Goal: Information Seeking & Learning: Compare options

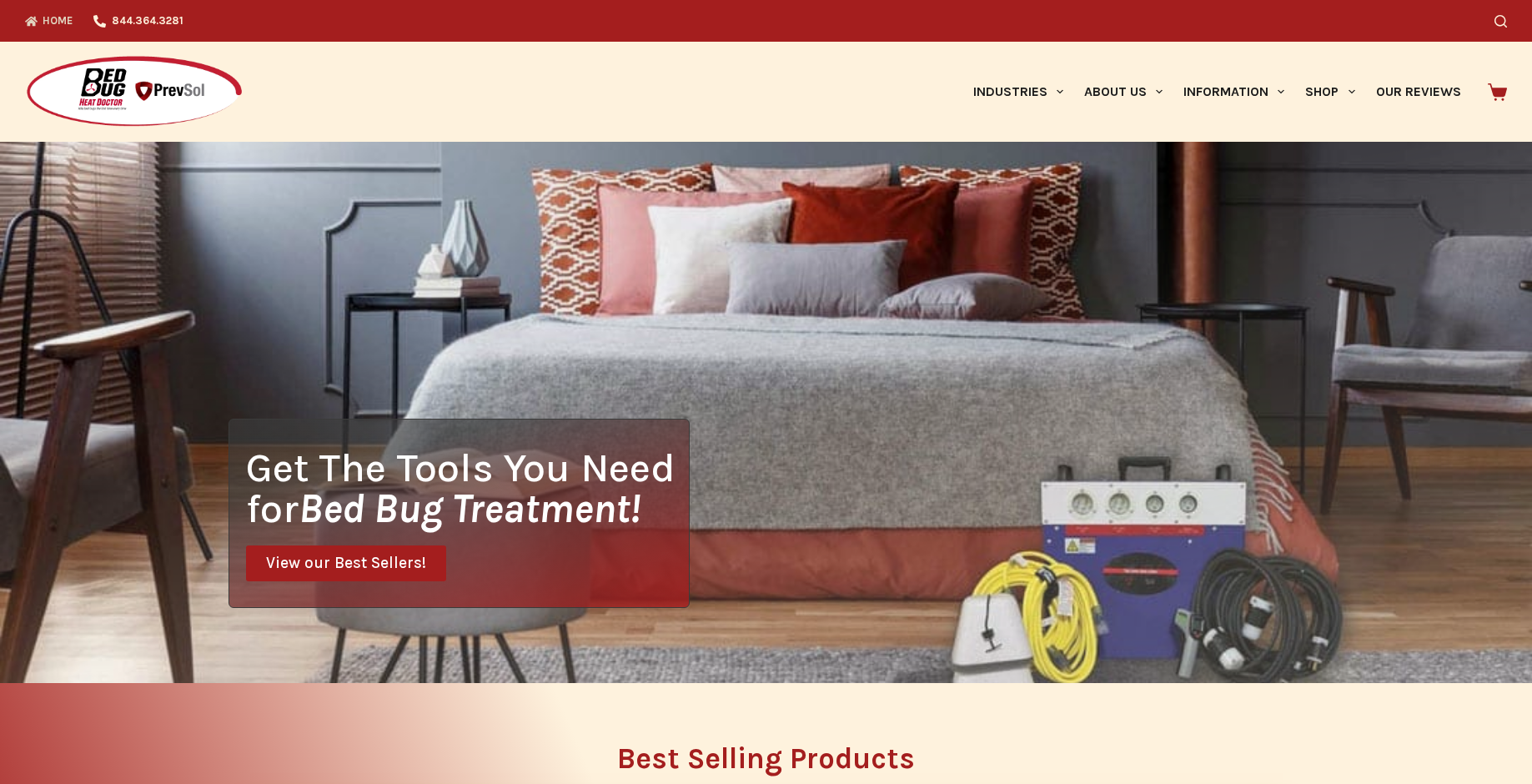
click at [906, 348] on div "Get The Tools You Need for Bed Bug Treatment! View our Best Sellers!" at bounding box center [766, 412] width 1532 height 541
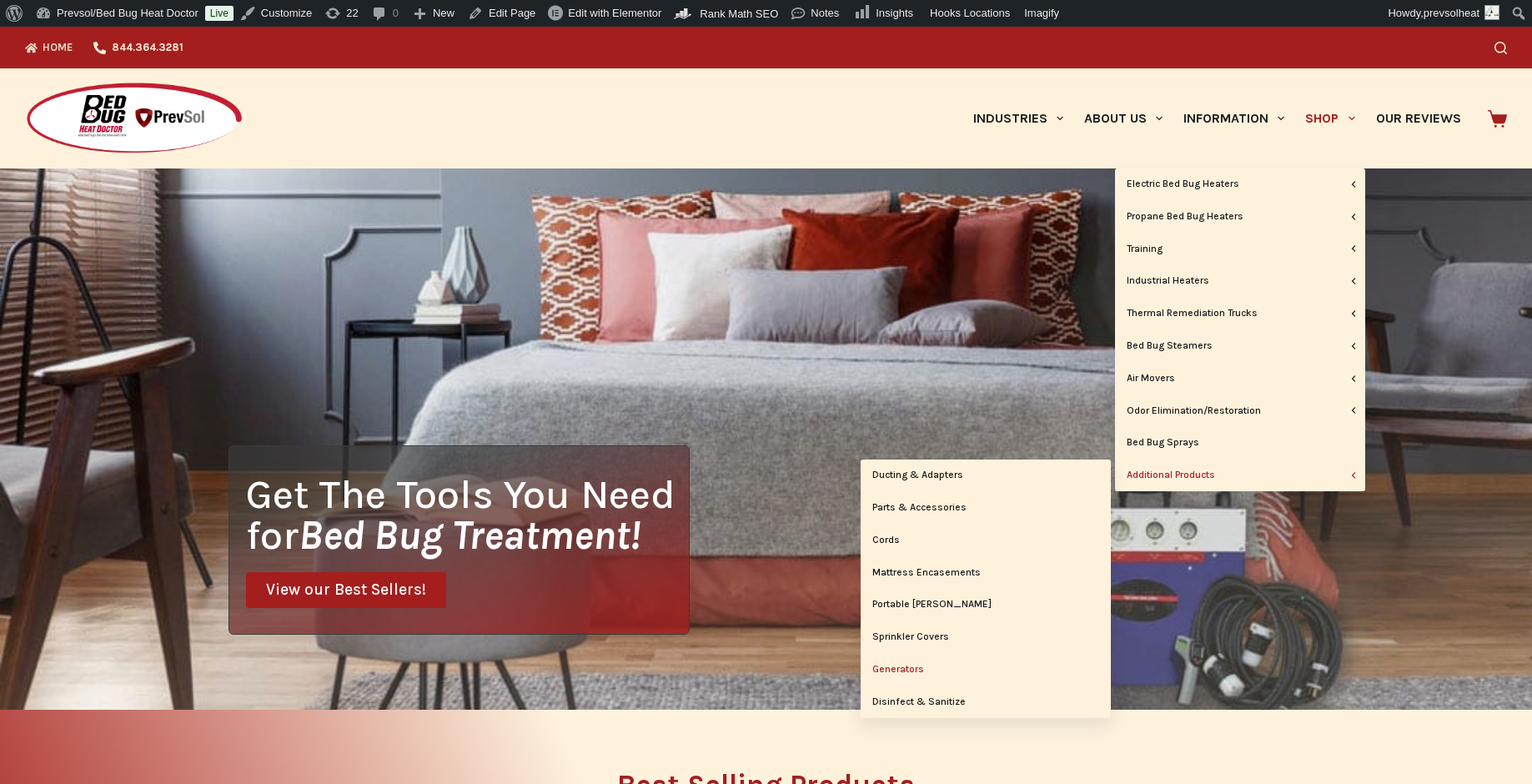
click at [920, 671] on link "Generators" at bounding box center [985, 670] width 250 height 32
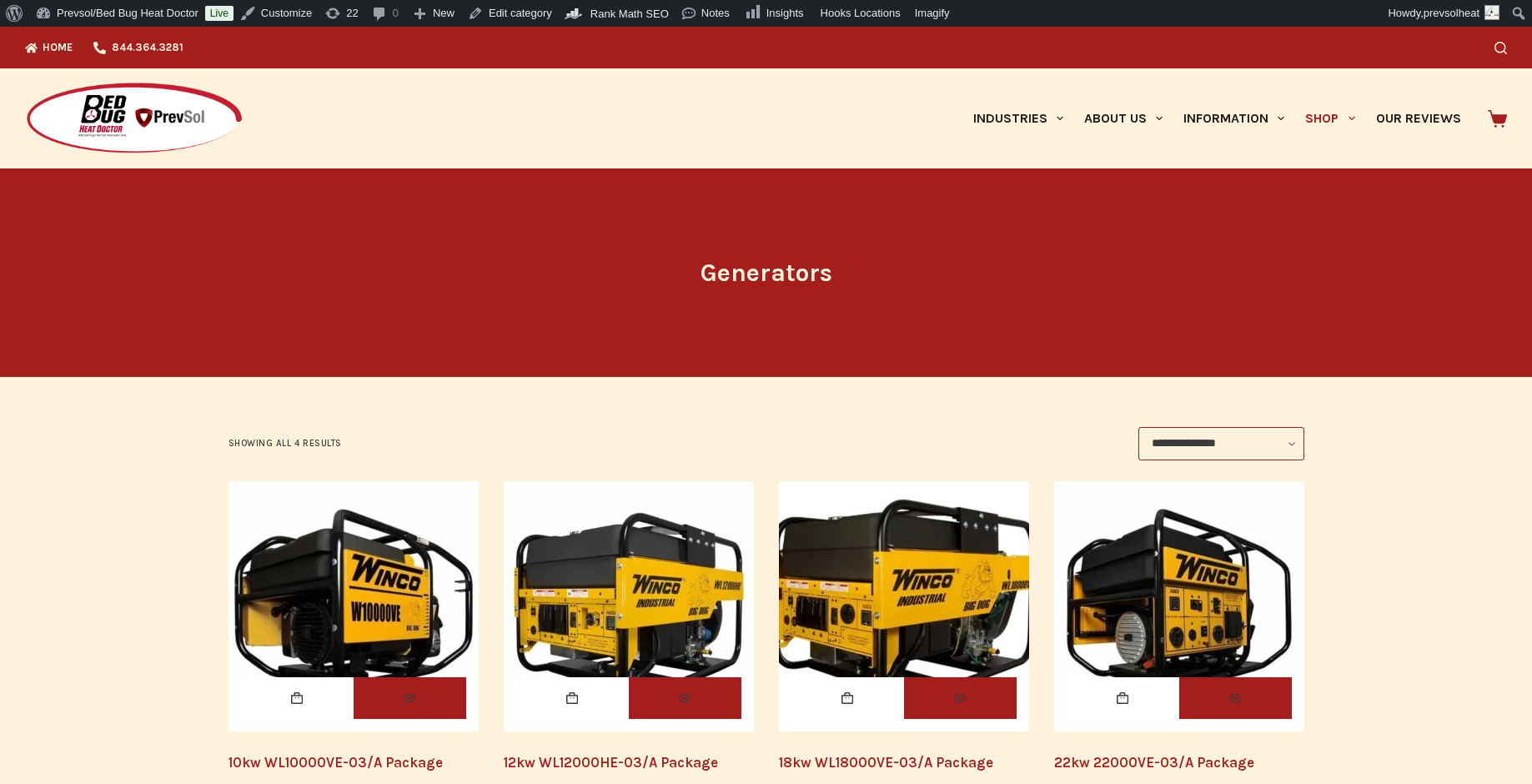
scroll to position [314, 0]
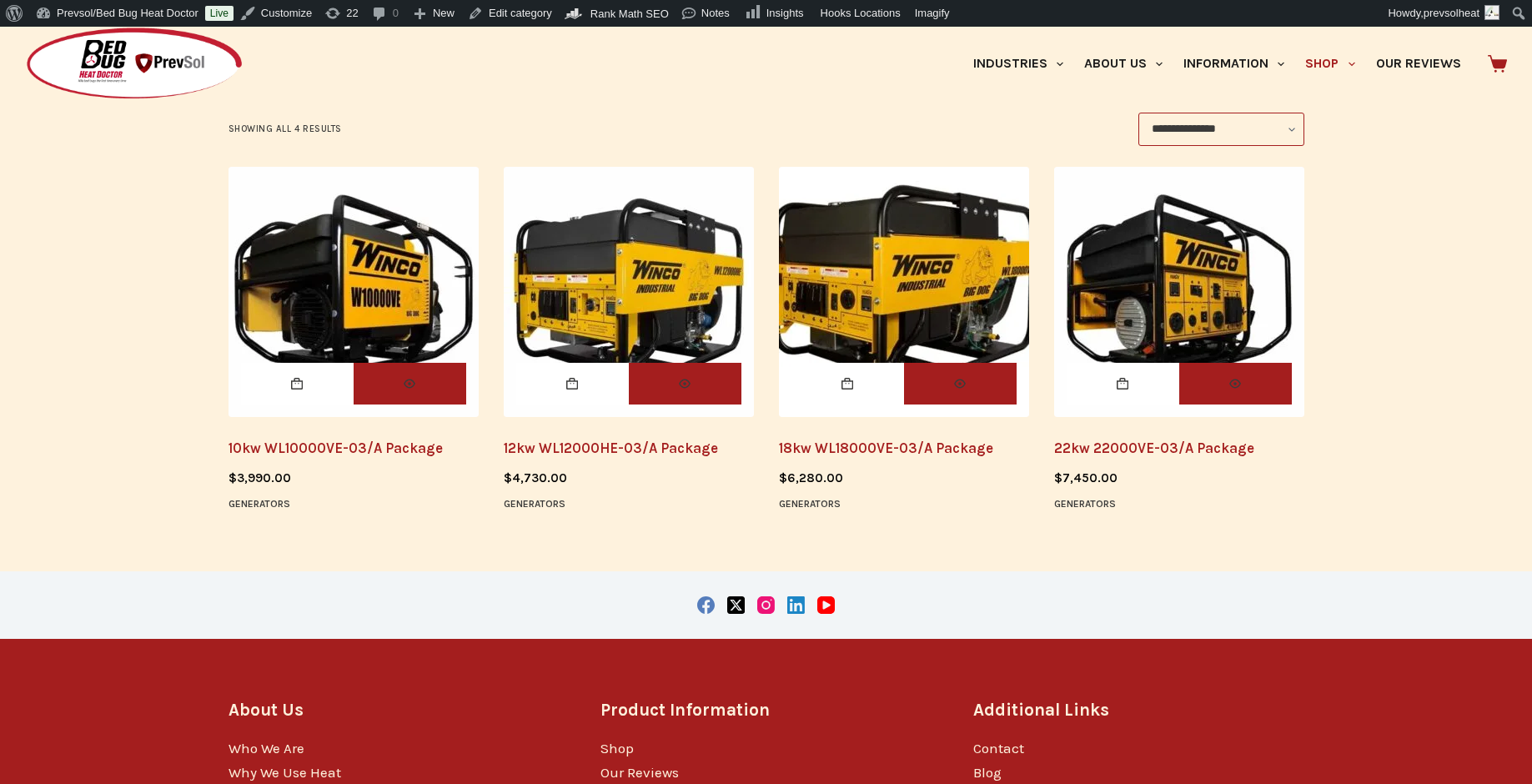
click at [608, 306] on img "12kw WL12000HE-03/A Package" at bounding box center [629, 291] width 250 height 250
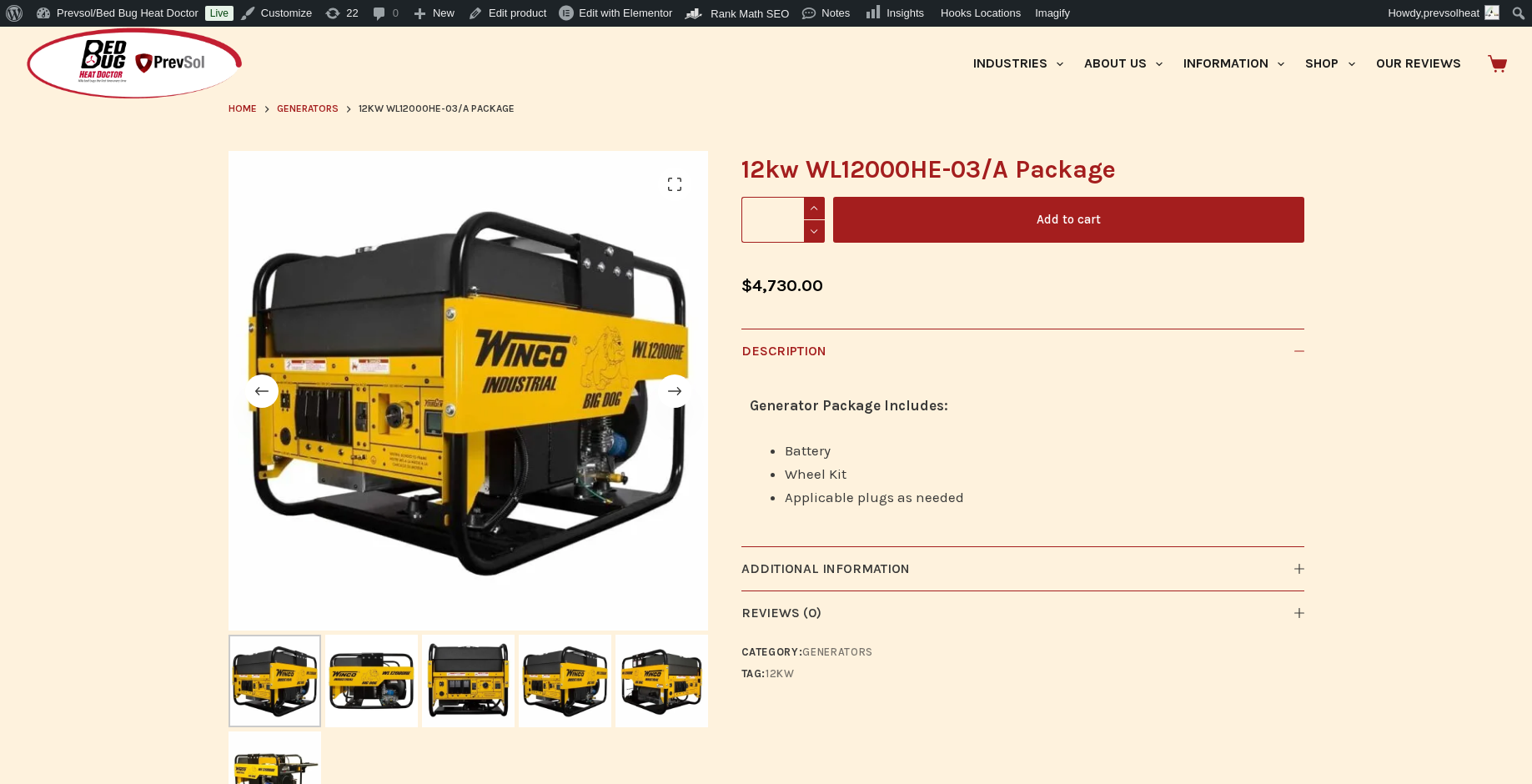
scroll to position [311, 0]
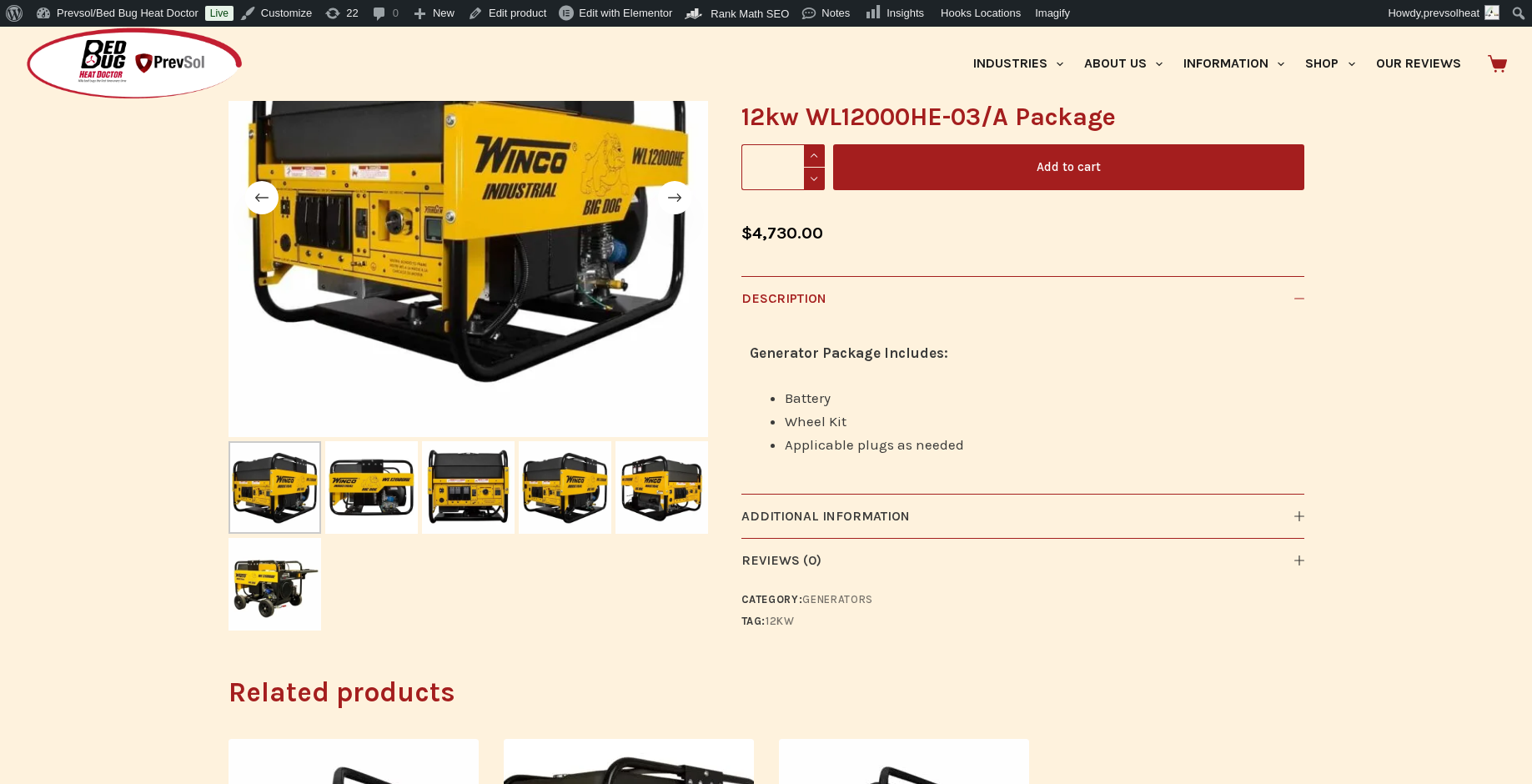
click at [1300, 299] on icon at bounding box center [1298, 298] width 10 height 10
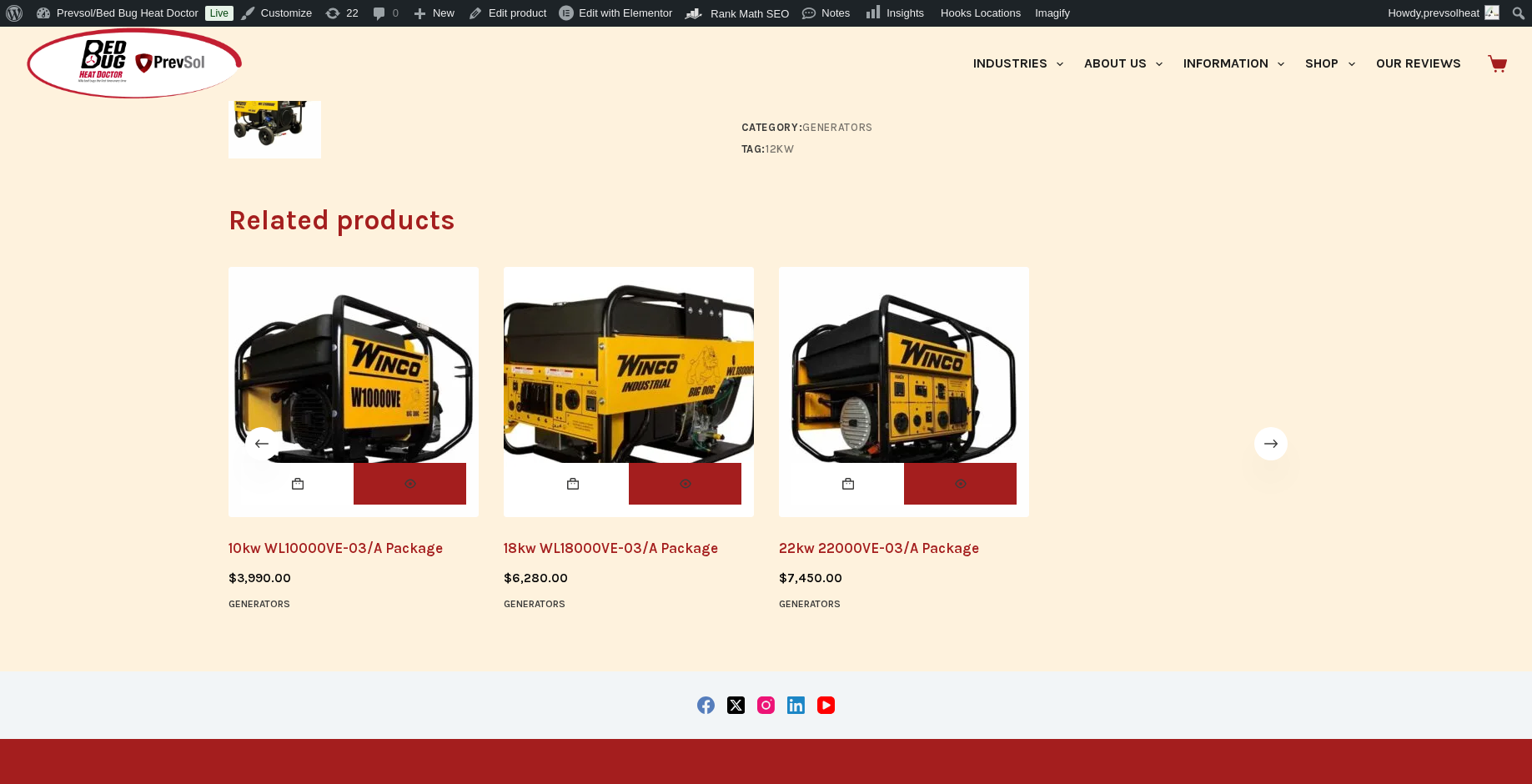
scroll to position [784, 0]
click at [340, 388] on img "10kw WL10000VE-03/A Package" at bounding box center [353, 391] width 250 height 250
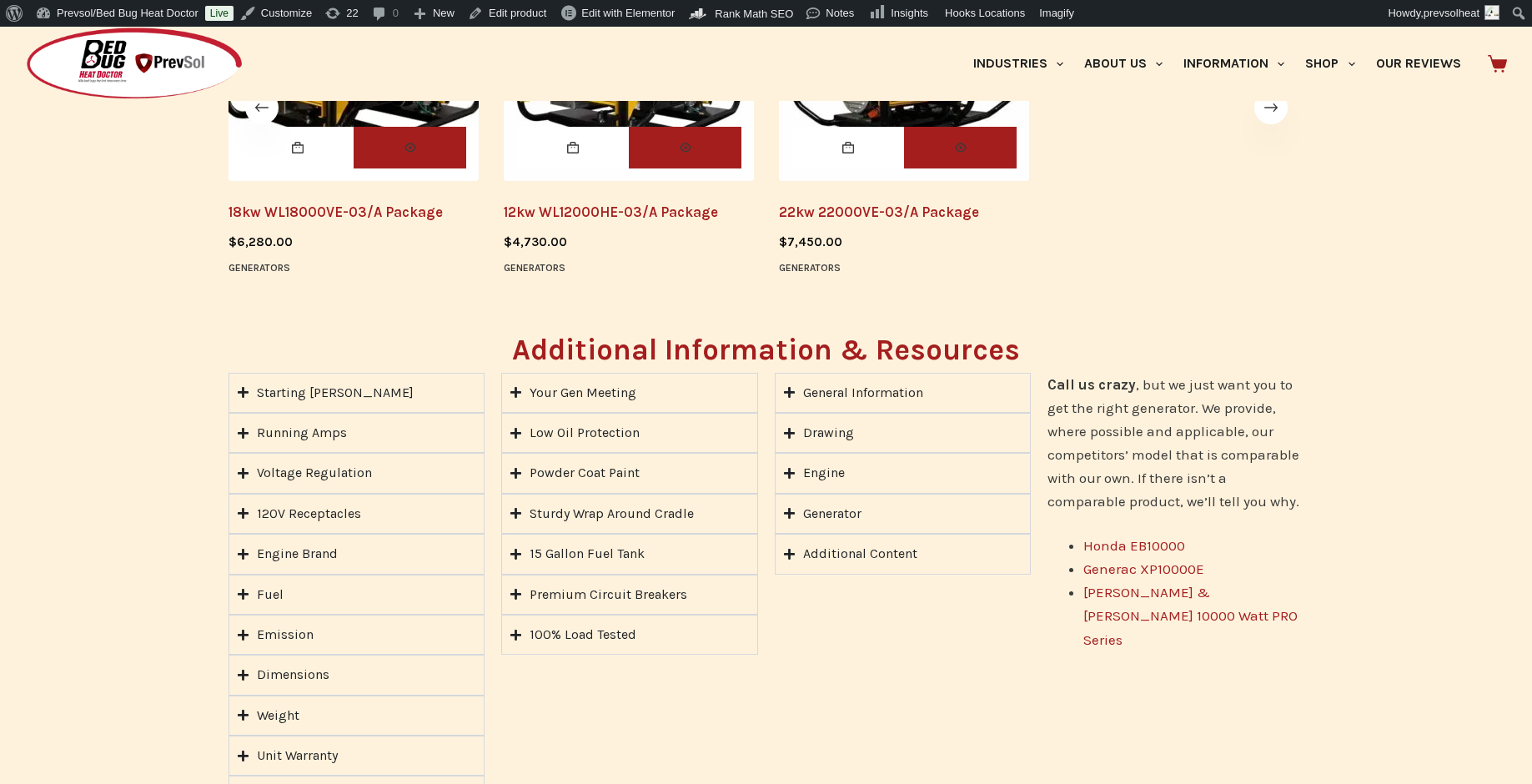
scroll to position [1147, 0]
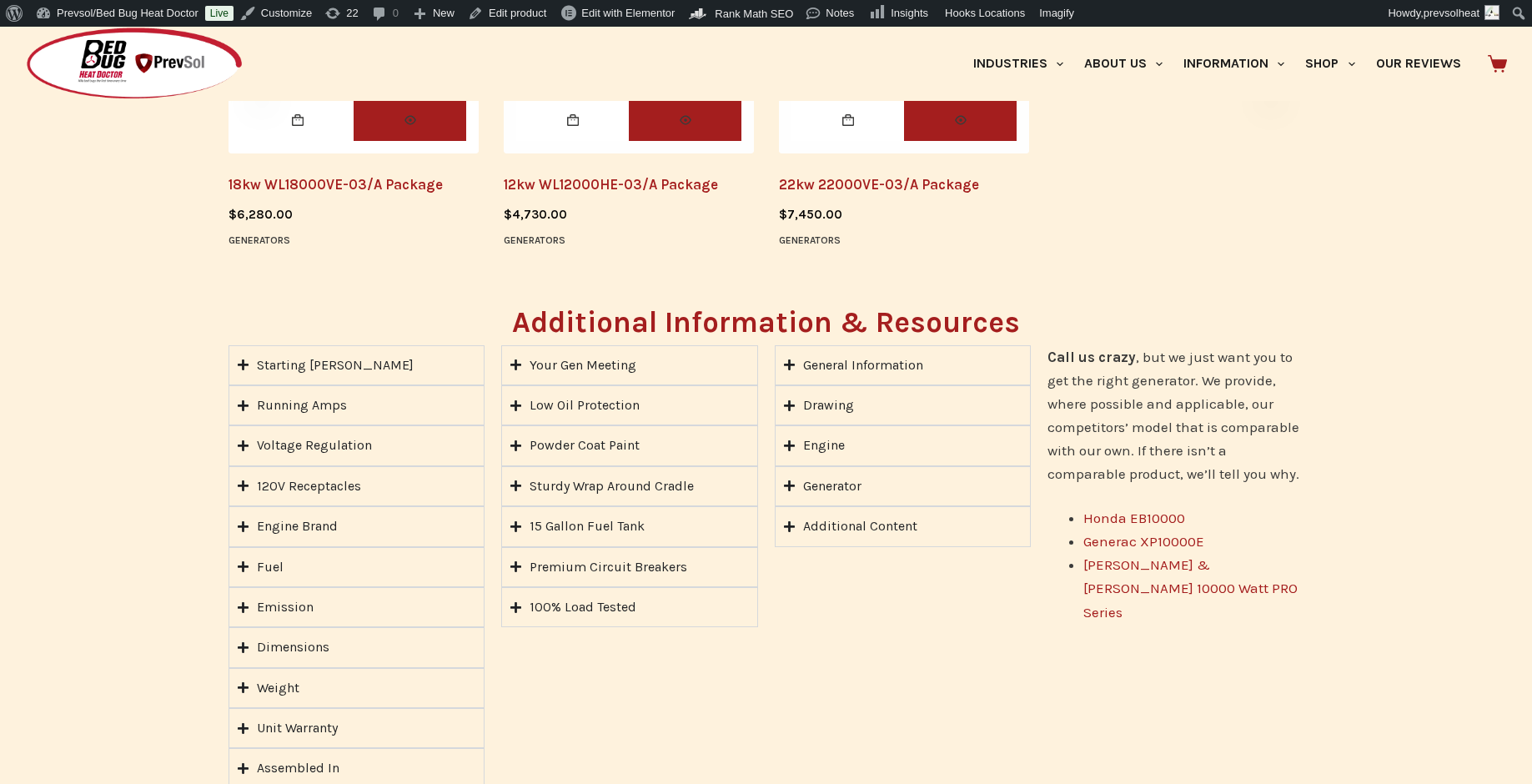
click at [856, 525] on div "Additional Content" at bounding box center [860, 526] width 114 height 22
click at [365, 355] on summary "Starting Watts" at bounding box center [356, 365] width 257 height 40
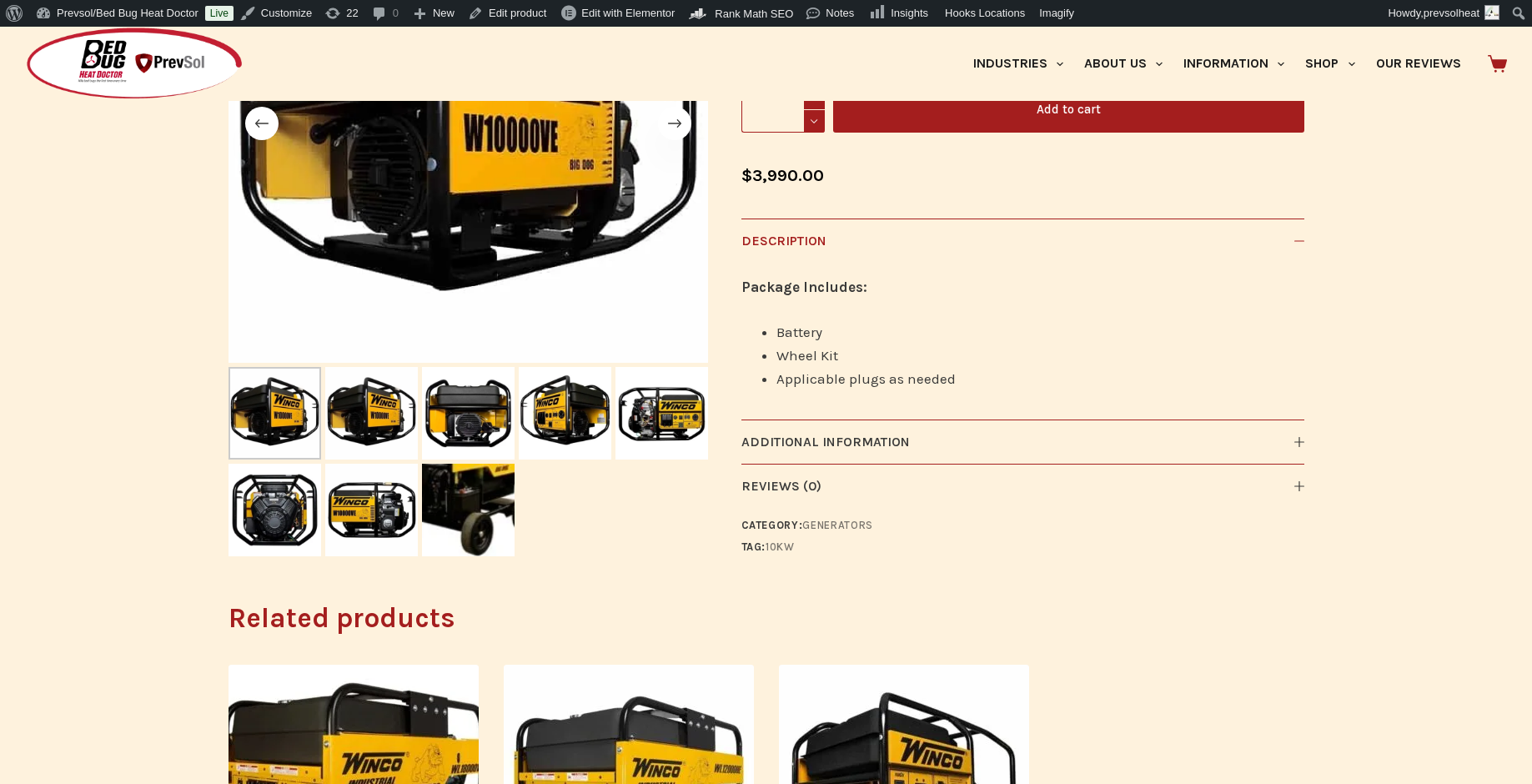
scroll to position [372, 0]
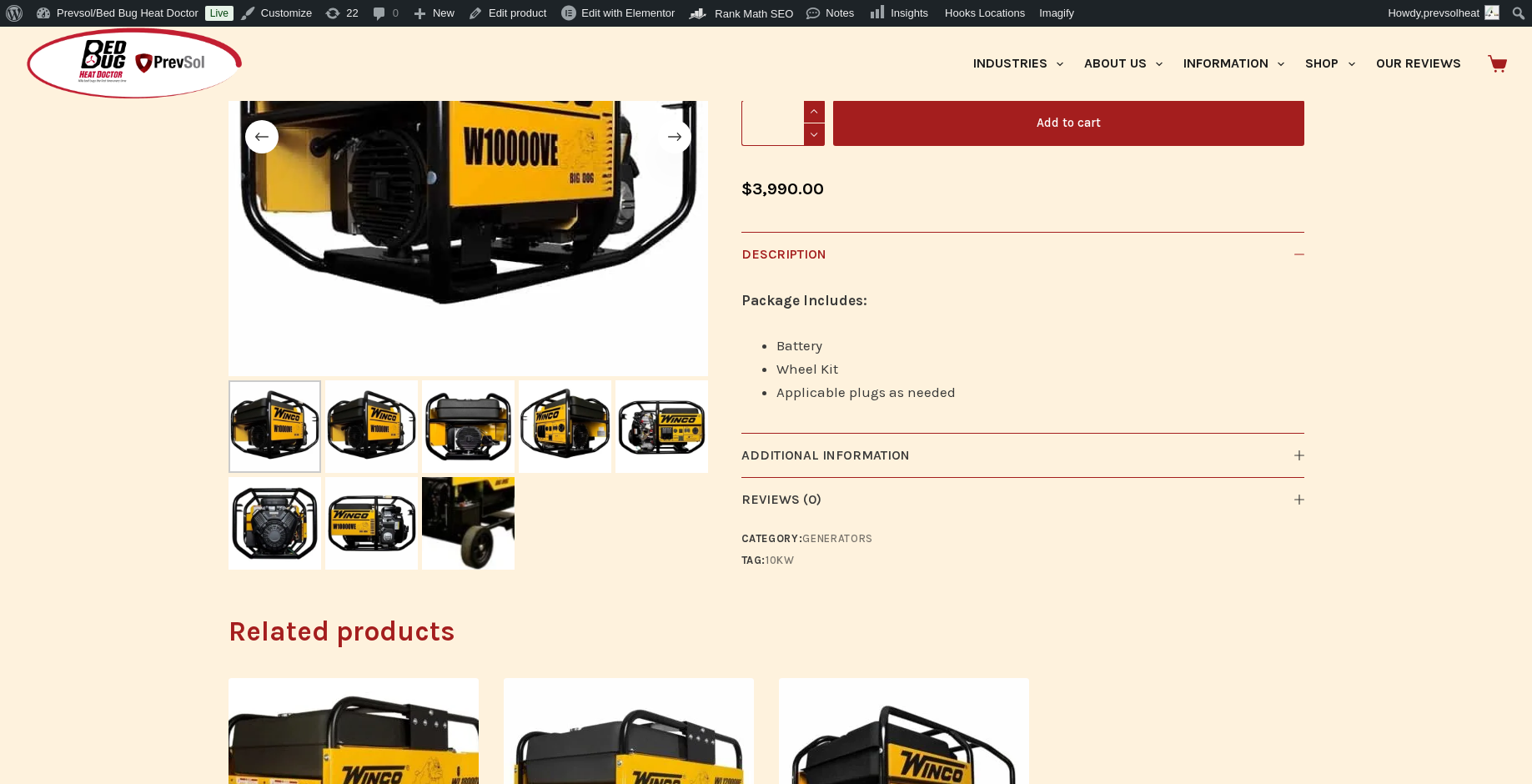
click at [1298, 255] on icon at bounding box center [1298, 255] width 10 height 1
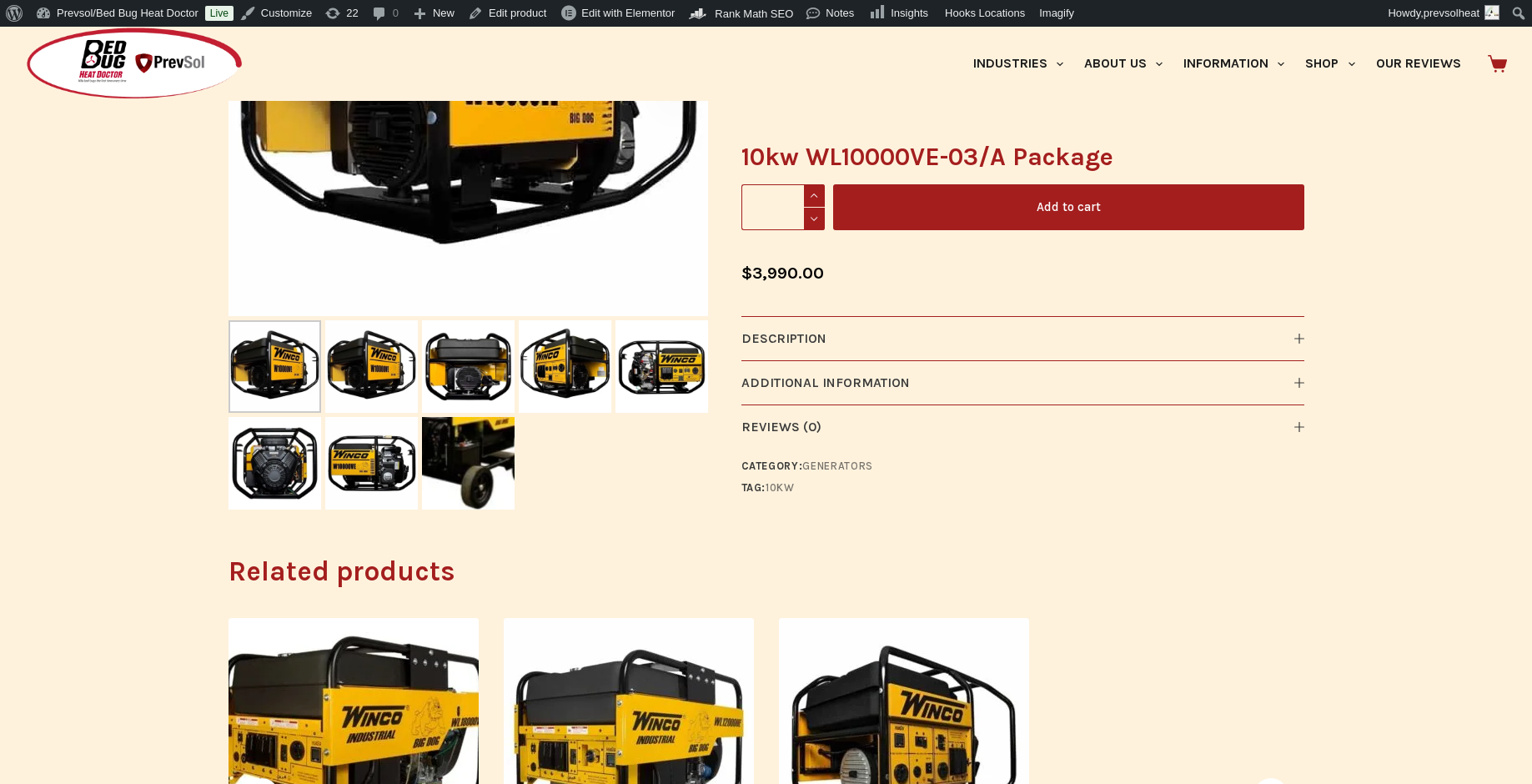
scroll to position [779, 0]
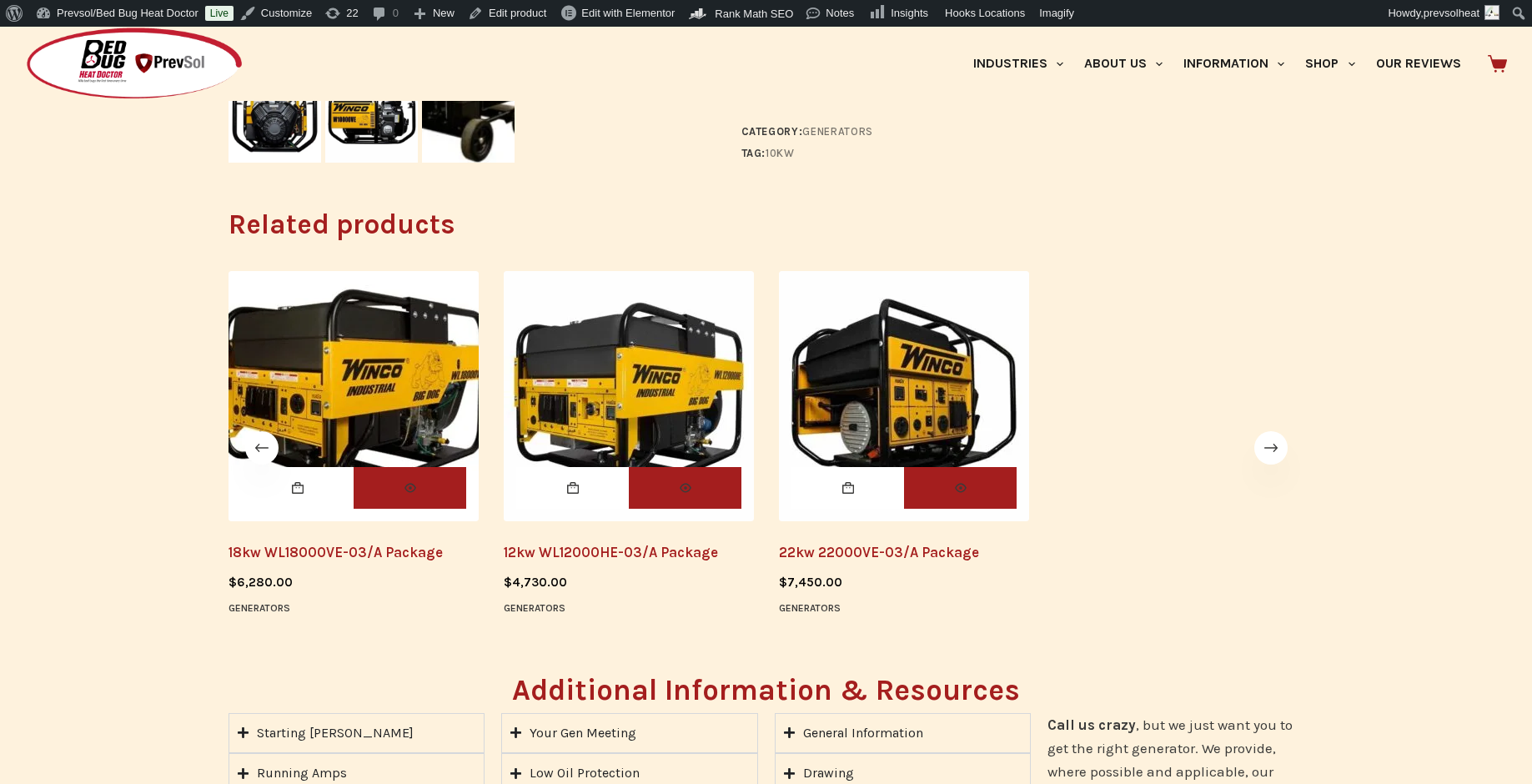
click at [870, 387] on img "22kw 22000VE-03/A Package" at bounding box center [903, 396] width 250 height 250
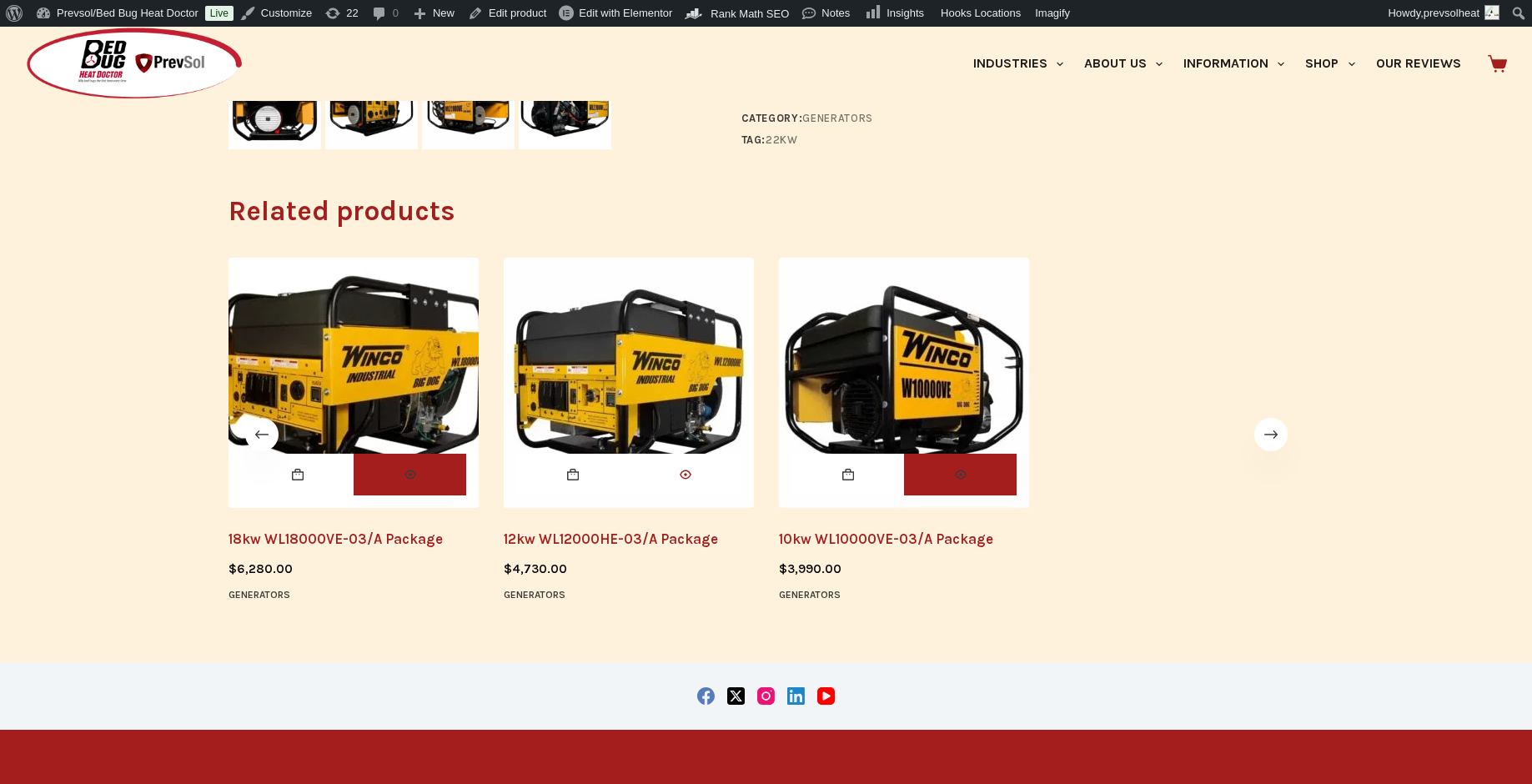
scroll to position [796, 0]
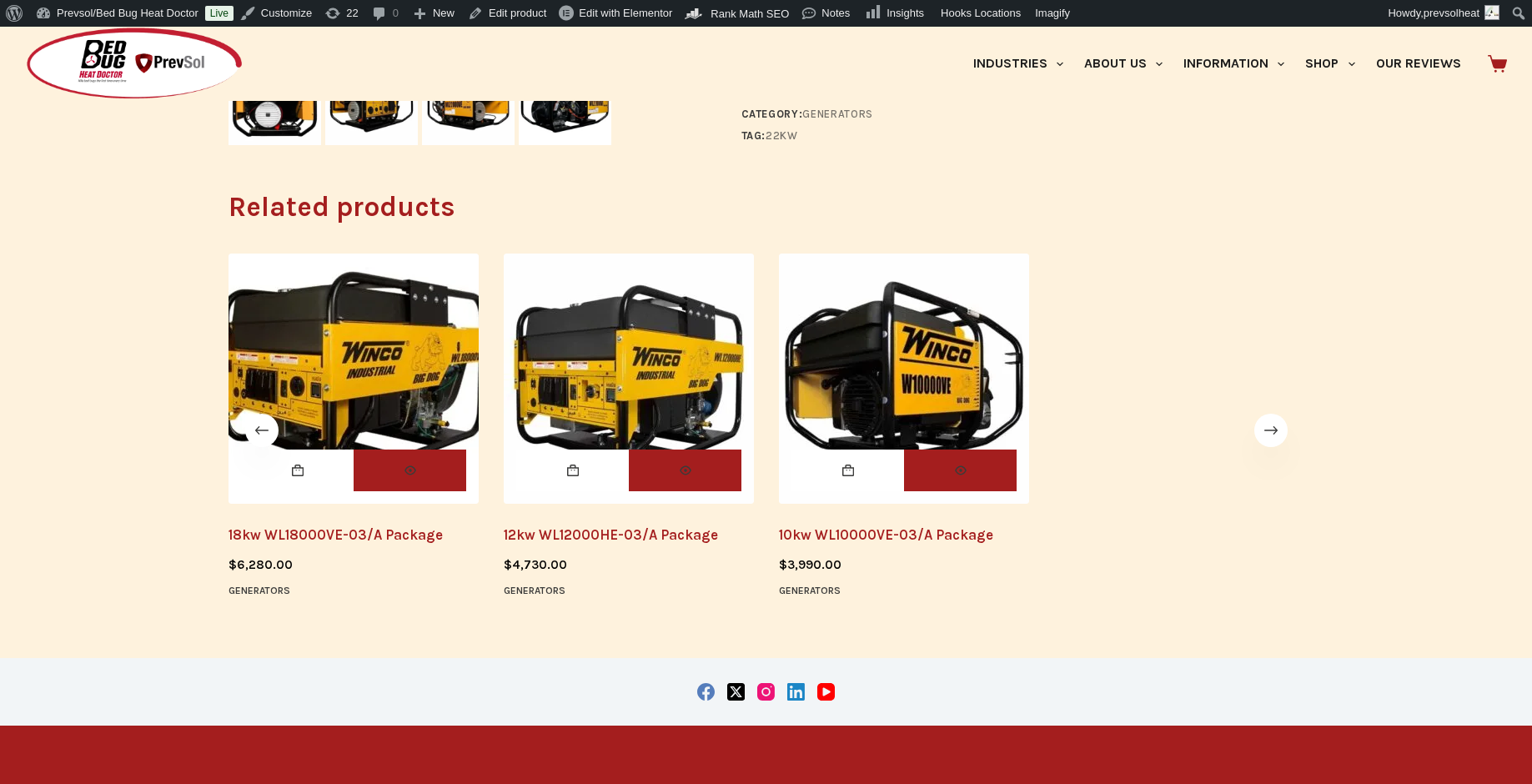
click at [644, 380] on img "12kw WL12000HE-03/A Package" at bounding box center [629, 378] width 250 height 250
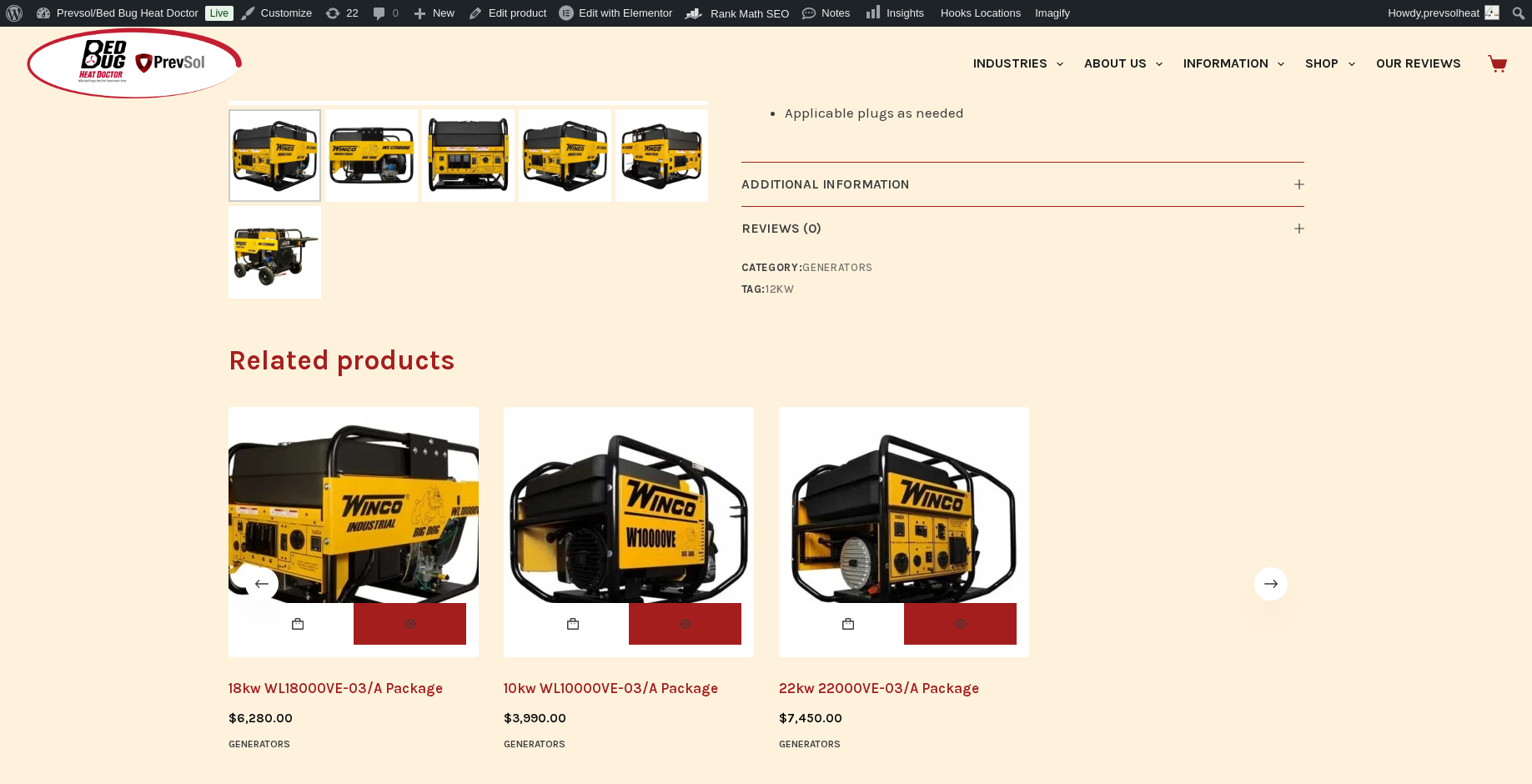
scroll to position [643, 0]
click at [370, 521] on img "18kw WL18000VE-03/A Package" at bounding box center [353, 531] width 250 height 250
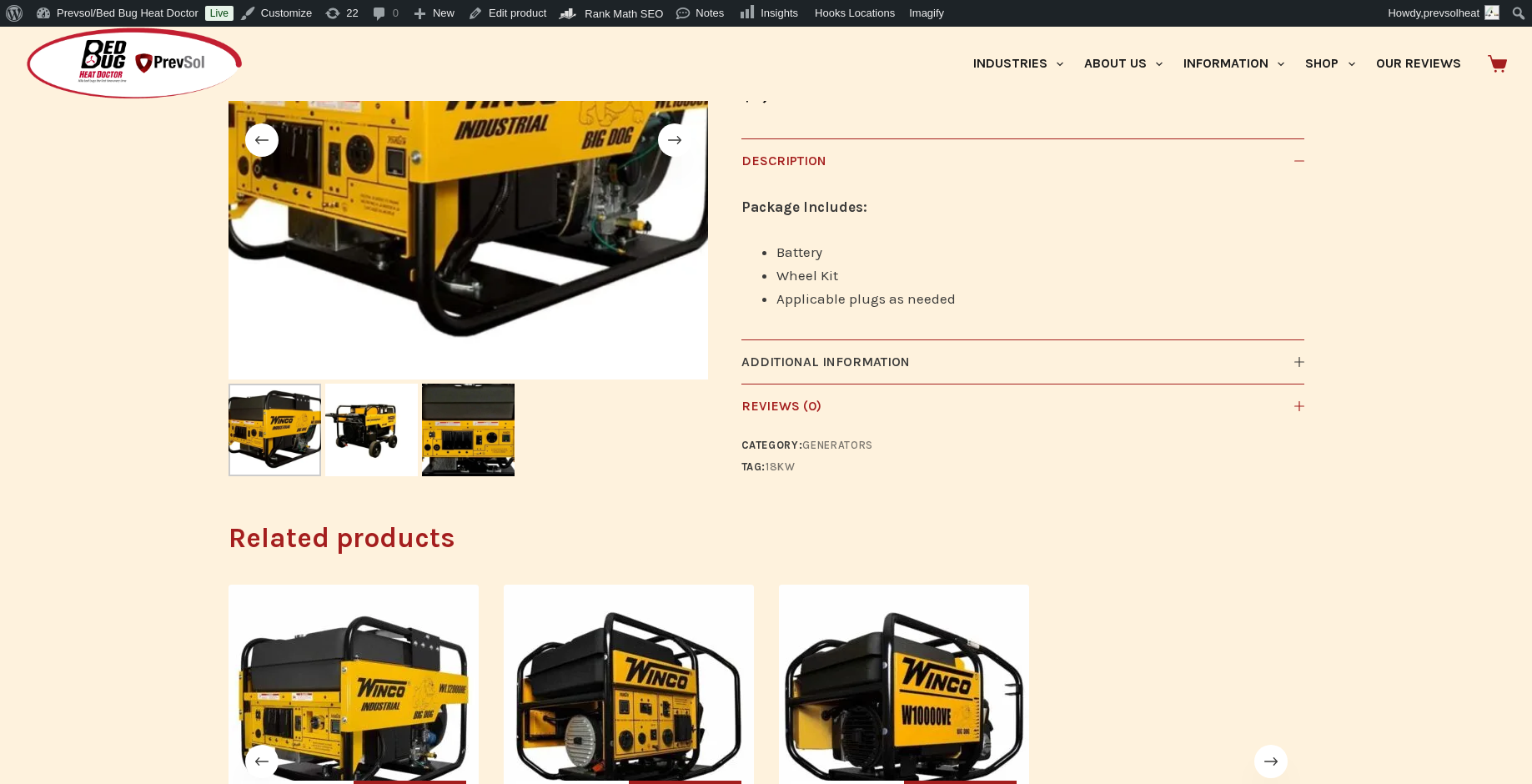
scroll to position [370, 0]
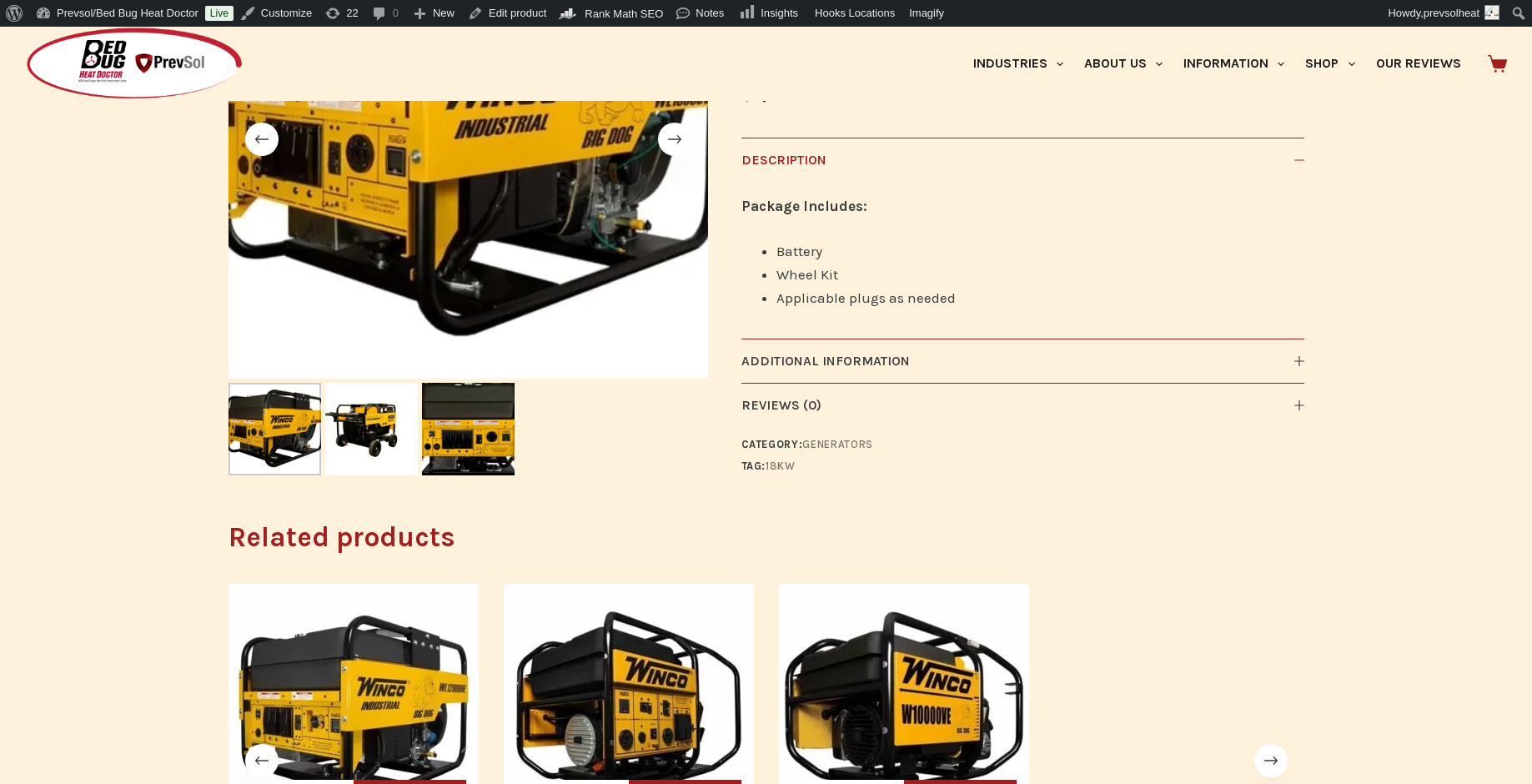
click at [1298, 159] on icon at bounding box center [1298, 160] width 10 height 10
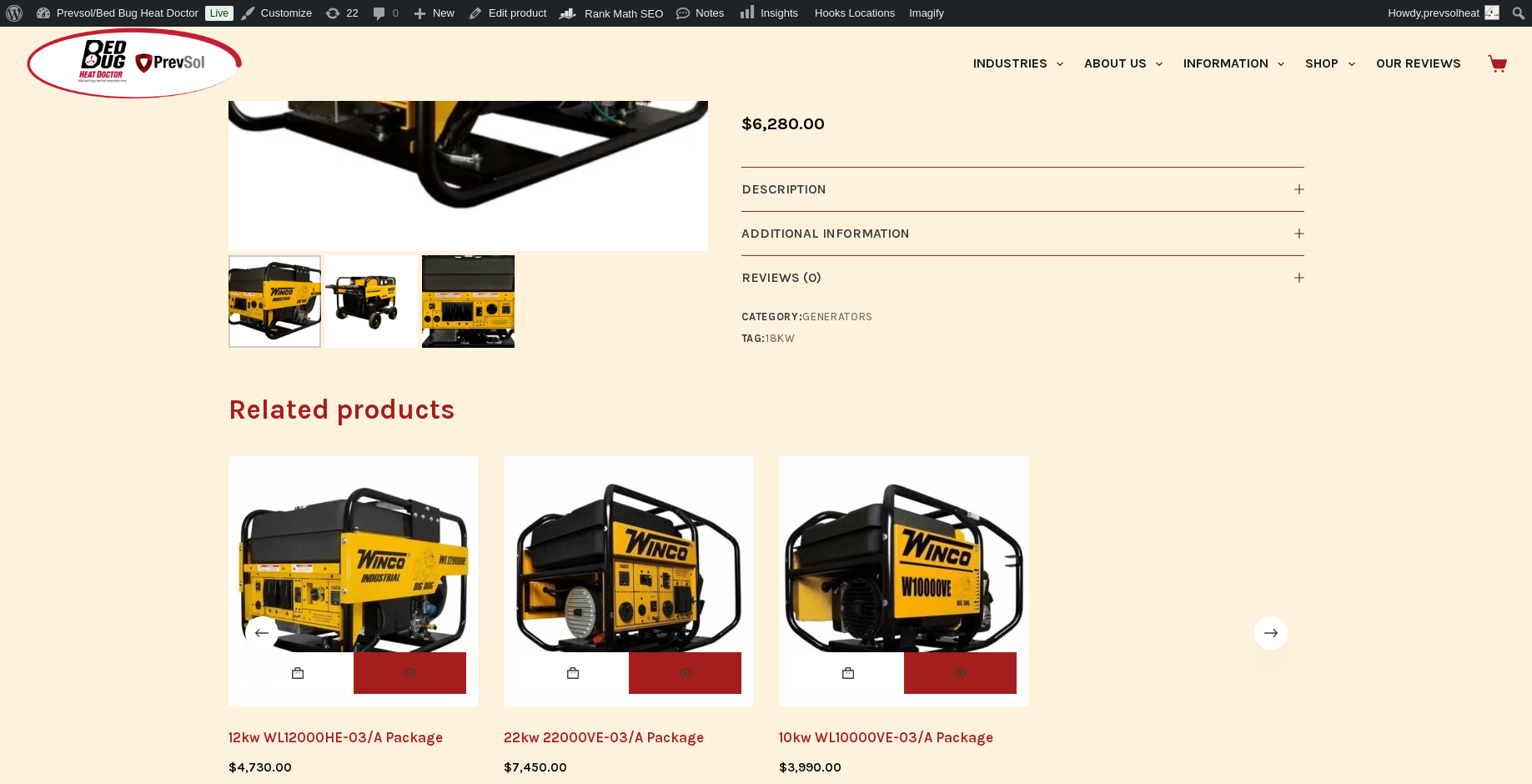
scroll to position [652, 0]
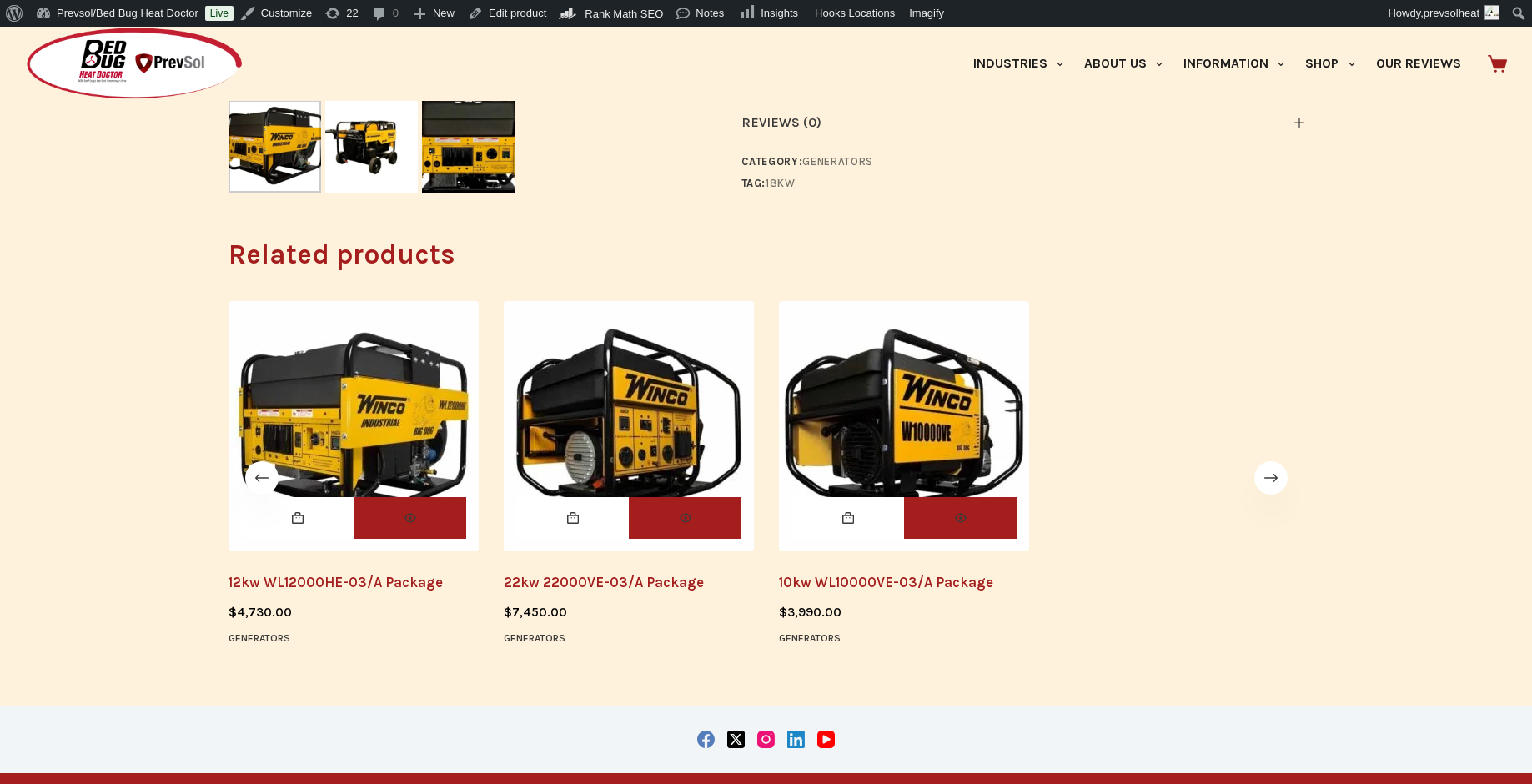
click at [334, 411] on img "12kw WL12000HE-03/A Package" at bounding box center [353, 426] width 250 height 250
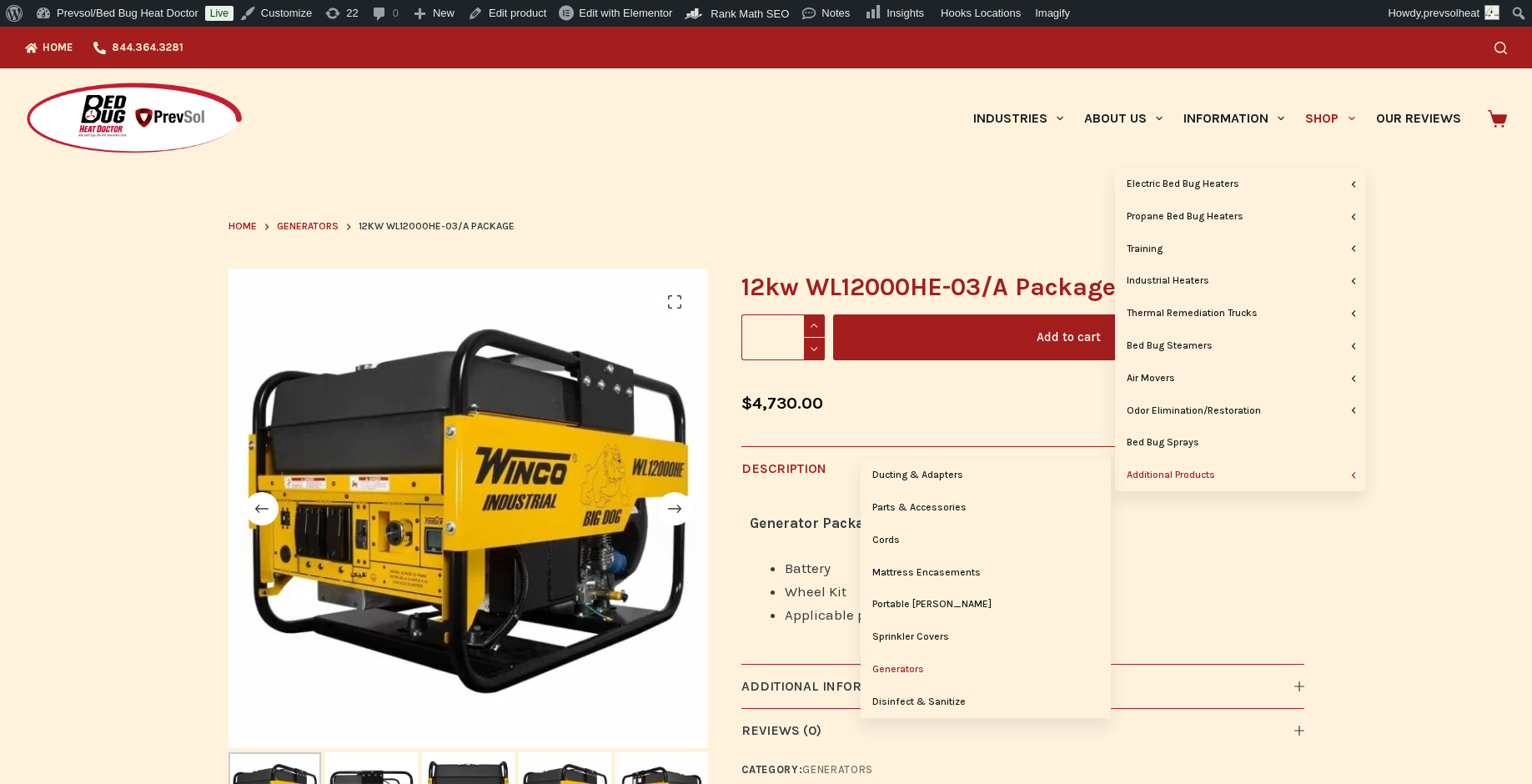
click at [922, 665] on link "Generators" at bounding box center [985, 670] width 250 height 32
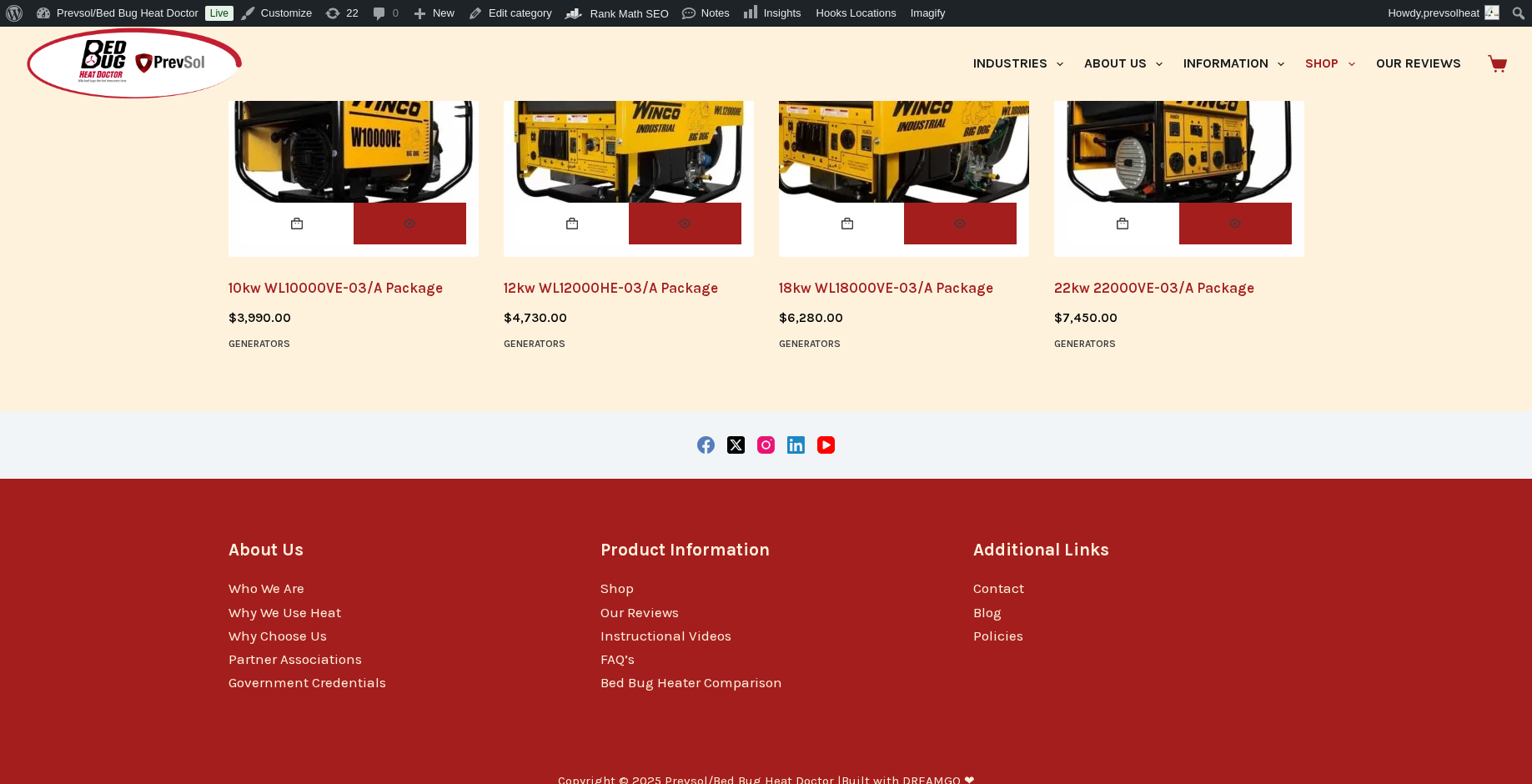
scroll to position [479, 0]
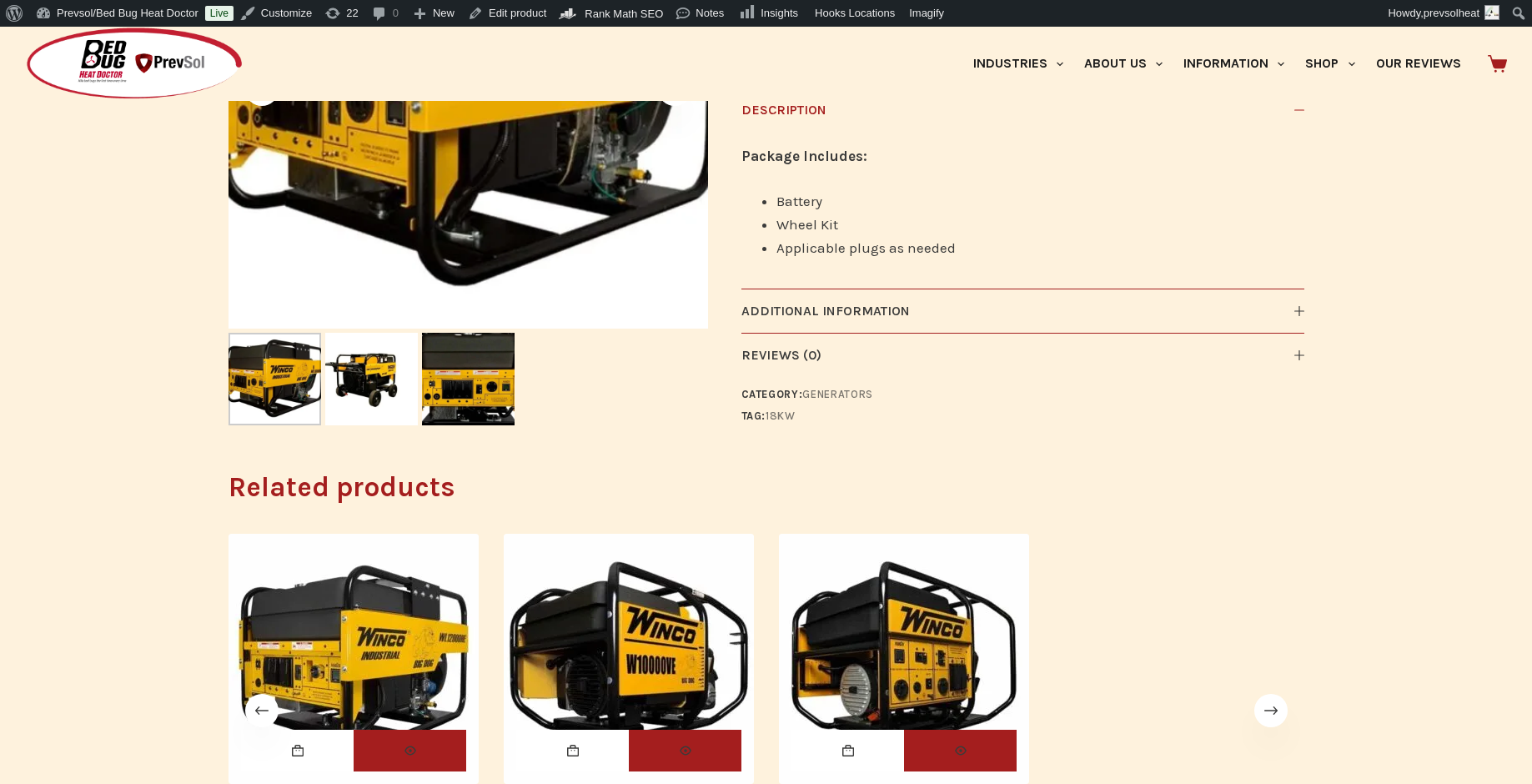
scroll to position [280, 0]
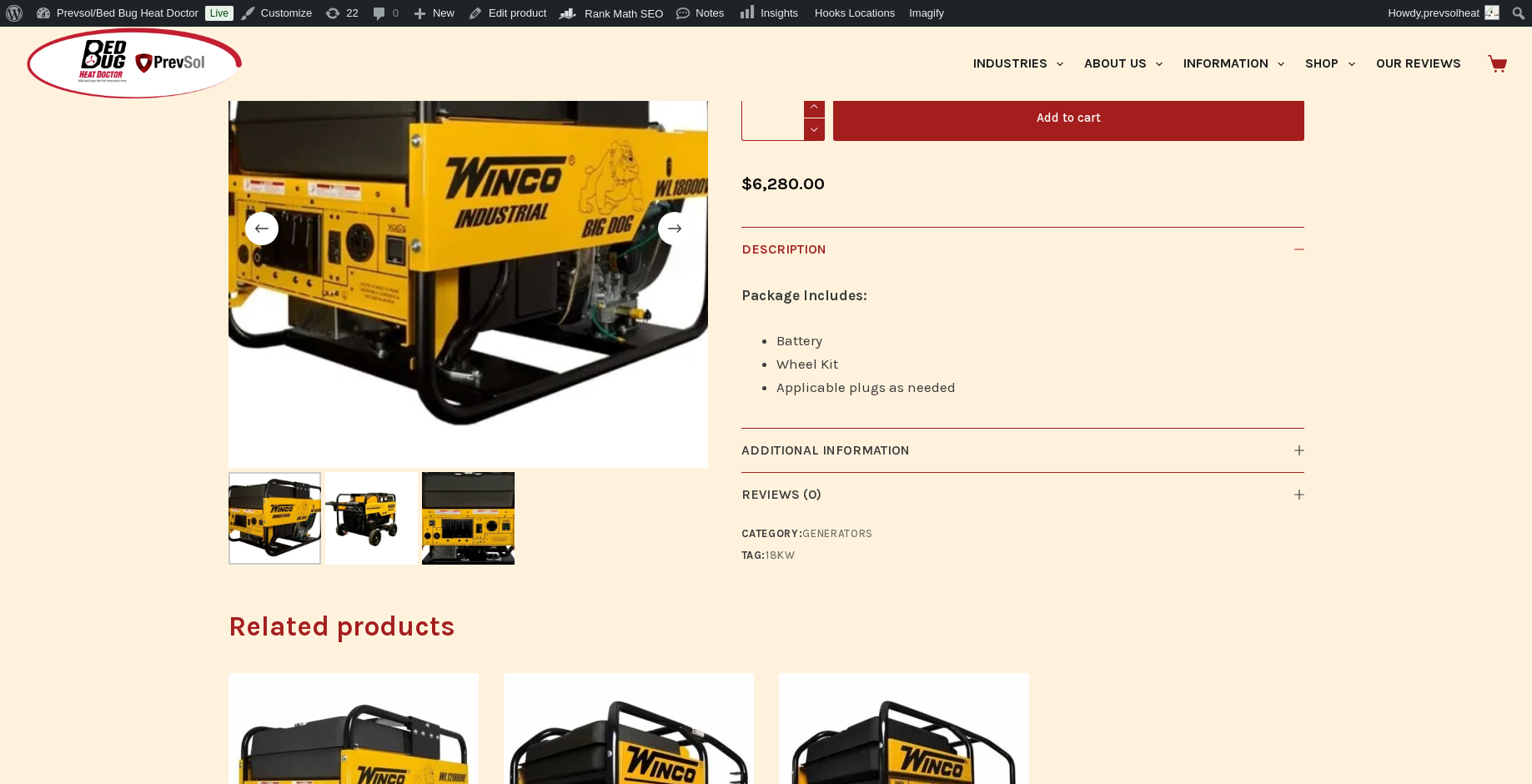
click at [1298, 248] on icon at bounding box center [1298, 248] width 10 height 10
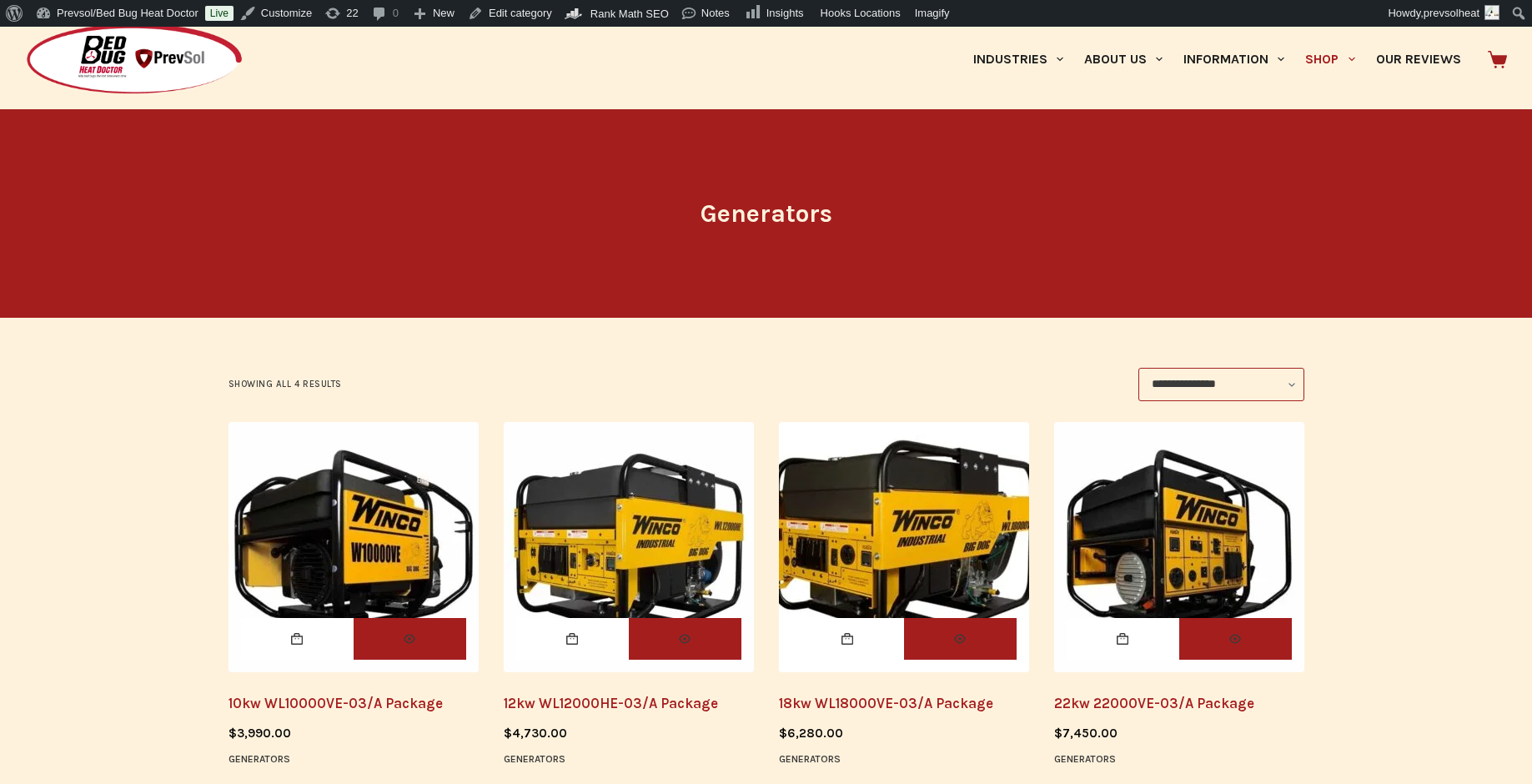
scroll to position [177, 0]
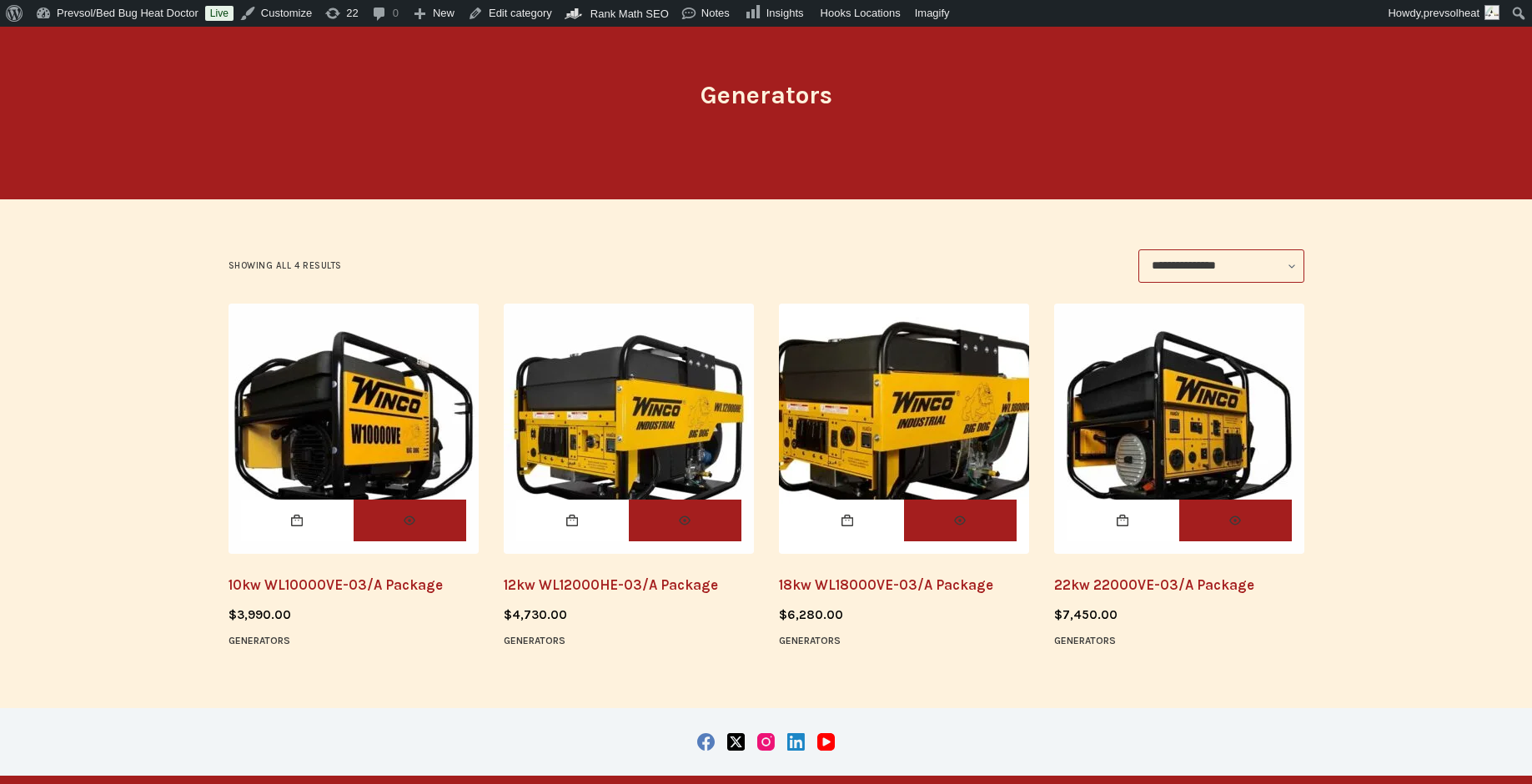
click at [378, 439] on img "10kw WL10000VE-03/A Package" at bounding box center [353, 428] width 250 height 250
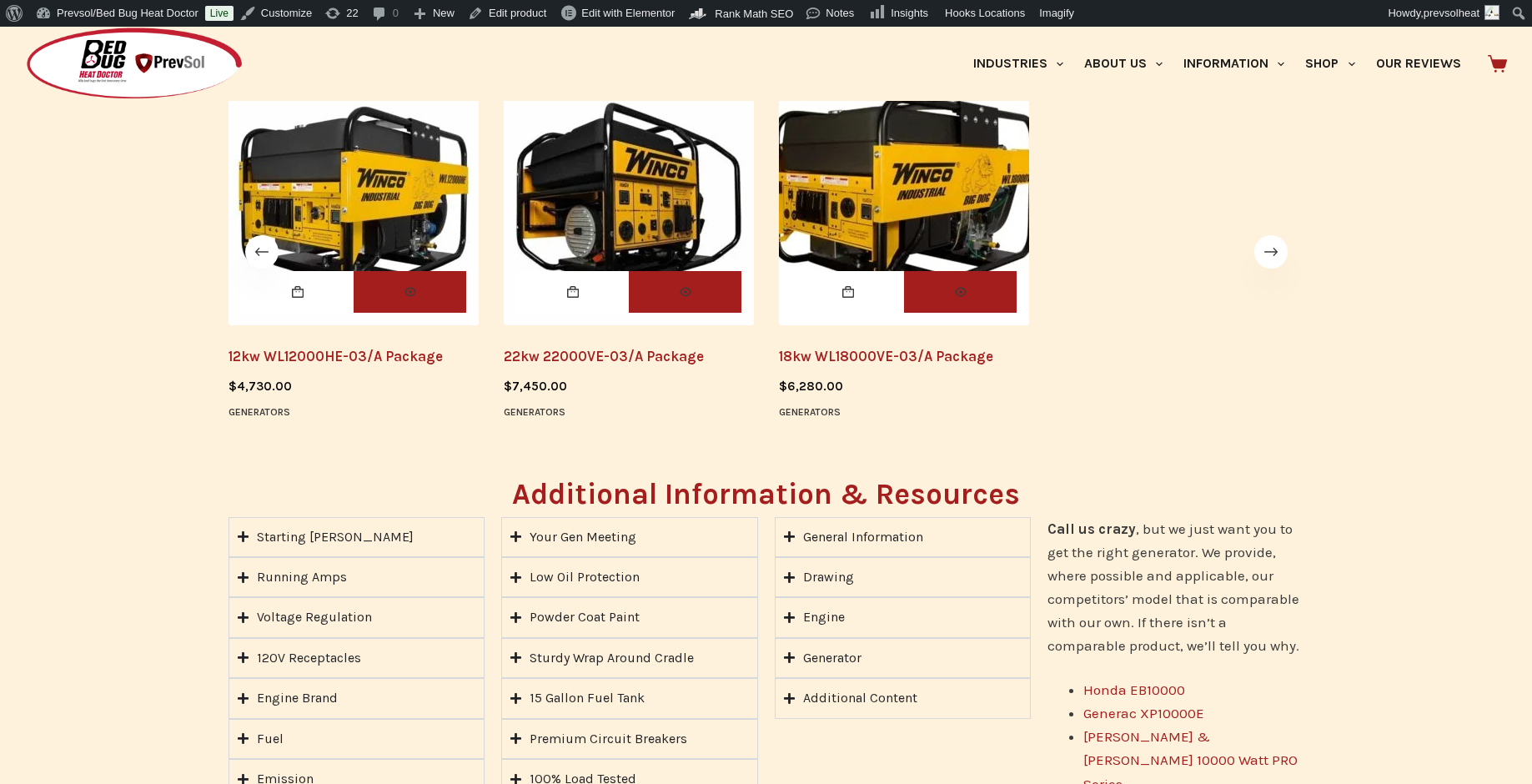
scroll to position [1060, 0]
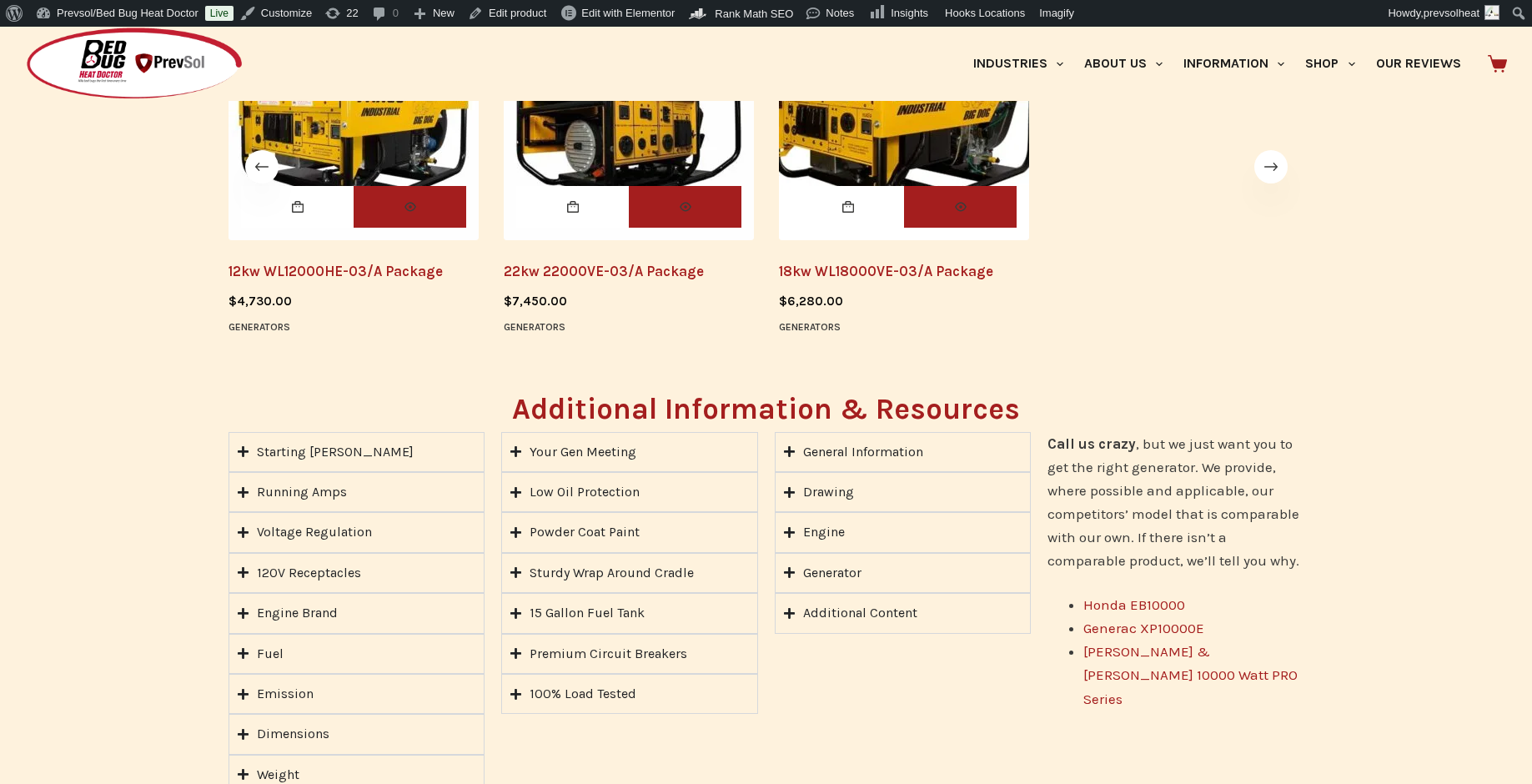
click at [385, 450] on summary "Starting [PERSON_NAME]" at bounding box center [356, 452] width 257 height 40
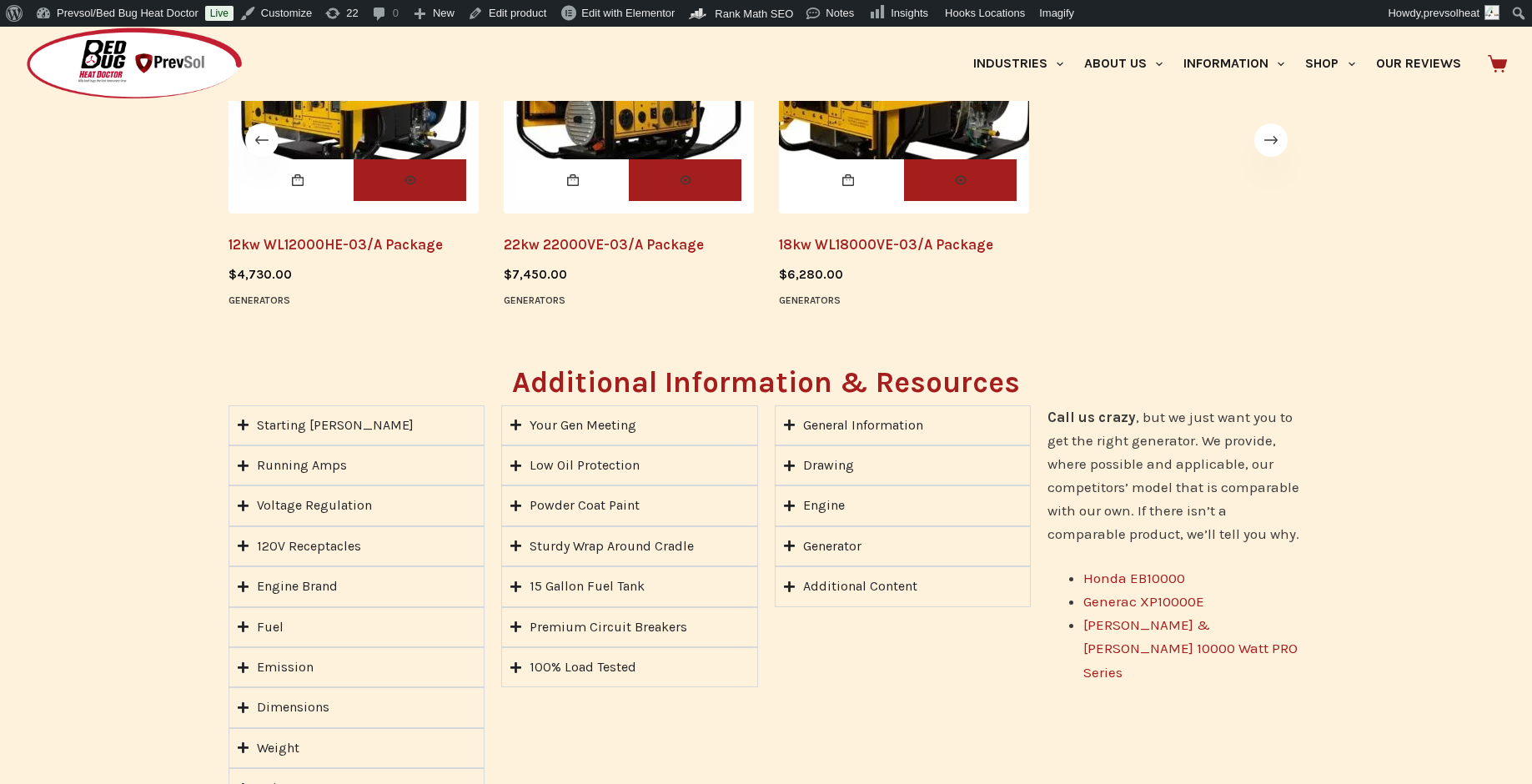
scroll to position [1154, 0]
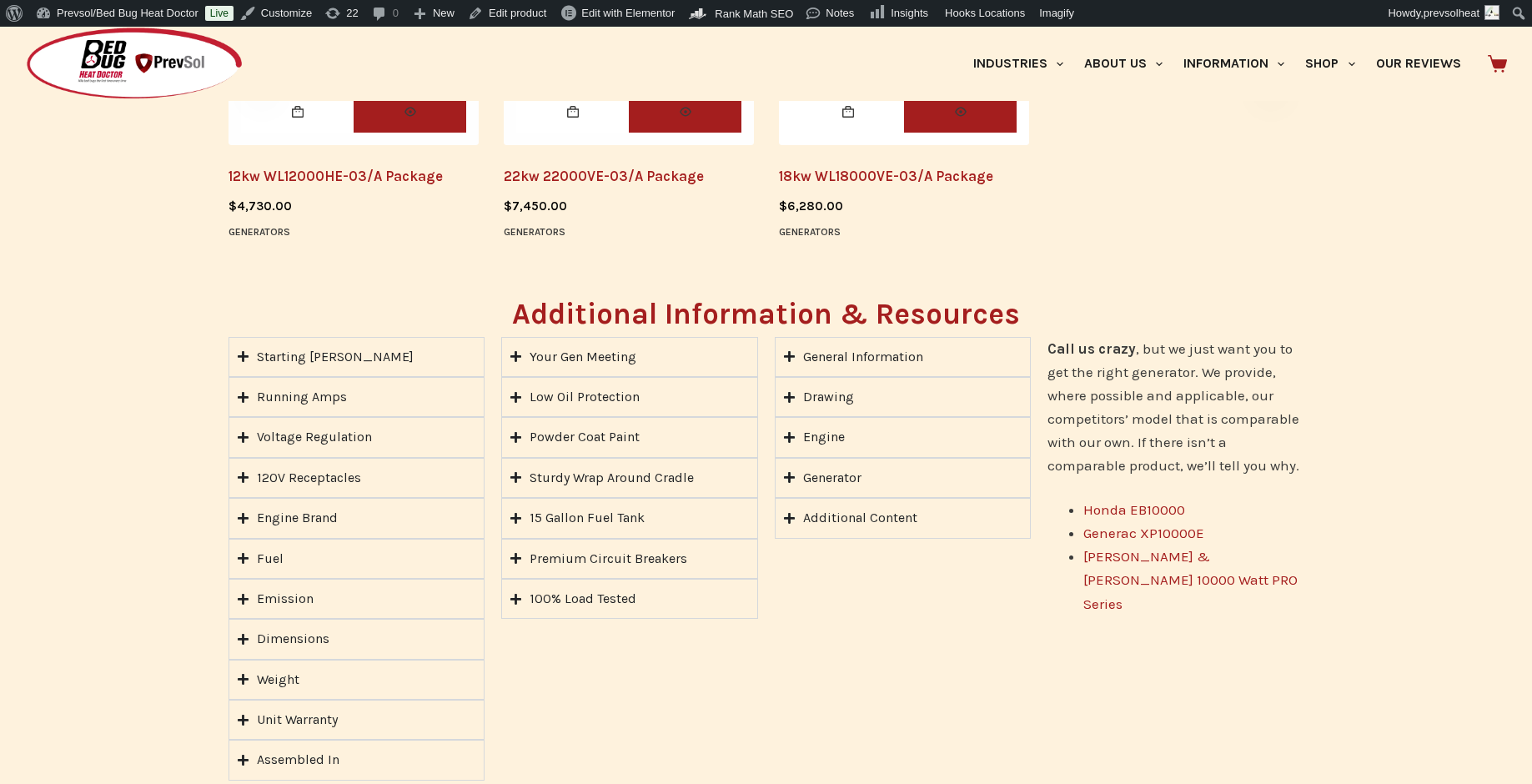
click at [660, 405] on summary "Low Oil Protection" at bounding box center [629, 397] width 257 height 40
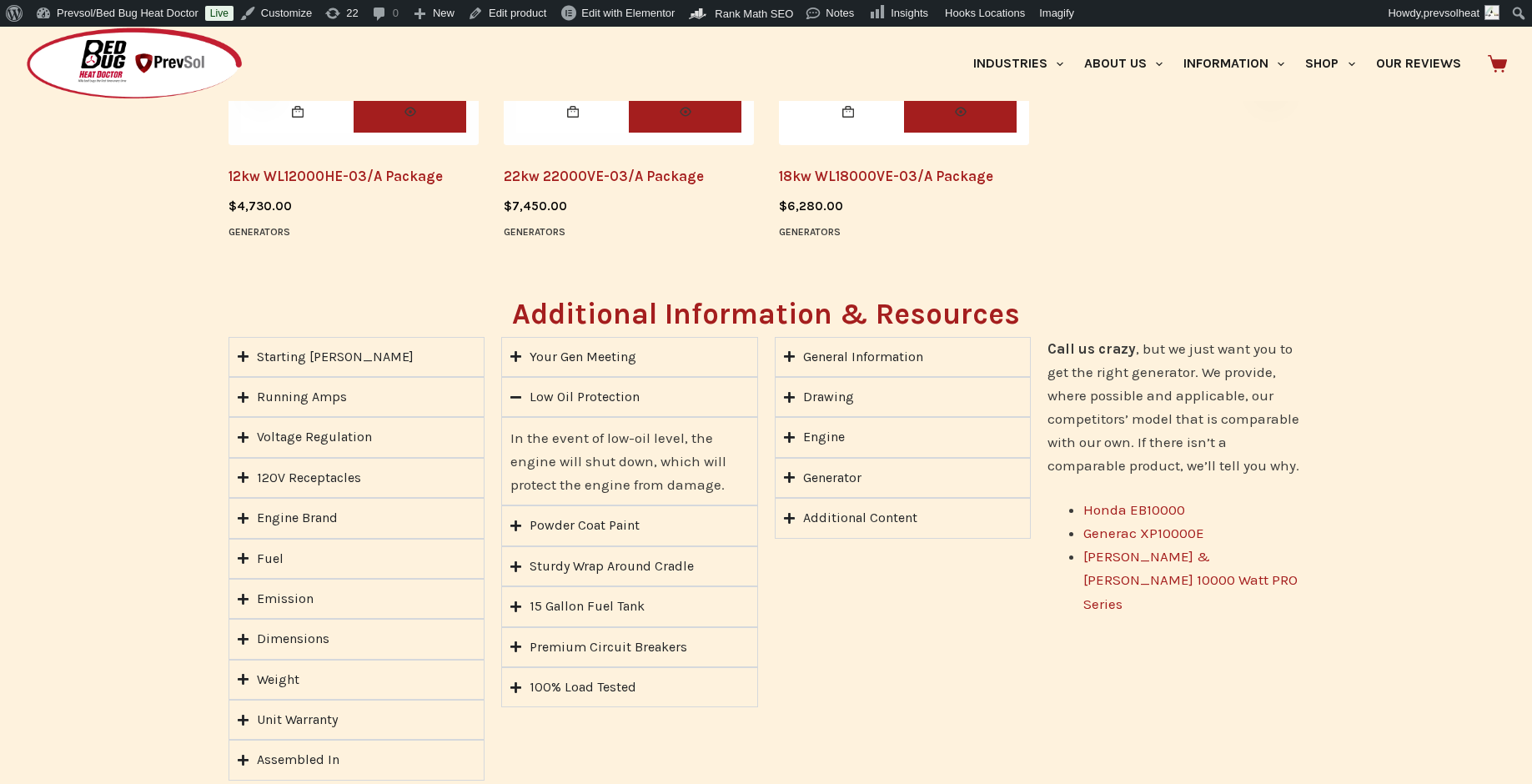
click at [660, 405] on summary "Low Oil Protection" at bounding box center [629, 397] width 257 height 40
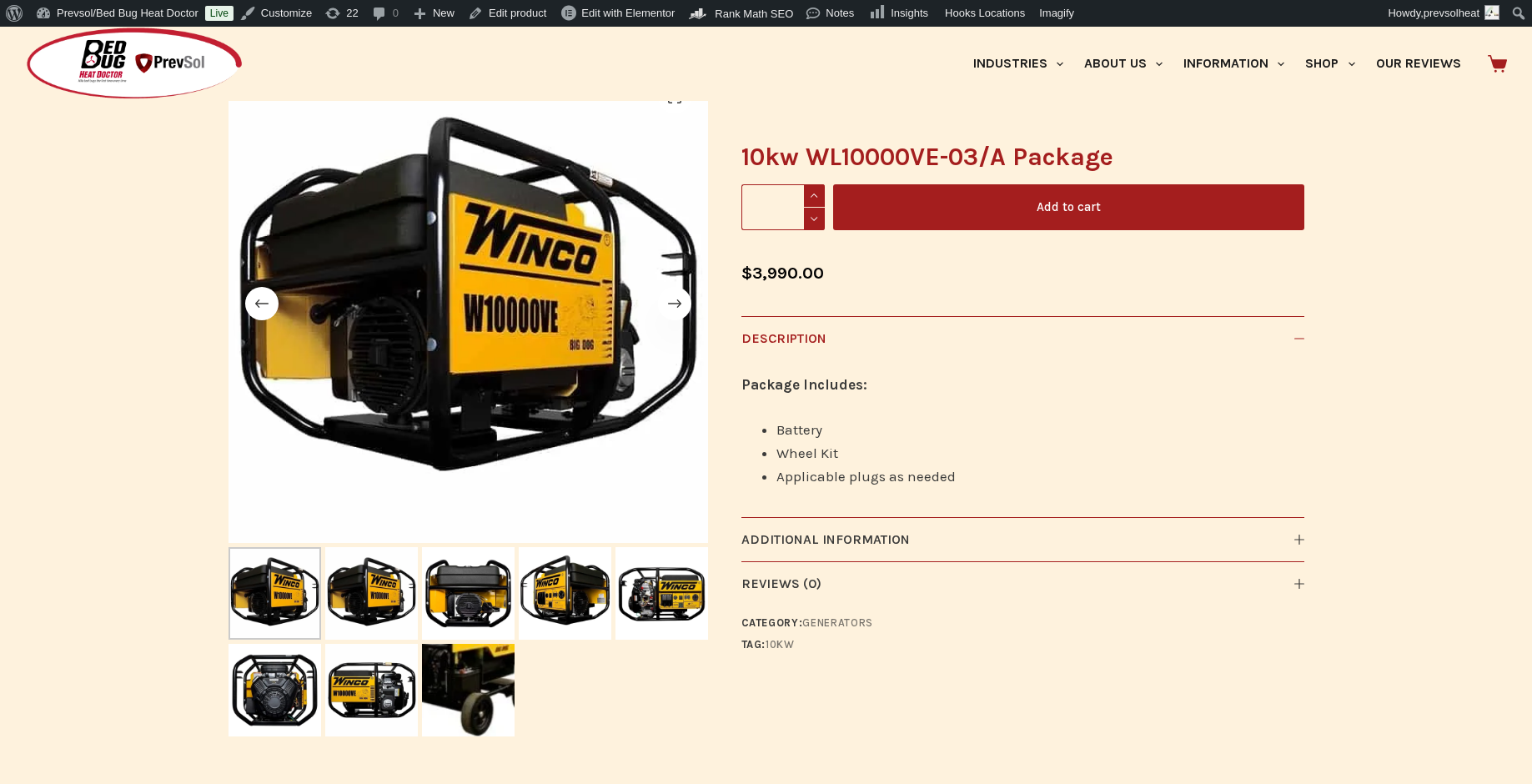
scroll to position [203, 0]
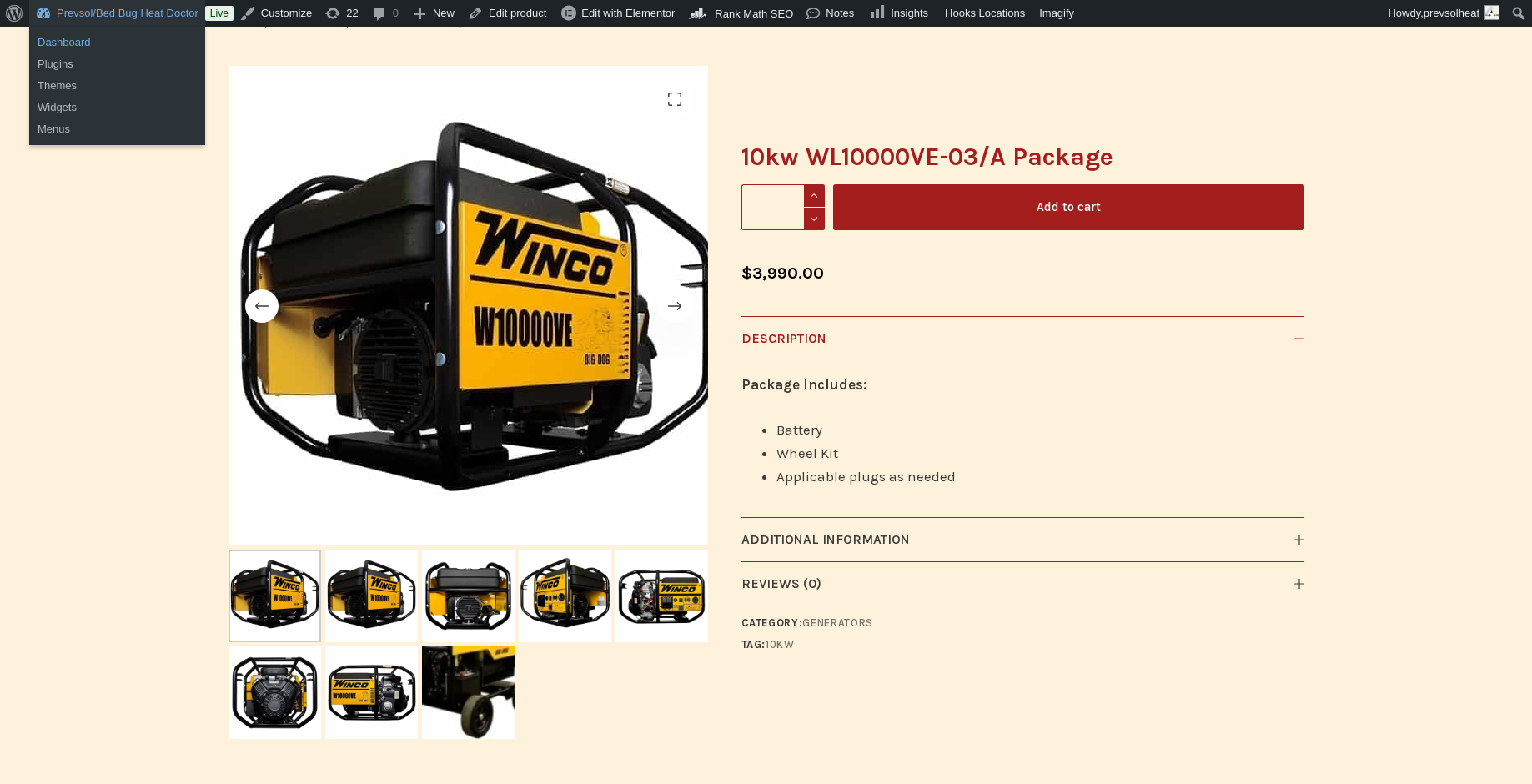
click at [77, 43] on link "Dashboard" at bounding box center [117, 42] width 176 height 22
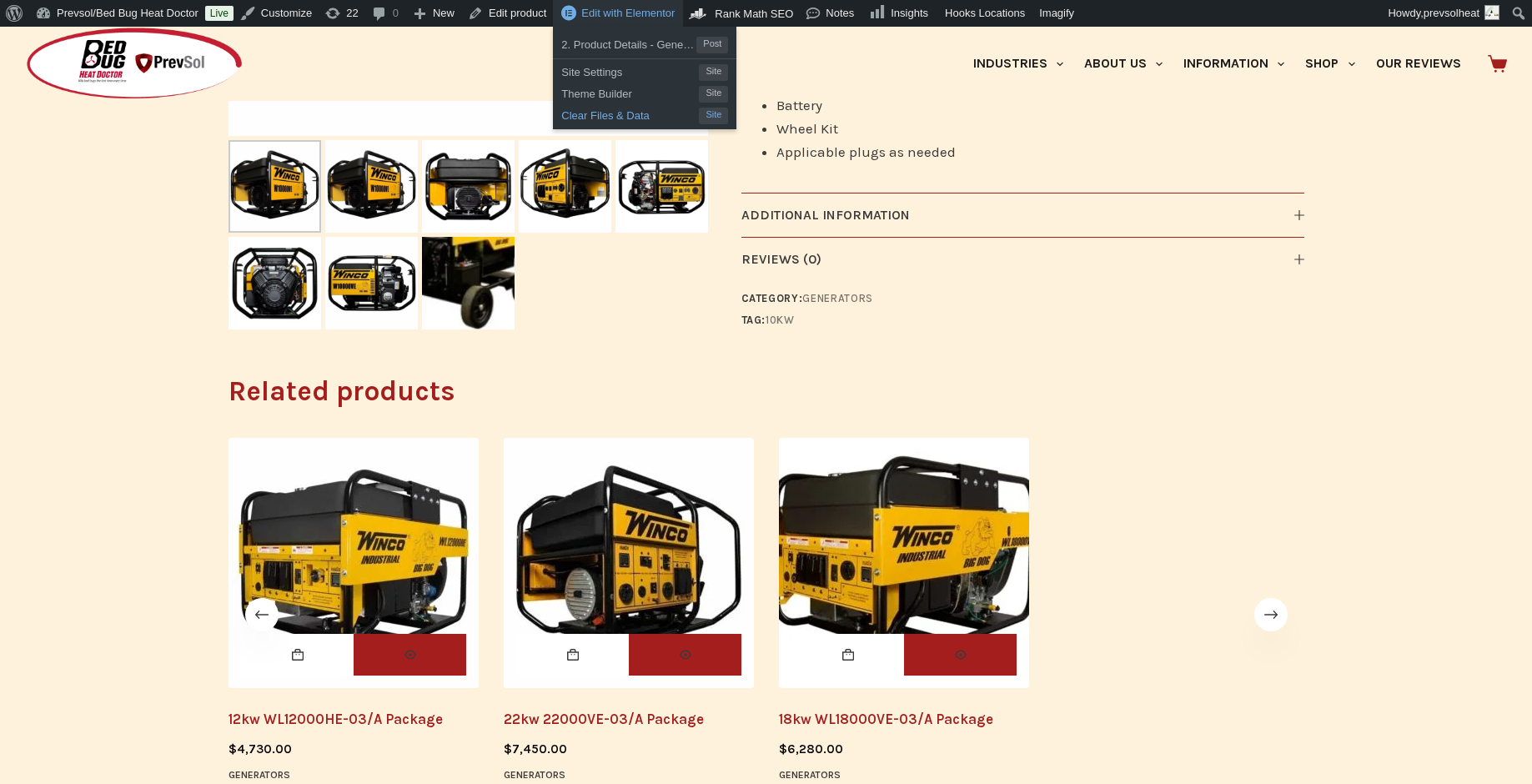
click at [644, 114] on span "Clear Files & Data" at bounding box center [629, 113] width 138 height 22
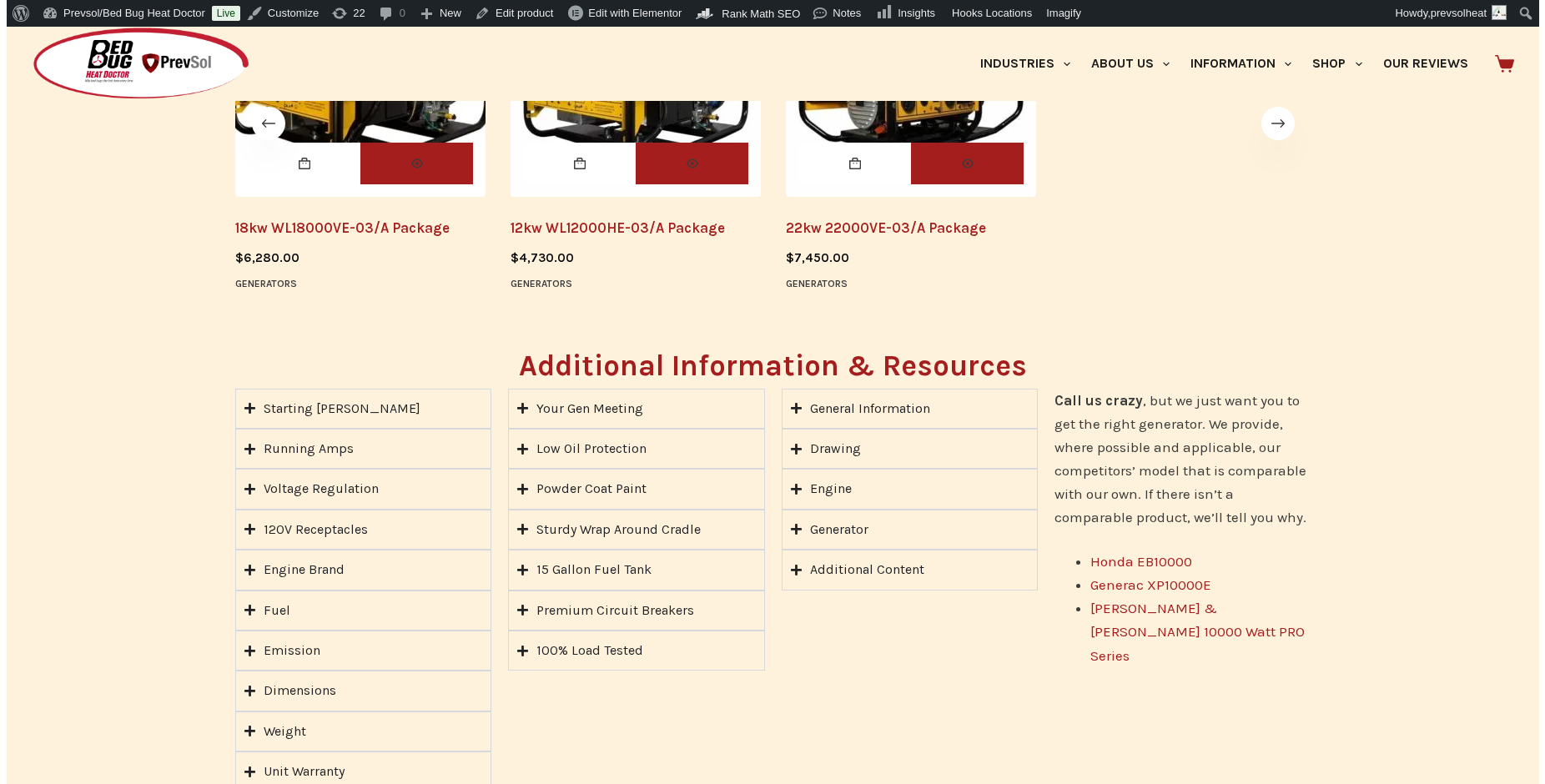
scroll to position [606, 0]
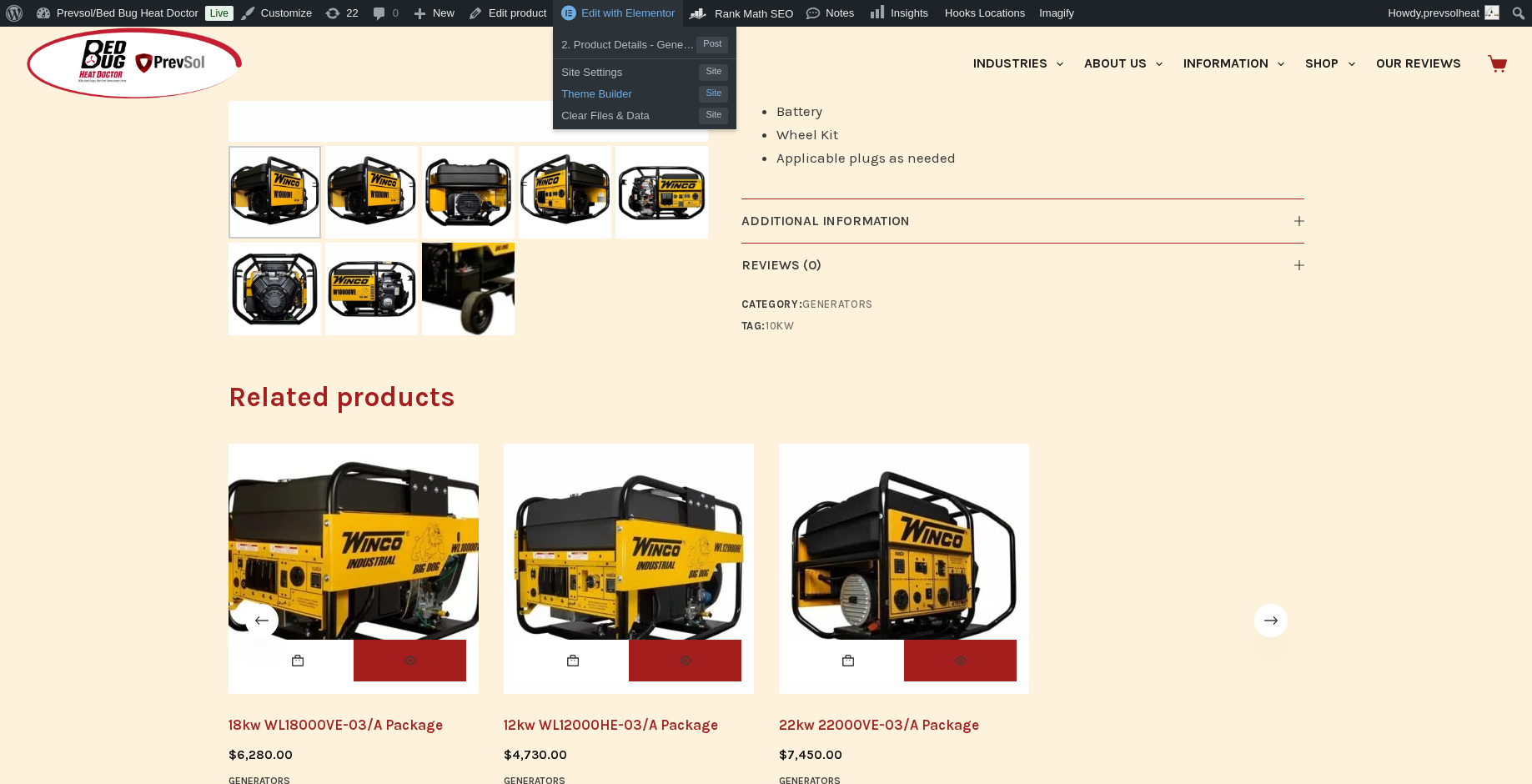
click at [625, 94] on span "Theme Builder" at bounding box center [629, 91] width 138 height 22
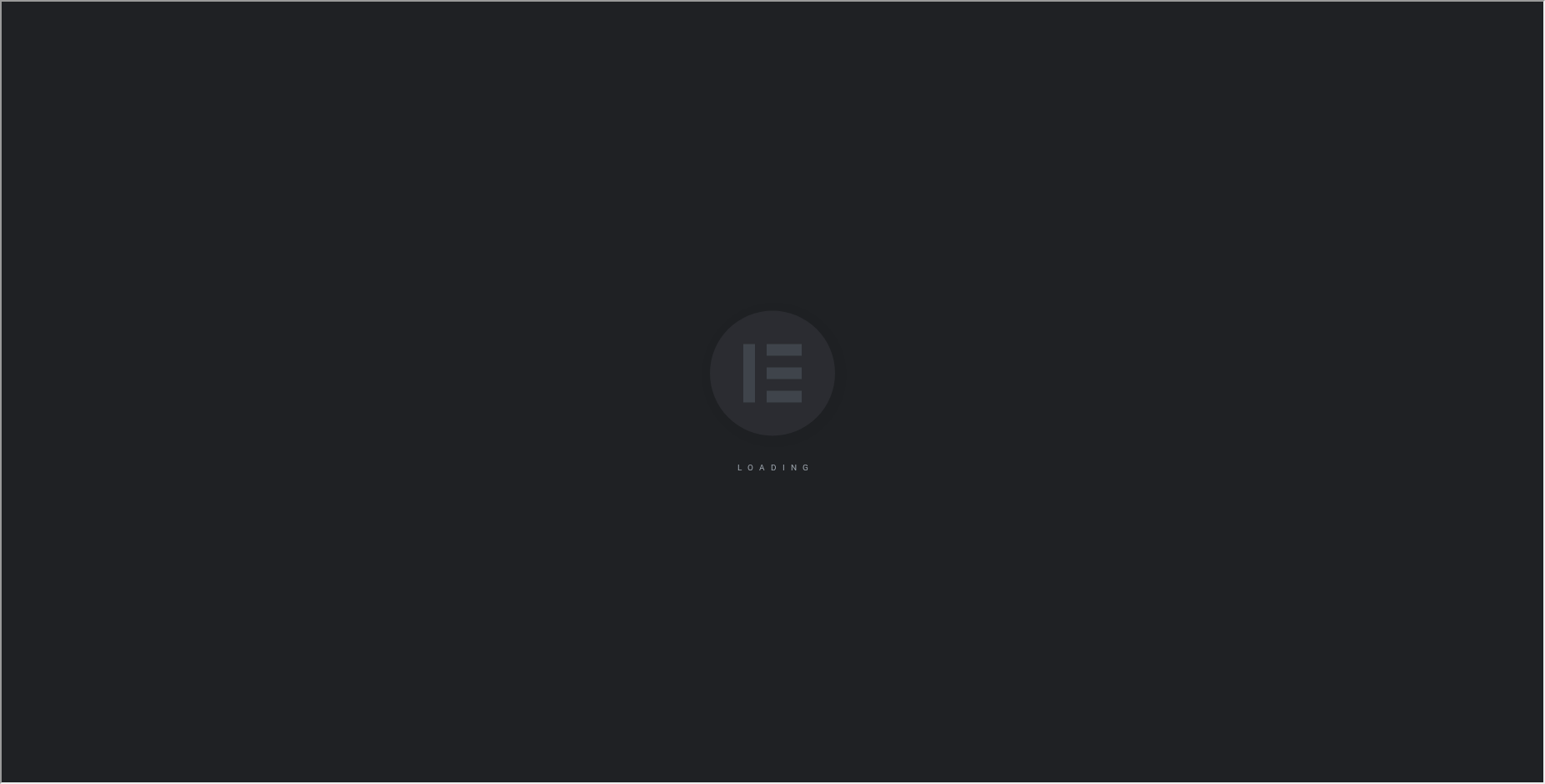
scroll to position [0, 0]
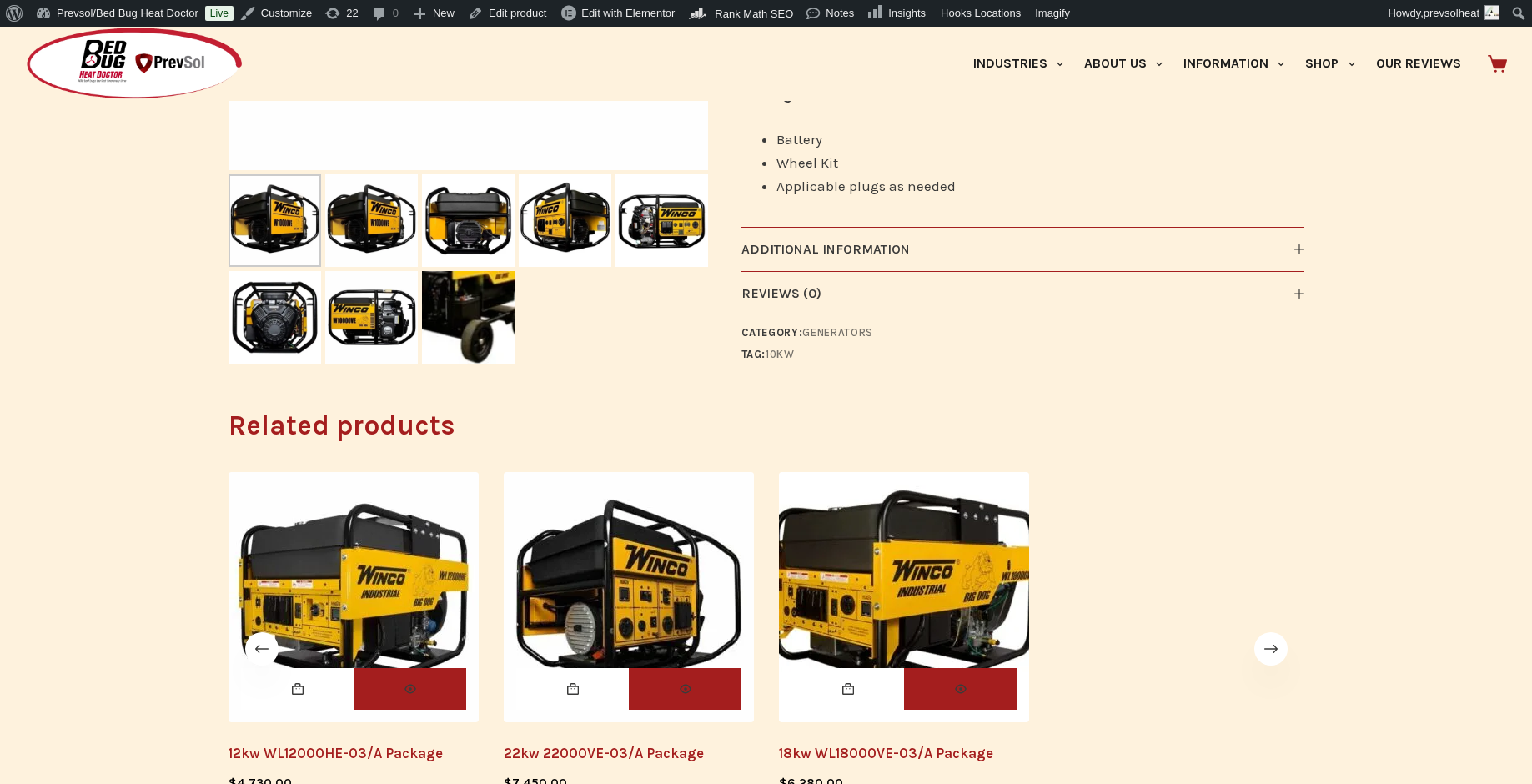
scroll to position [612, 0]
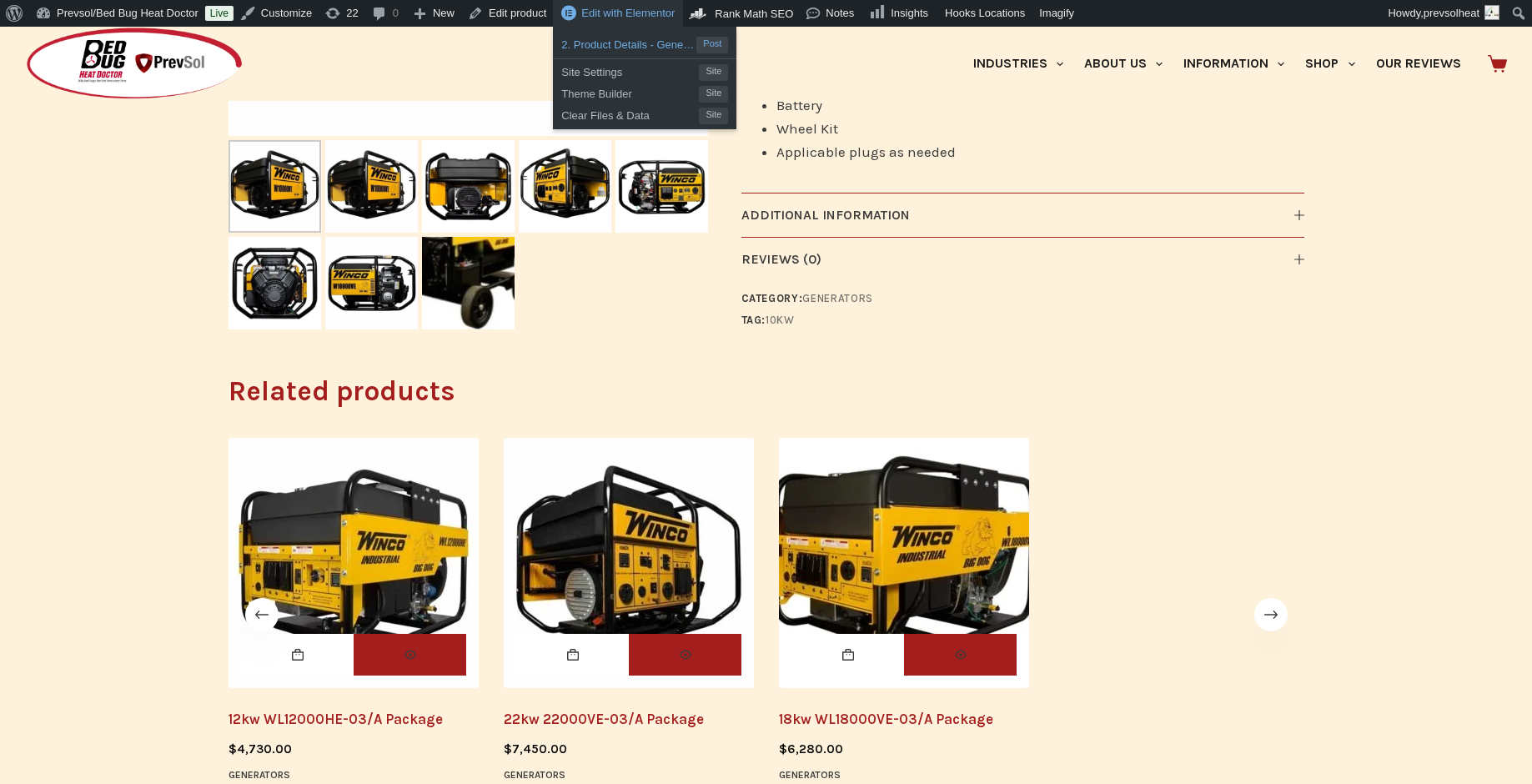
click at [643, 44] on span "2. Product Details - Generators" at bounding box center [629, 42] width 135 height 22
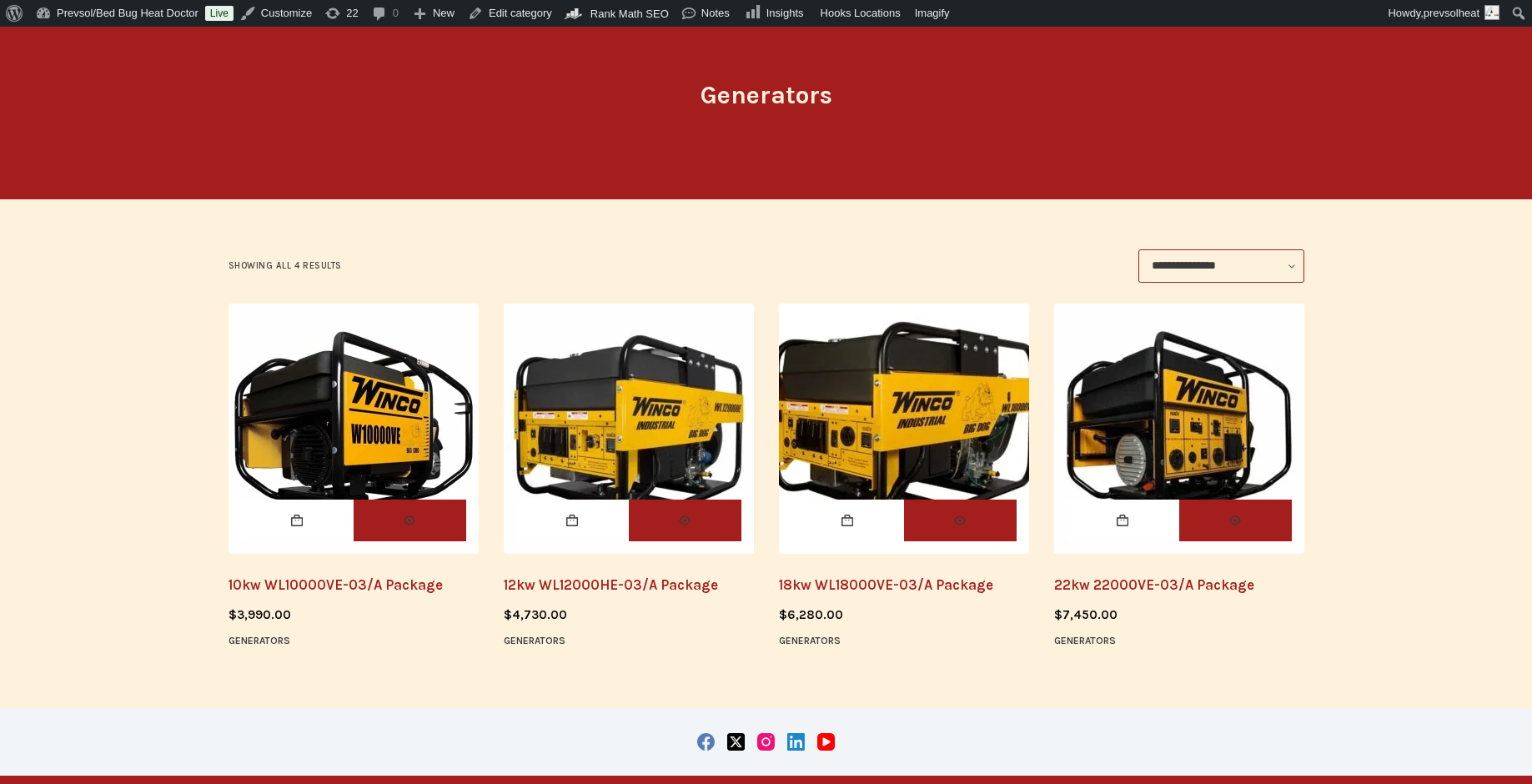
scroll to position [176, 0]
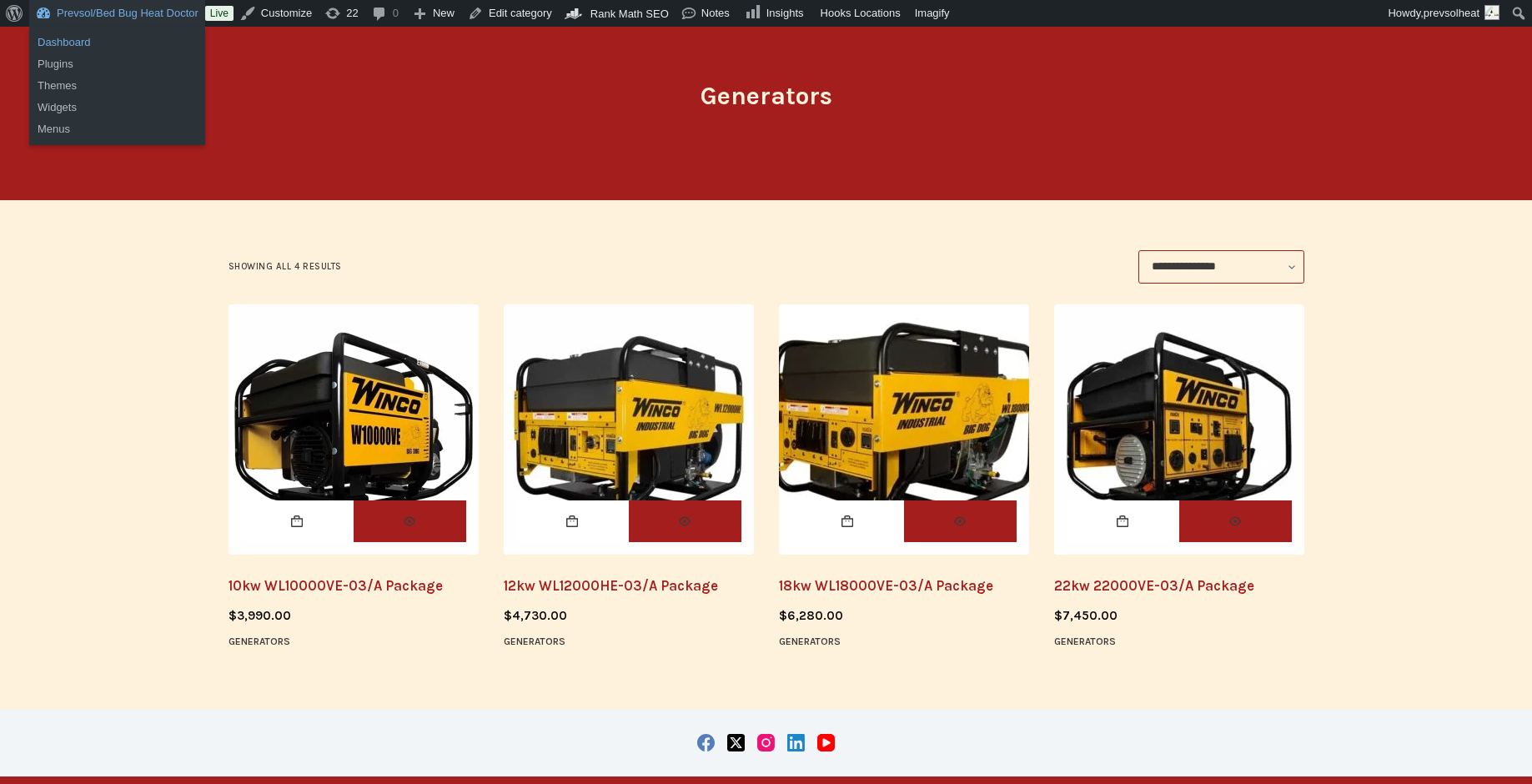
click at [88, 44] on link "Dashboard" at bounding box center [117, 42] width 176 height 22
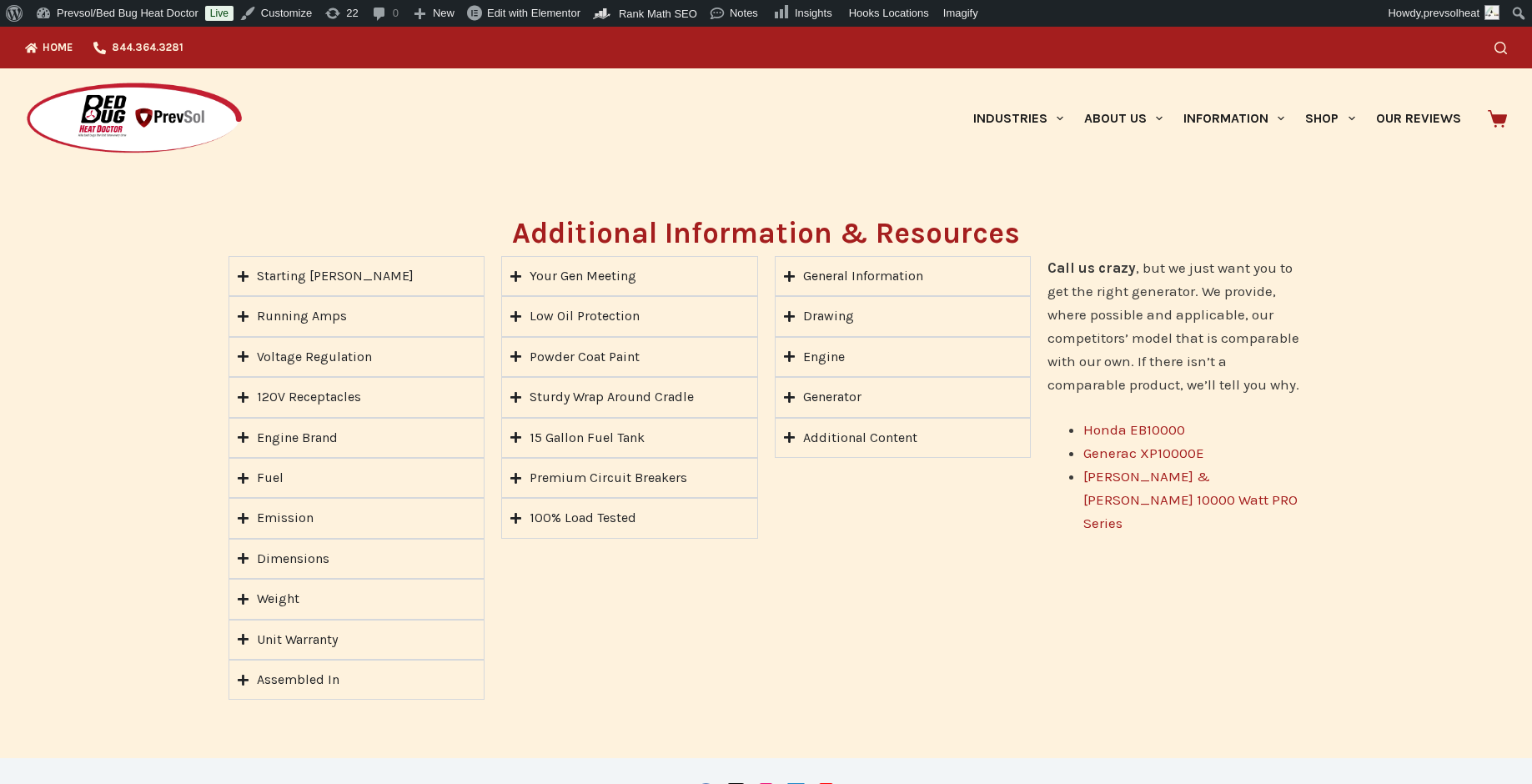
click at [151, 126] on img at bounding box center [133, 119] width 219 height 75
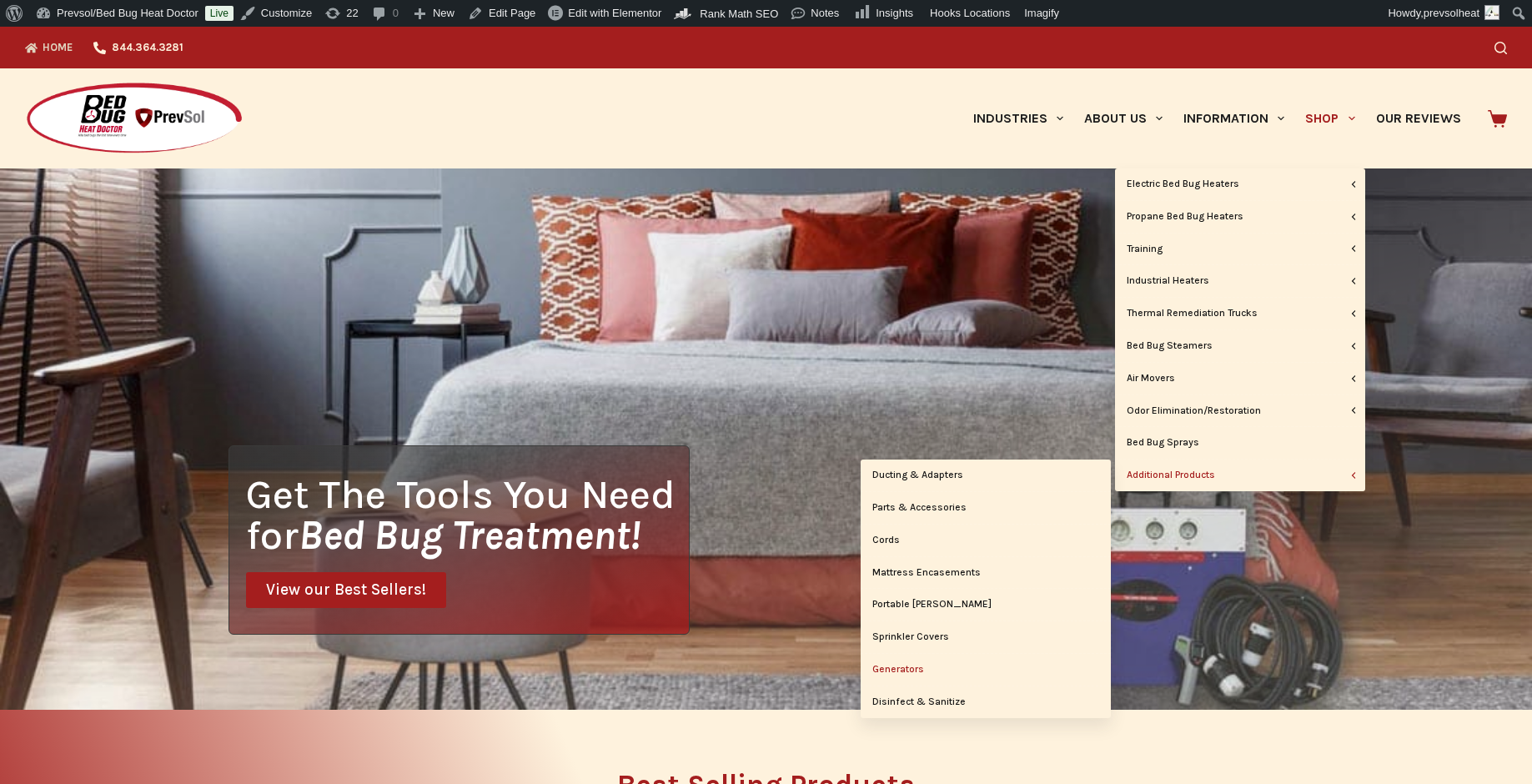
click at [918, 668] on link "Generators" at bounding box center [985, 670] width 250 height 32
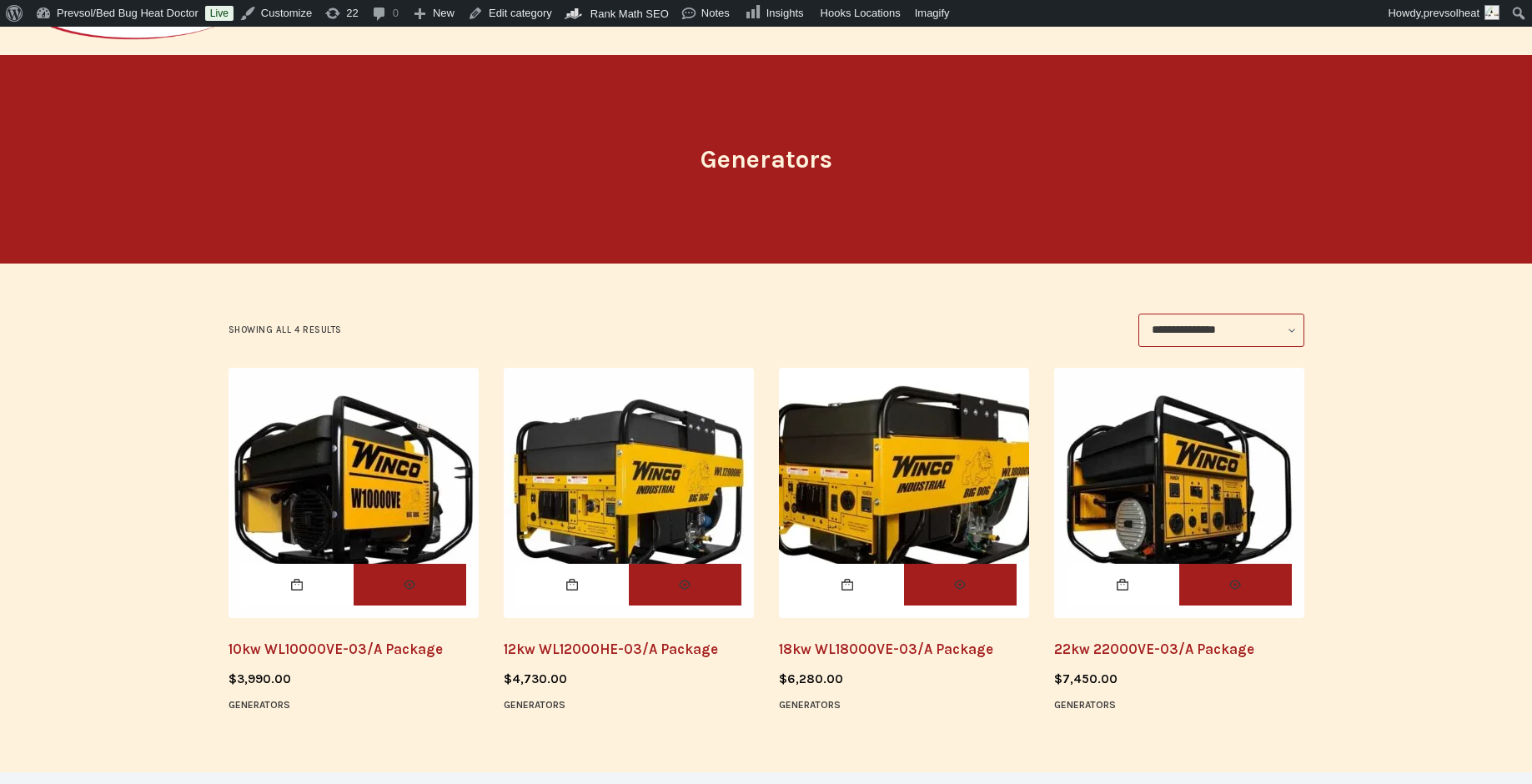
scroll to position [329, 0]
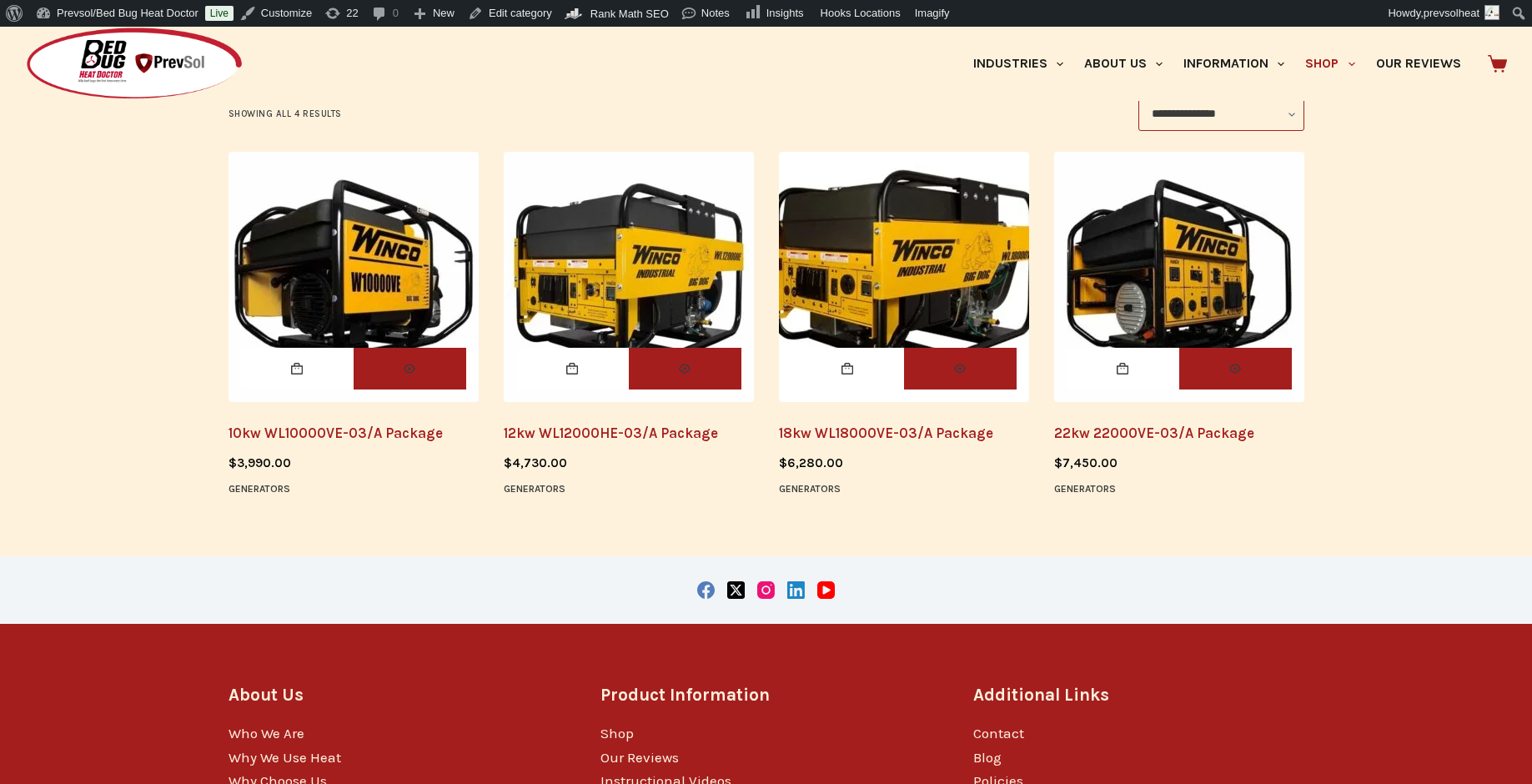
click at [394, 263] on img "10kw WL10000VE-03/A Package" at bounding box center [353, 277] width 250 height 250
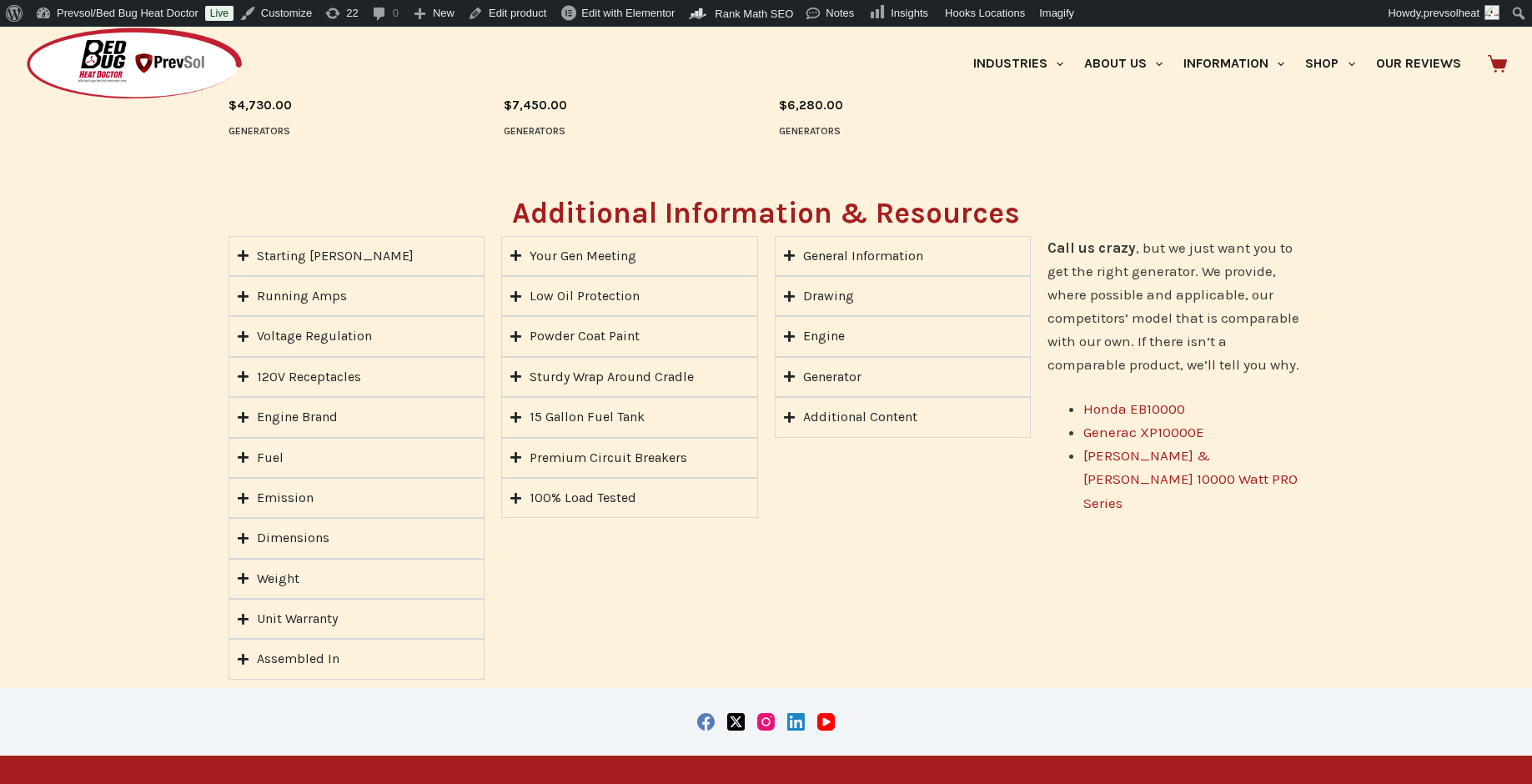
scroll to position [1025, 0]
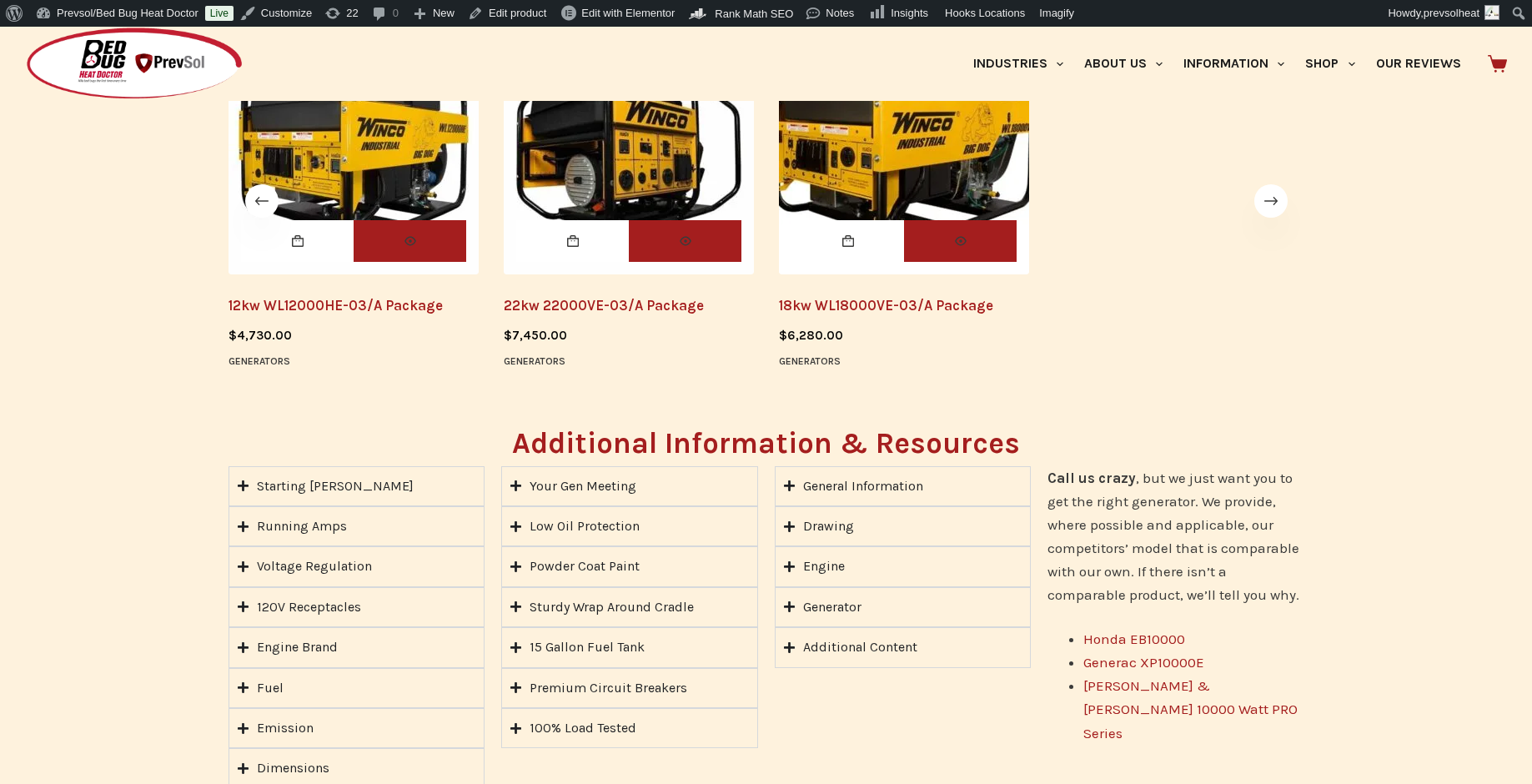
click at [615, 175] on img "22kw 22000VE-03/A Package" at bounding box center [629, 149] width 250 height 250
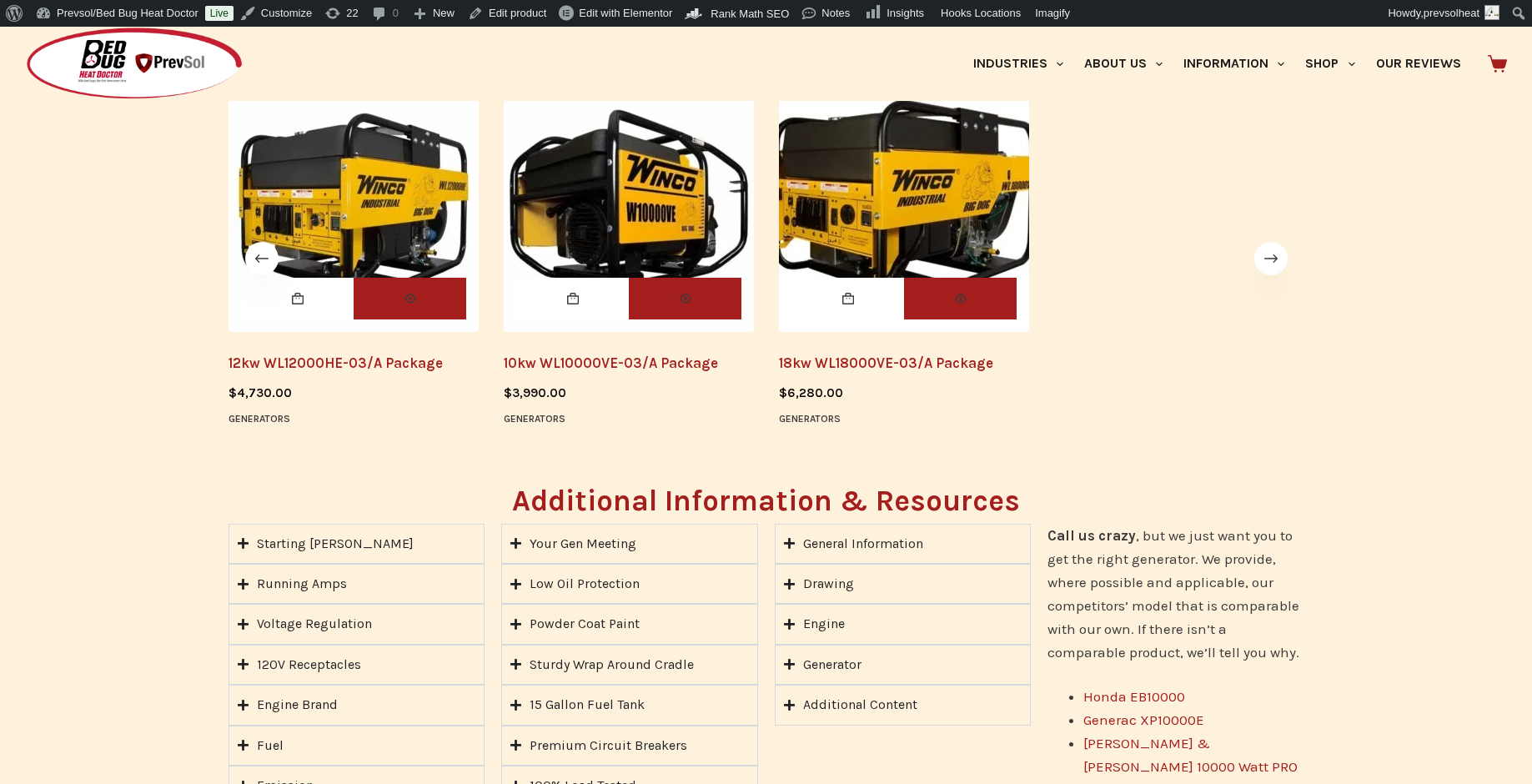
scroll to position [1049, 0]
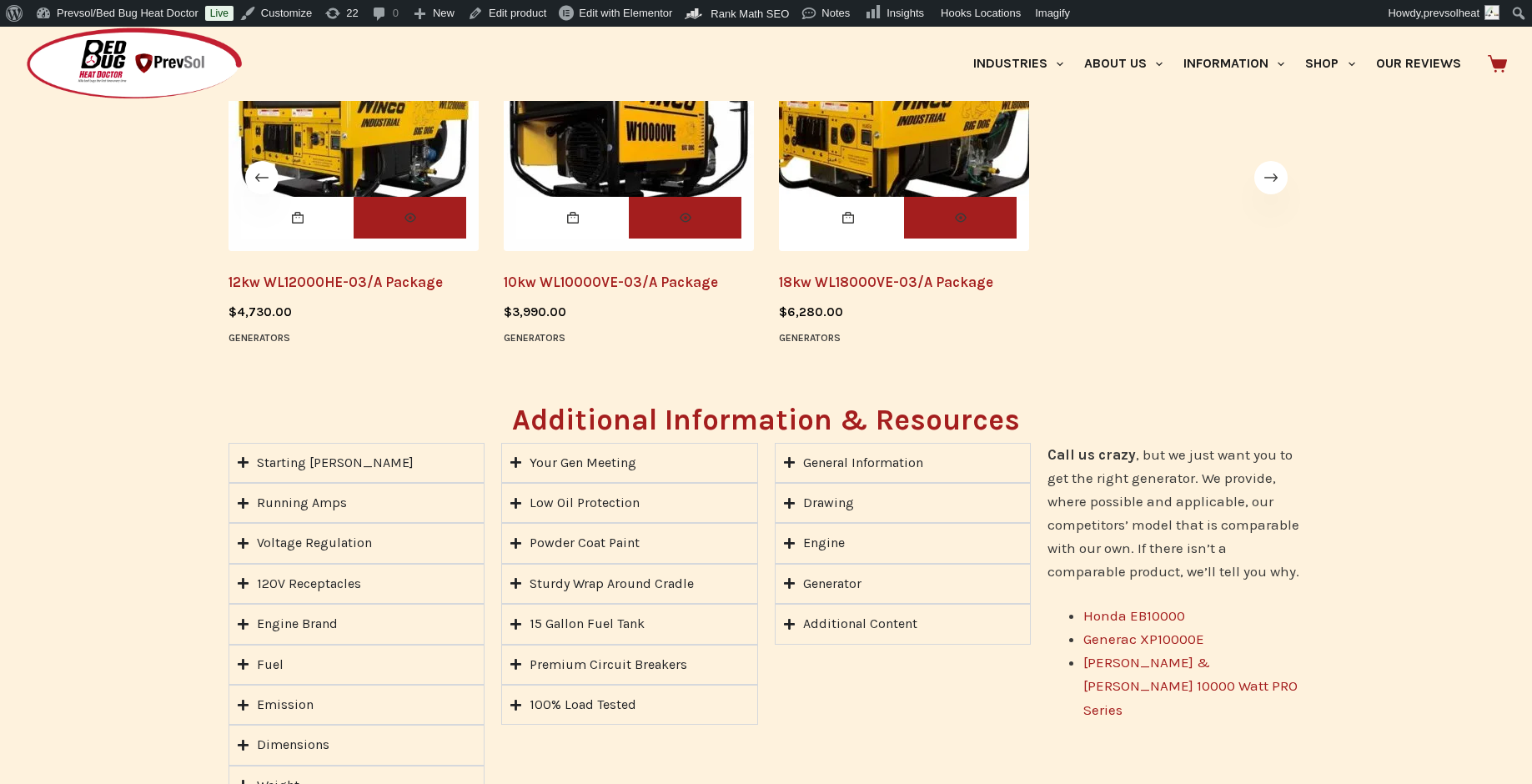
click at [631, 511] on div "Low Oil Protection" at bounding box center [584, 502] width 110 height 22
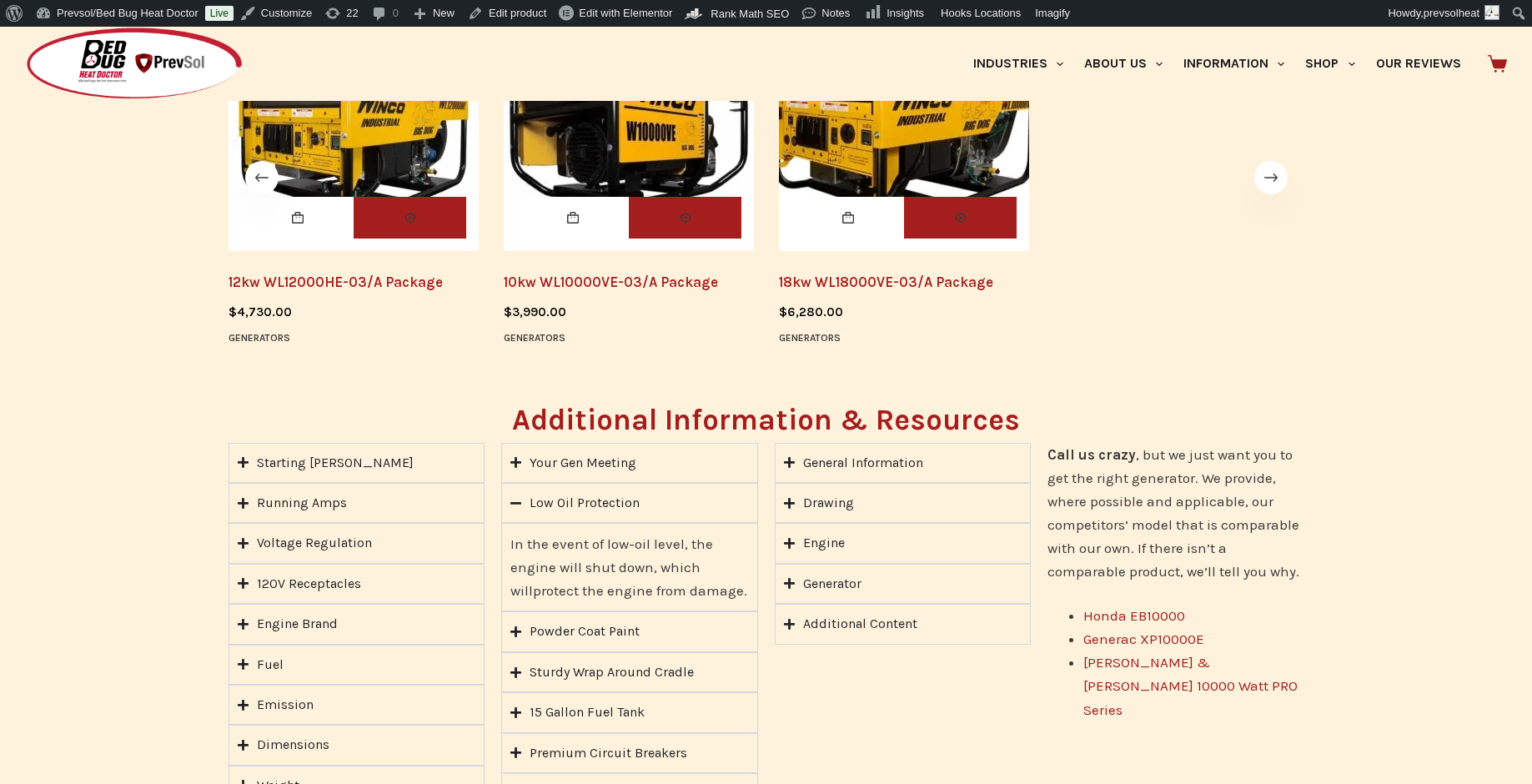
click at [631, 511] on div "Low Oil Protection" at bounding box center [584, 502] width 110 height 22
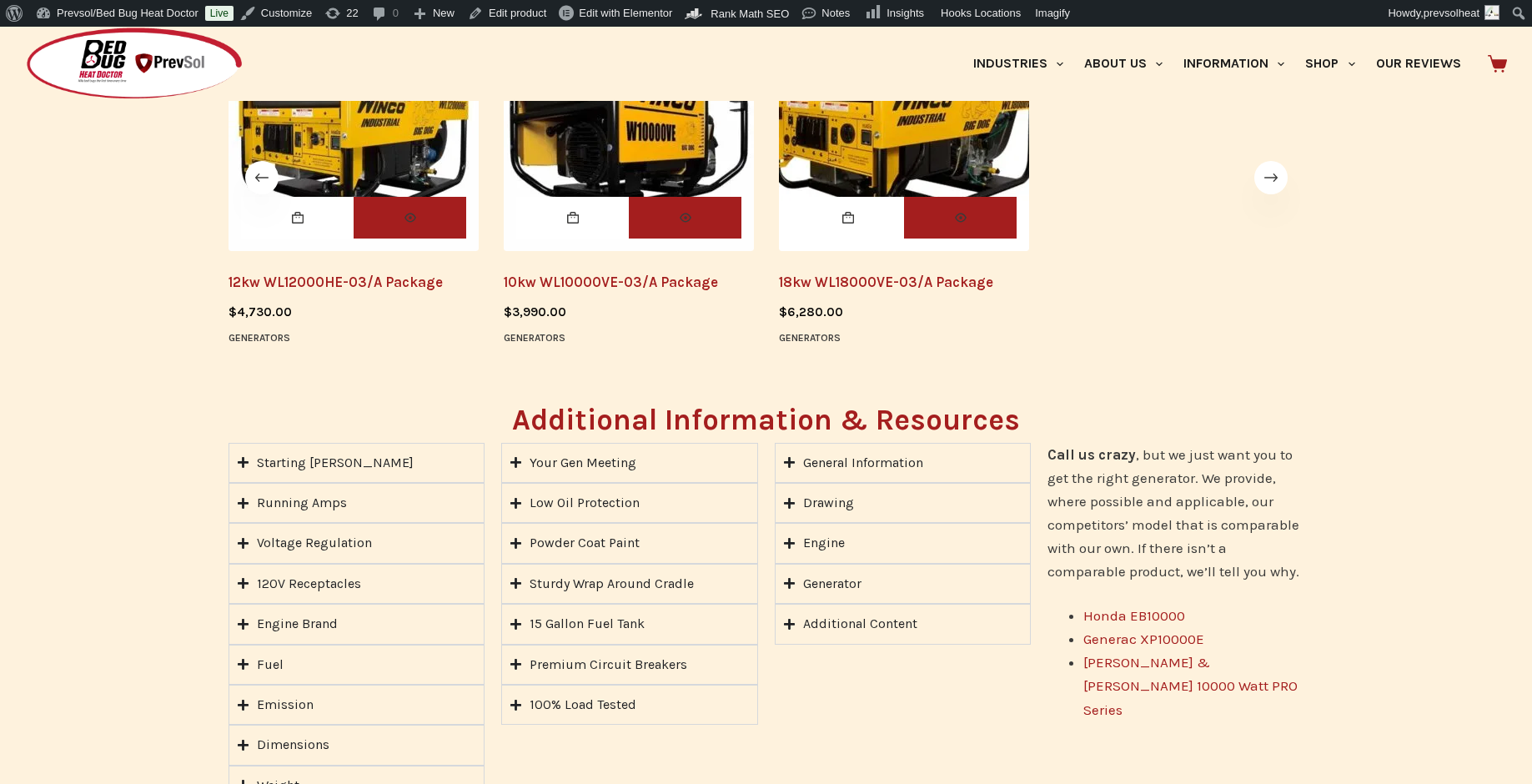
click at [355, 464] on summary "Starting Watts" at bounding box center [356, 463] width 257 height 40
click at [354, 464] on summary "Starting Watts" at bounding box center [356, 463] width 257 height 40
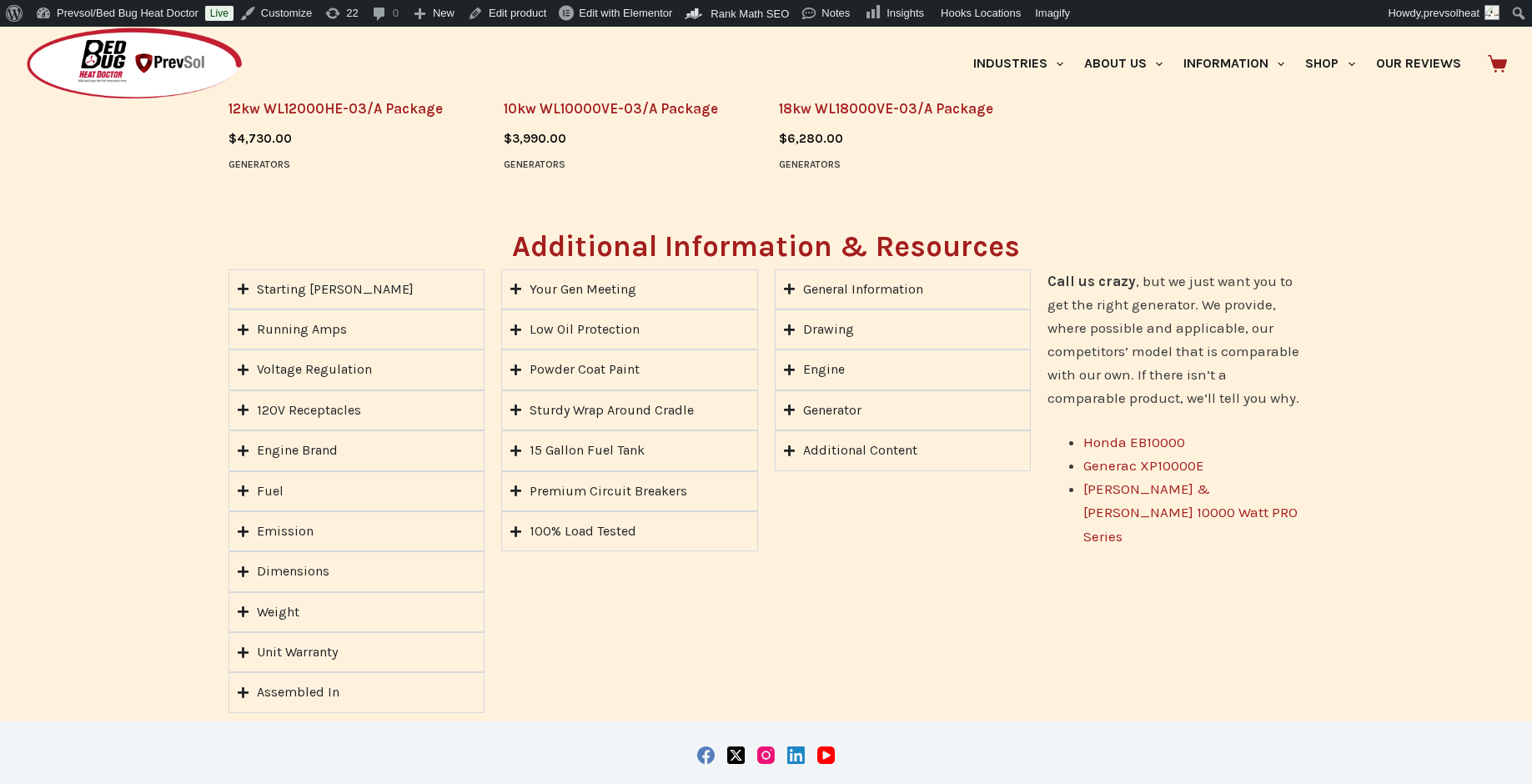
scroll to position [1018, 0]
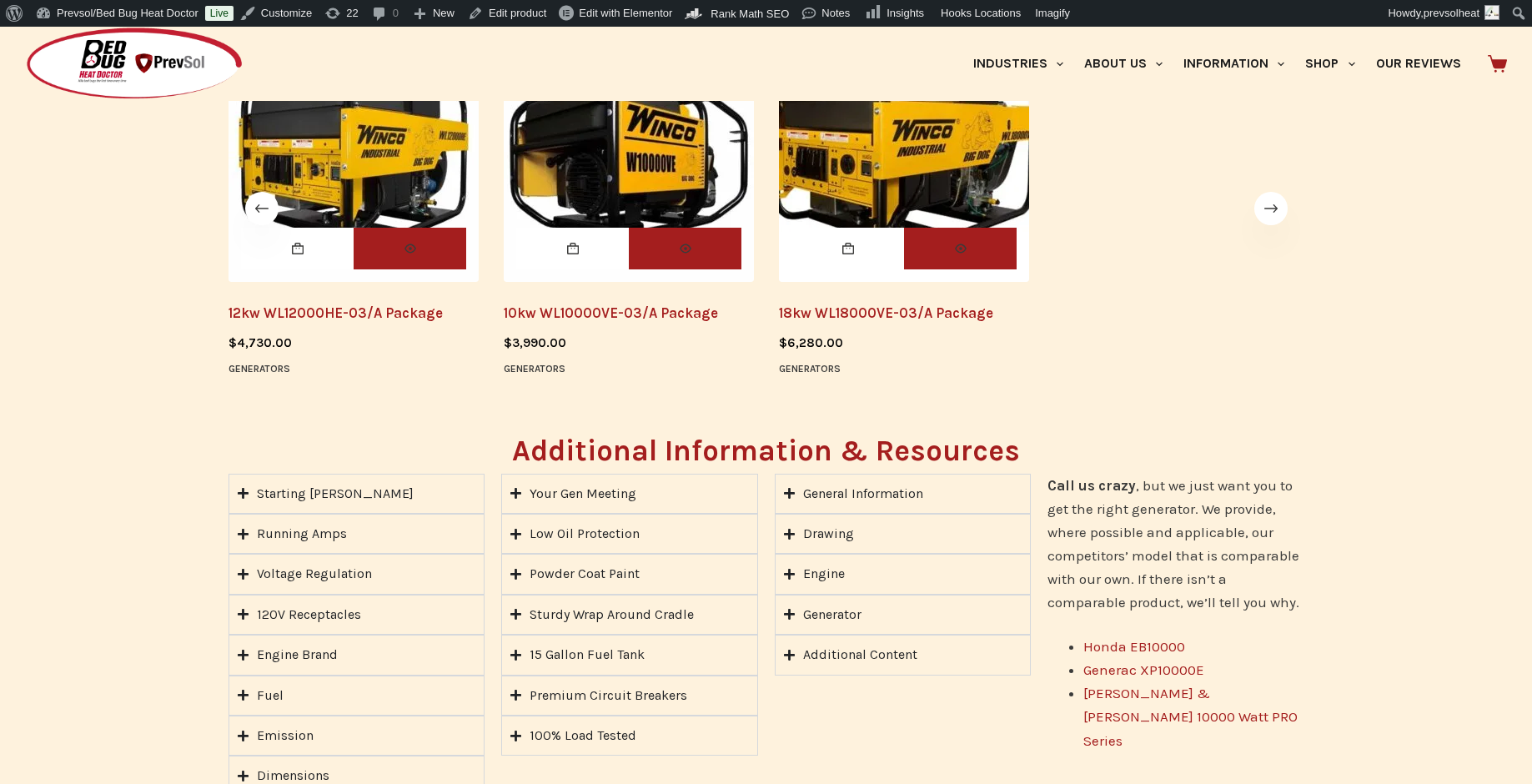
click at [411, 494] on summary "Starting Watts" at bounding box center [356, 493] width 257 height 40
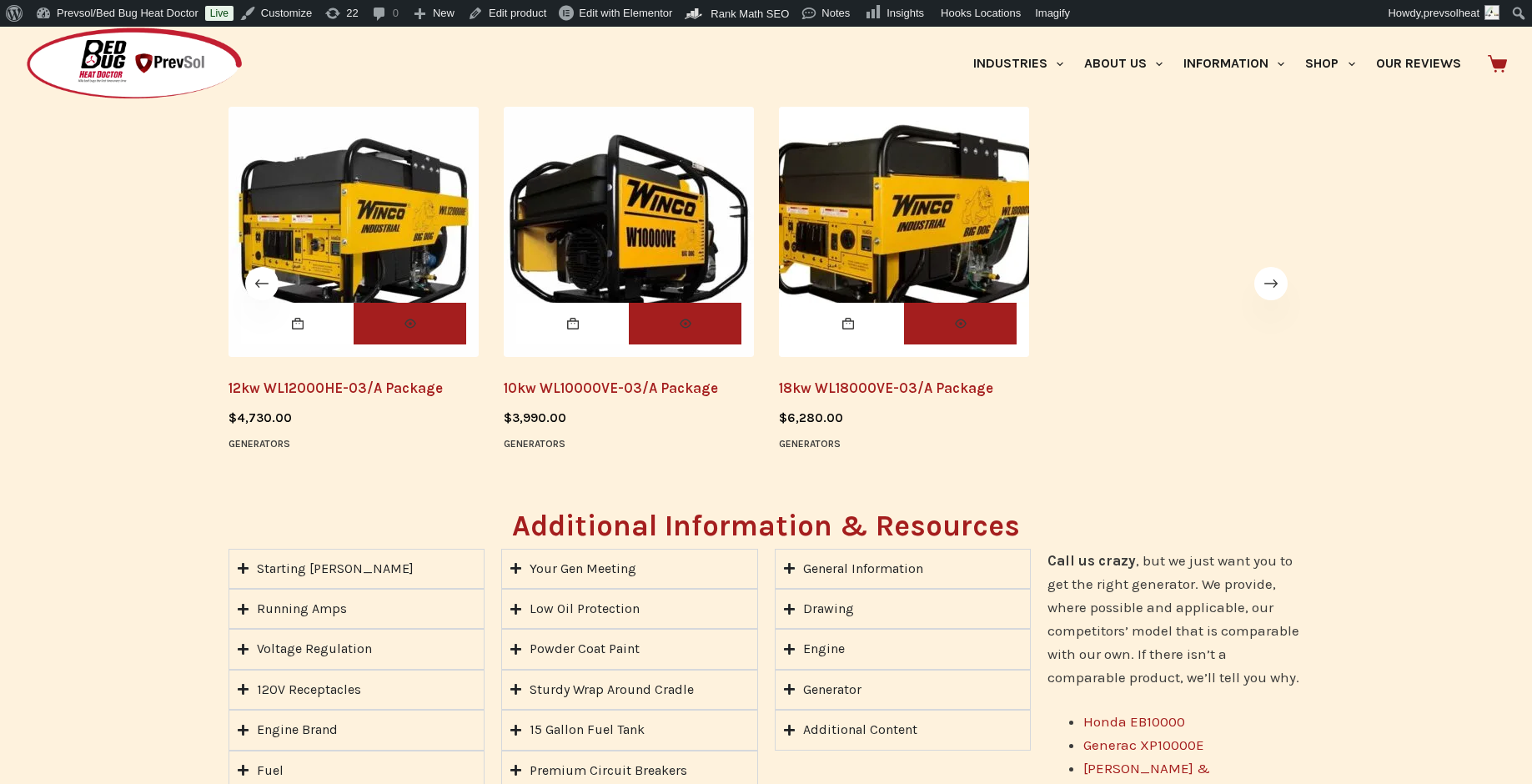
scroll to position [837, 0]
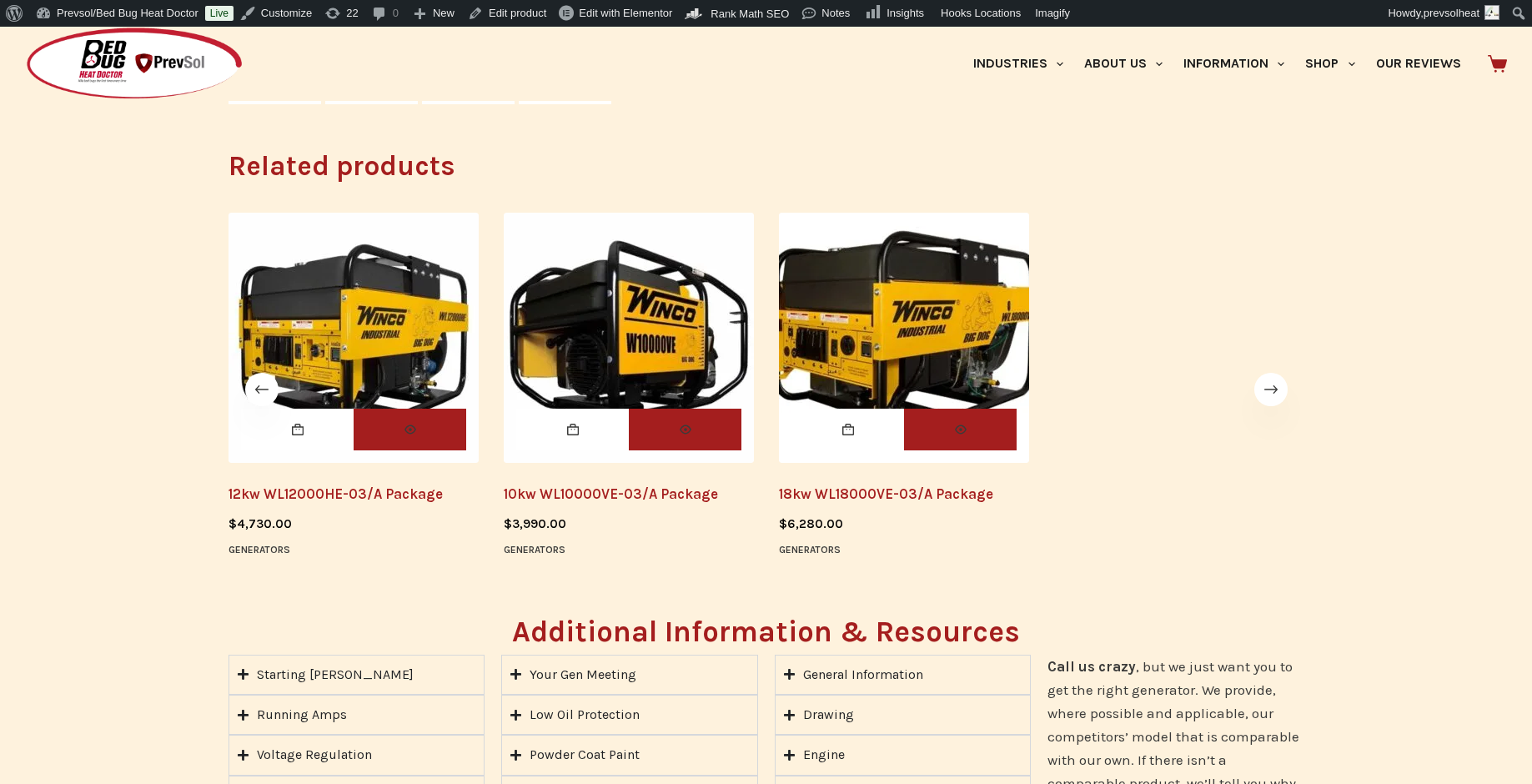
click at [937, 331] on img "18kw WL18000VE-03/A Package" at bounding box center [903, 337] width 250 height 250
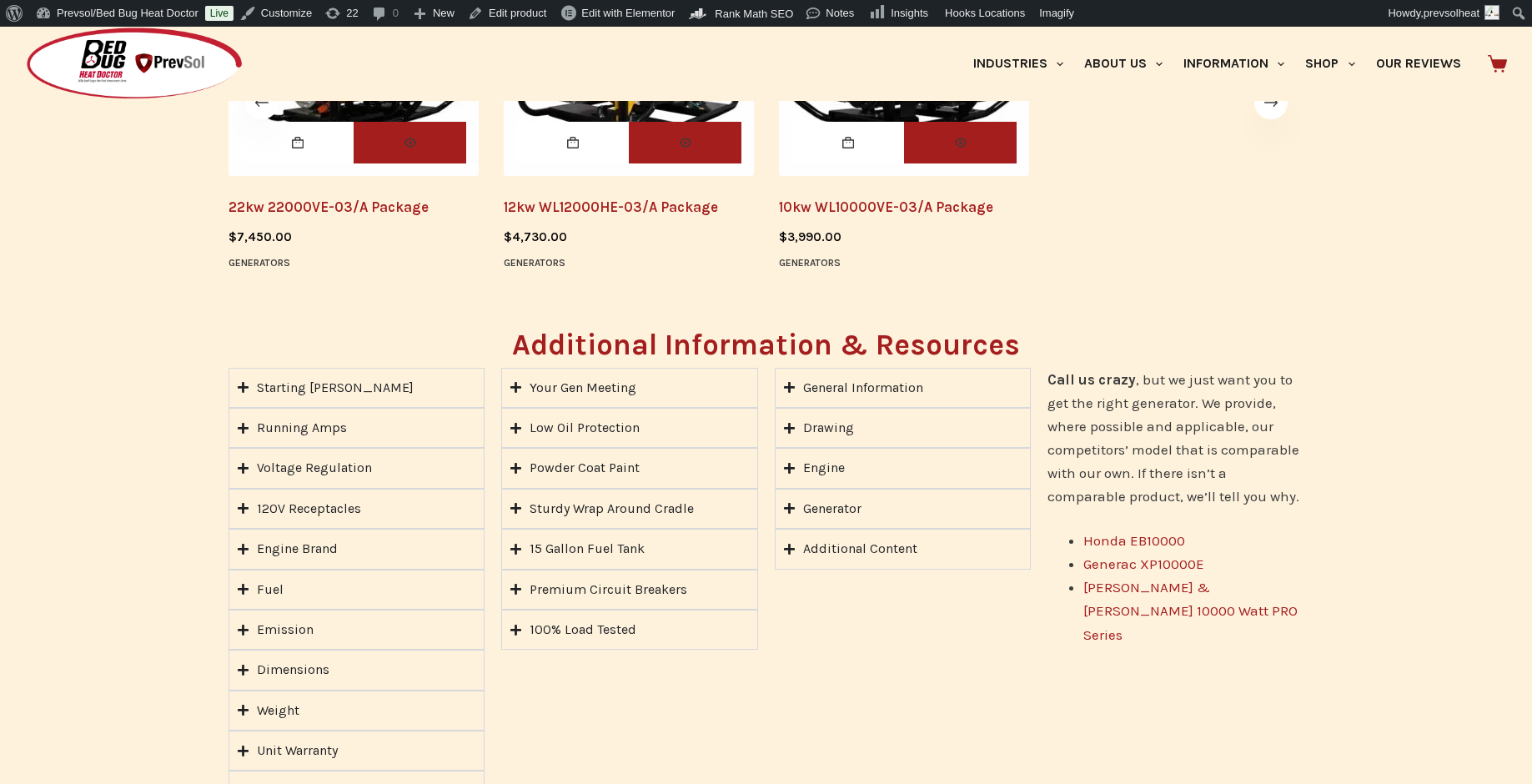
scroll to position [1057, 0]
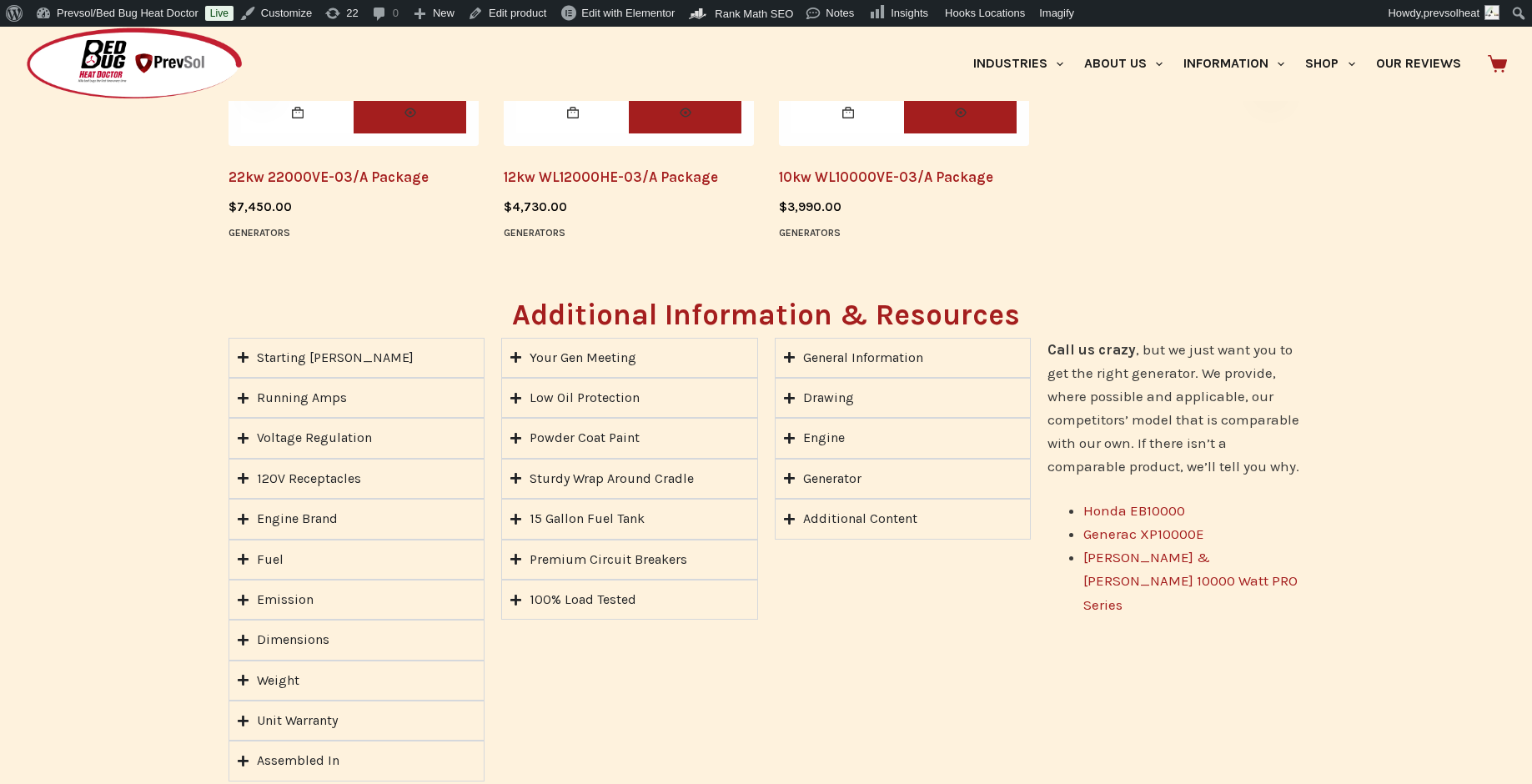
click at [329, 352] on div "Starting Watts" at bounding box center [335, 357] width 157 height 22
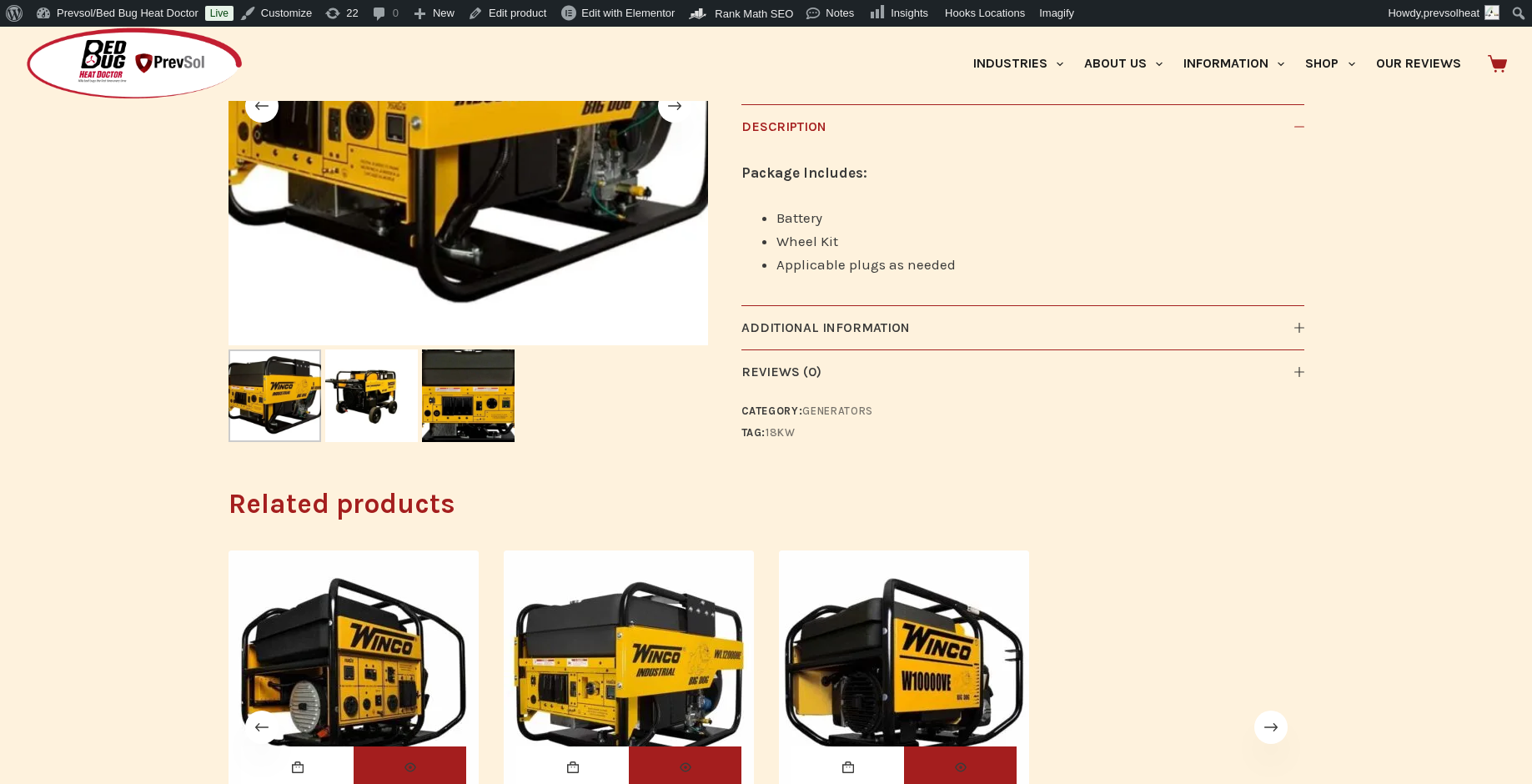
scroll to position [214, 0]
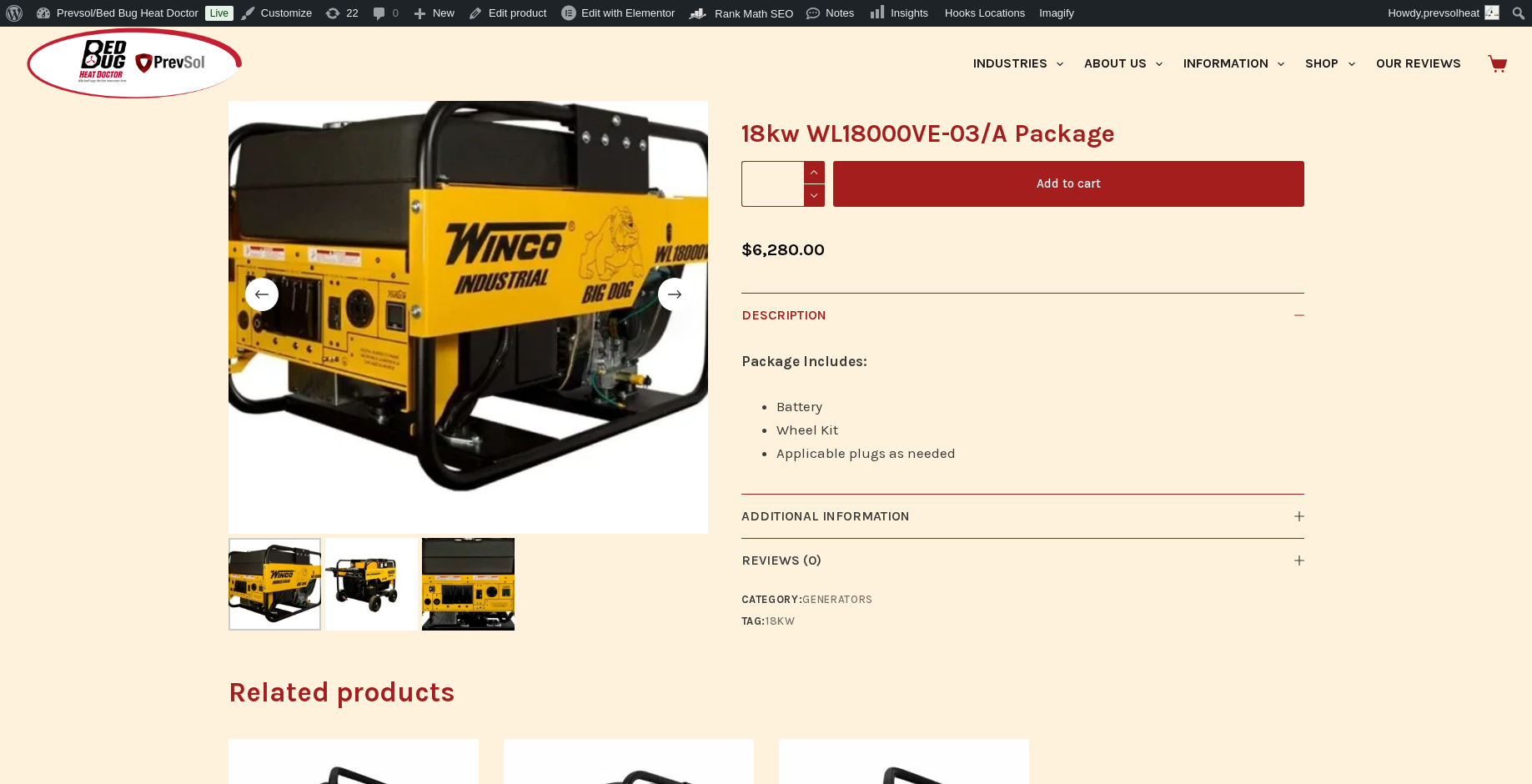
click at [164, 68] on img at bounding box center [133, 63] width 219 height 75
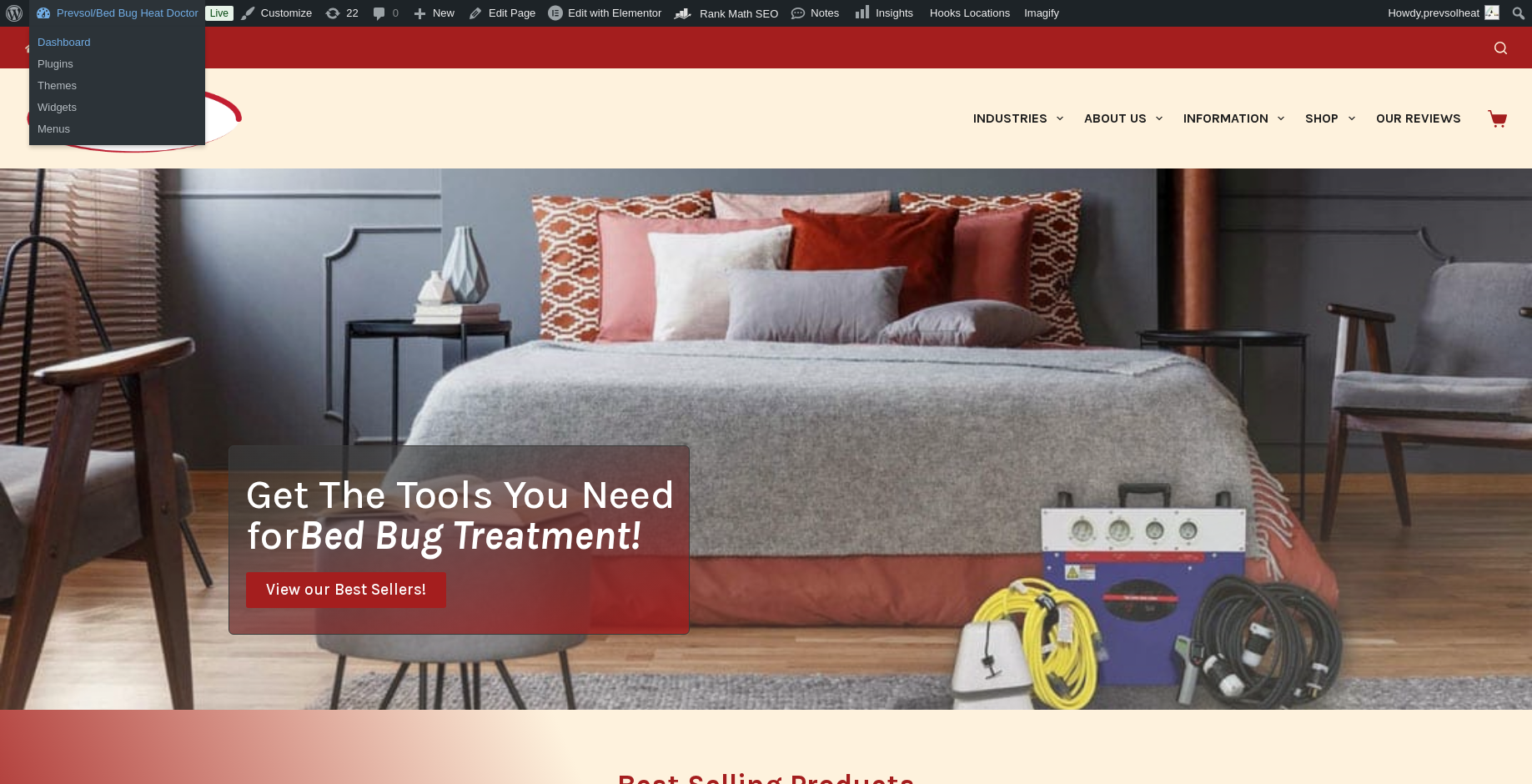
click at [85, 41] on link "Dashboard" at bounding box center [117, 42] width 176 height 22
